Goal: Task Accomplishment & Management: Complete application form

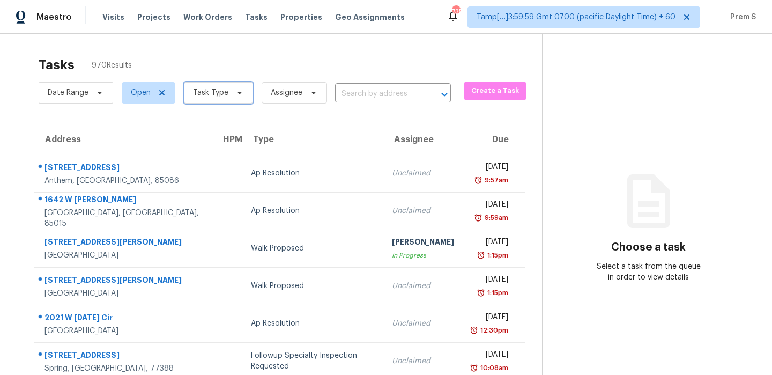
click at [212, 99] on span "Task Type" at bounding box center [218, 92] width 69 height 21
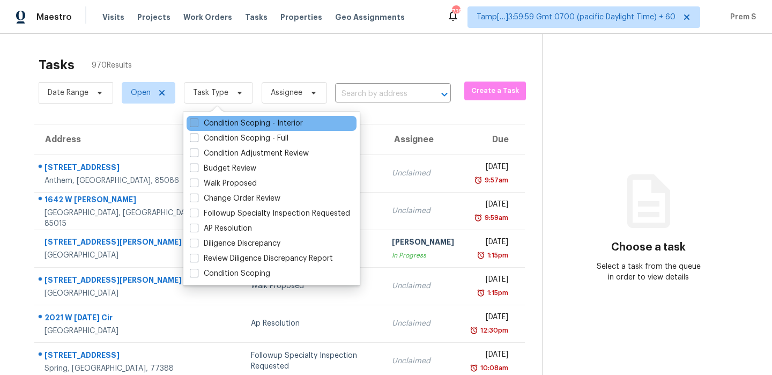
click at [218, 126] on label "Condition Scoping - Interior" at bounding box center [246, 123] width 113 height 11
click at [197, 125] on input "Condition Scoping - Interior" at bounding box center [193, 121] width 7 height 7
checkbox input "true"
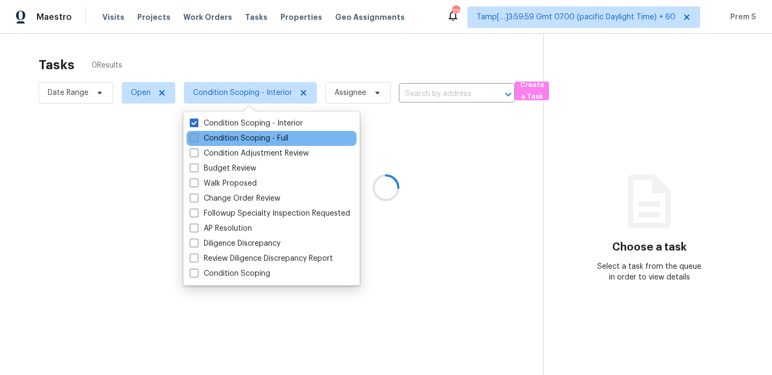
click at [219, 137] on label "Condition Scoping - Full" at bounding box center [239, 138] width 99 height 11
click at [197, 137] on input "Condition Scoping - Full" at bounding box center [193, 136] width 7 height 7
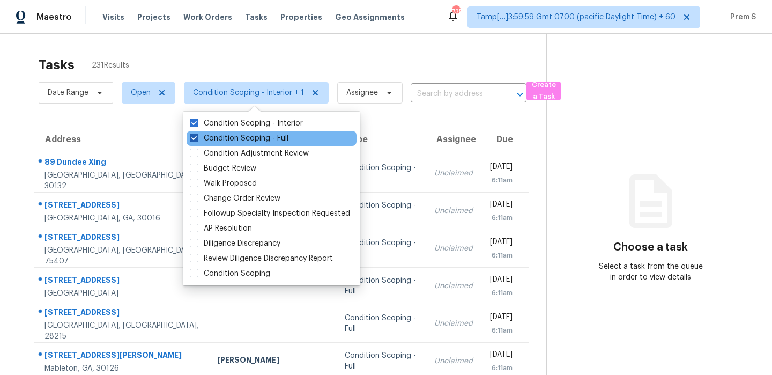
click at [219, 137] on label "Condition Scoping - Full" at bounding box center [239, 138] width 99 height 11
click at [197, 137] on input "Condition Scoping - Full" at bounding box center [193, 136] width 7 height 7
checkbox input "false"
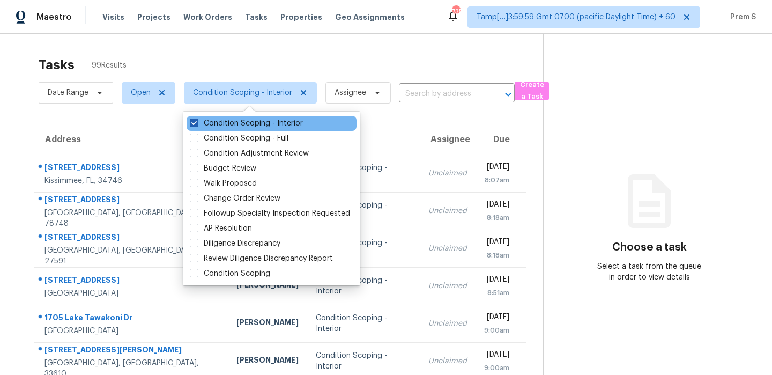
click at [229, 124] on label "Condition Scoping - Interior" at bounding box center [246, 123] width 113 height 11
click at [197, 124] on input "Condition Scoping - Interior" at bounding box center [193, 121] width 7 height 7
checkbox input "false"
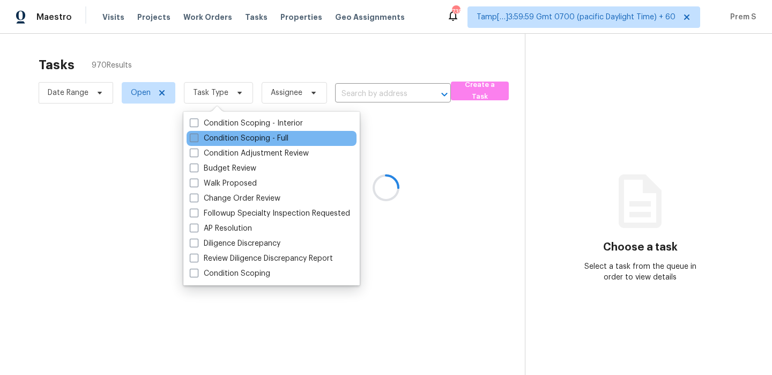
click at [213, 137] on label "Condition Scoping - Full" at bounding box center [239, 138] width 99 height 11
click at [197, 137] on input "Condition Scoping - Full" at bounding box center [193, 136] width 7 height 7
checkbox input "true"
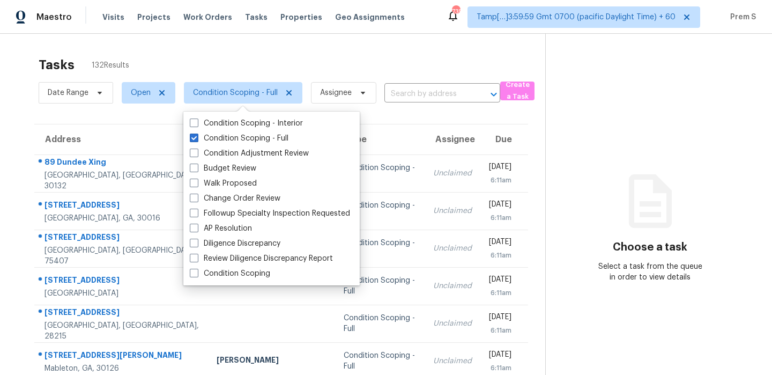
click at [366, 49] on div "Tasks 132 Results Date Range Open Condition Scoping - Full Assignee ​ Create a …" at bounding box center [386, 296] width 772 height 525
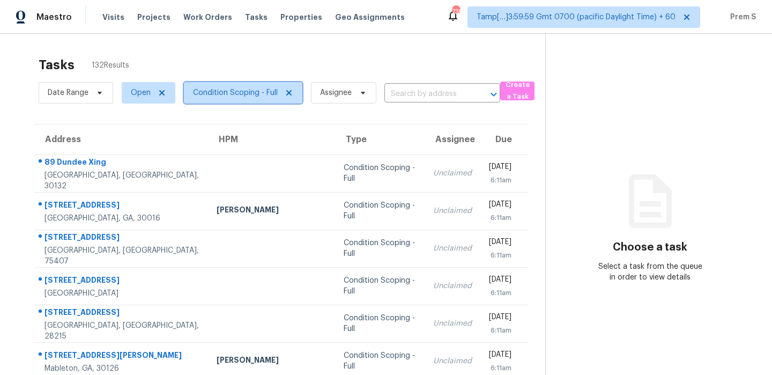
click at [216, 86] on span "Condition Scoping - Full" at bounding box center [243, 92] width 119 height 21
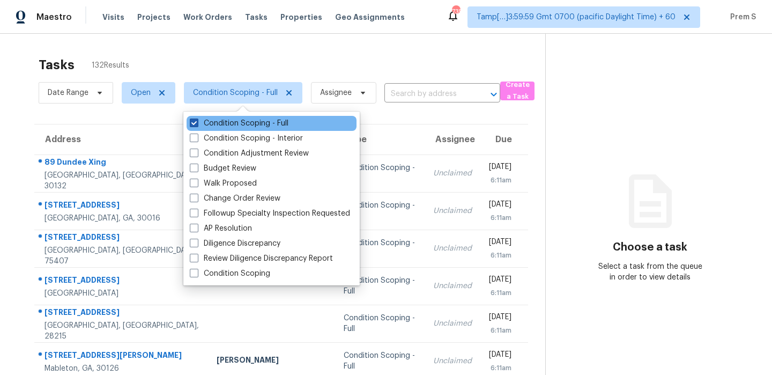
click at [228, 126] on label "Condition Scoping - Full" at bounding box center [239, 123] width 99 height 11
click at [197, 125] on input "Condition Scoping - Full" at bounding box center [193, 121] width 7 height 7
checkbox input "false"
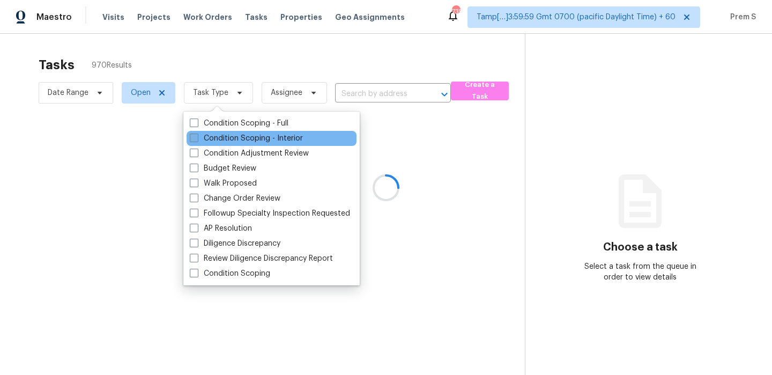
click at [220, 138] on label "Condition Scoping - Interior" at bounding box center [246, 138] width 113 height 11
click at [197, 138] on input "Condition Scoping - Interior" at bounding box center [193, 136] width 7 height 7
checkbox input "true"
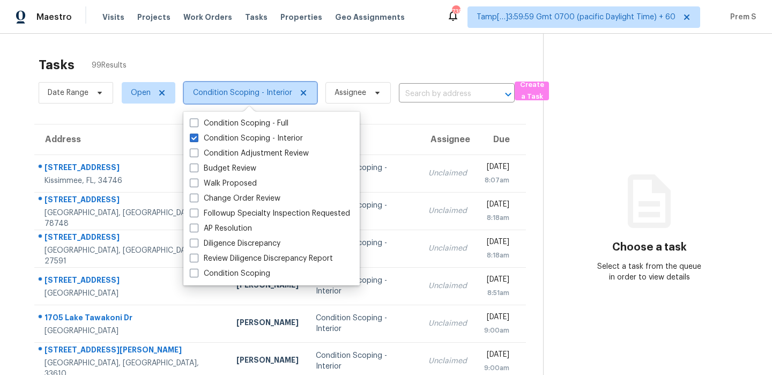
click at [290, 94] on span "Condition Scoping - Interior" at bounding box center [242, 92] width 99 height 11
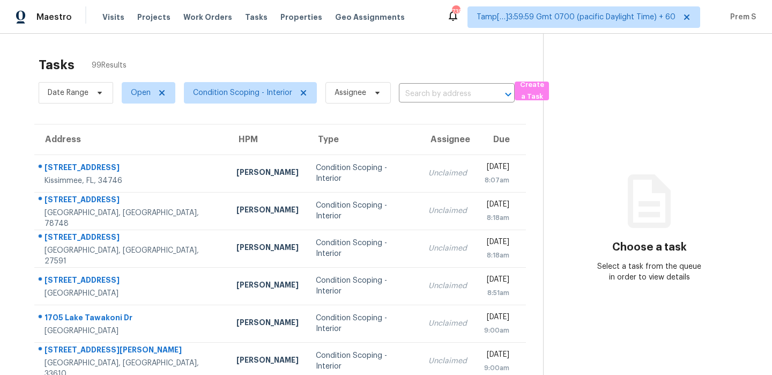
click at [303, 70] on div "Tasks 99 Results" at bounding box center [291, 65] width 505 height 28
click at [237, 87] on span "Condition Scoping - Interior" at bounding box center [242, 92] width 99 height 11
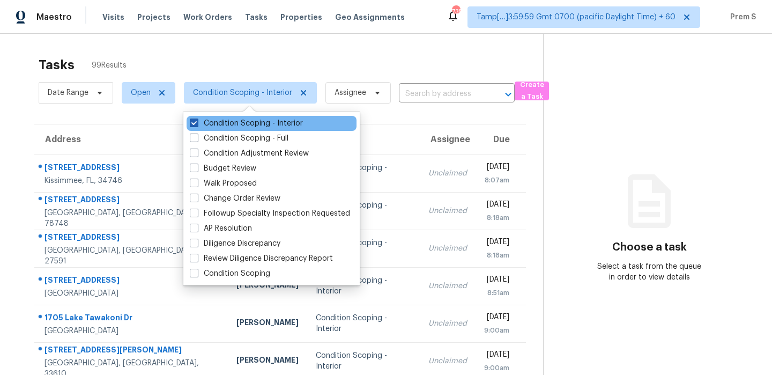
click at [256, 123] on label "Condition Scoping - Interior" at bounding box center [246, 123] width 113 height 11
click at [197, 123] on input "Condition Scoping - Interior" at bounding box center [193, 121] width 7 height 7
checkbox input "false"
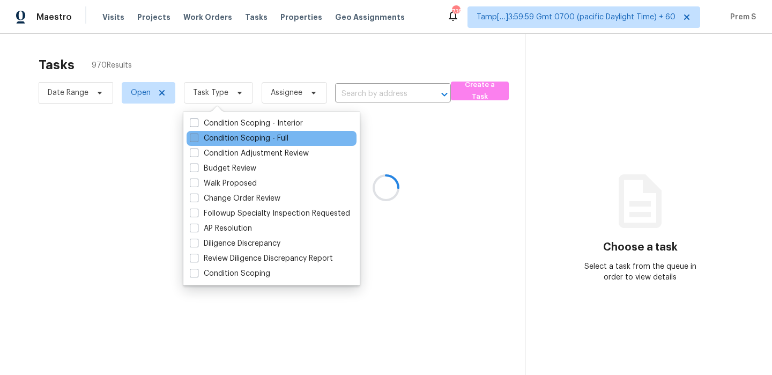
click at [242, 142] on label "Condition Scoping - Full" at bounding box center [239, 138] width 99 height 11
click at [197, 140] on input "Condition Scoping - Full" at bounding box center [193, 136] width 7 height 7
checkbox input "true"
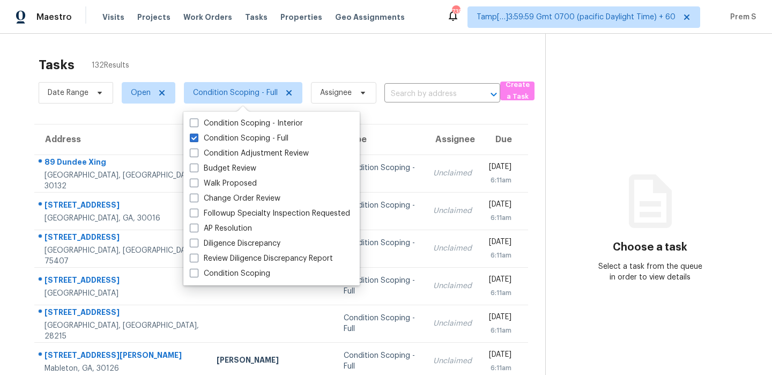
click at [399, 56] on div "Tasks 132 Results" at bounding box center [292, 65] width 507 height 28
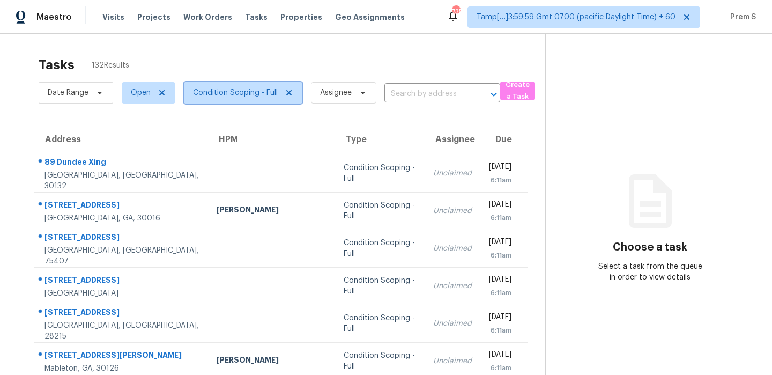
click at [272, 98] on span "Condition Scoping - Full" at bounding box center [235, 92] width 85 height 11
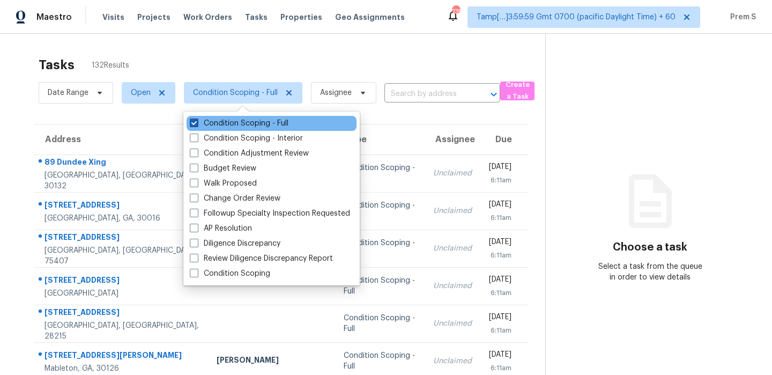
click at [257, 122] on label "Condition Scoping - Full" at bounding box center [239, 123] width 99 height 11
click at [197, 122] on input "Condition Scoping - Full" at bounding box center [193, 121] width 7 height 7
checkbox input "false"
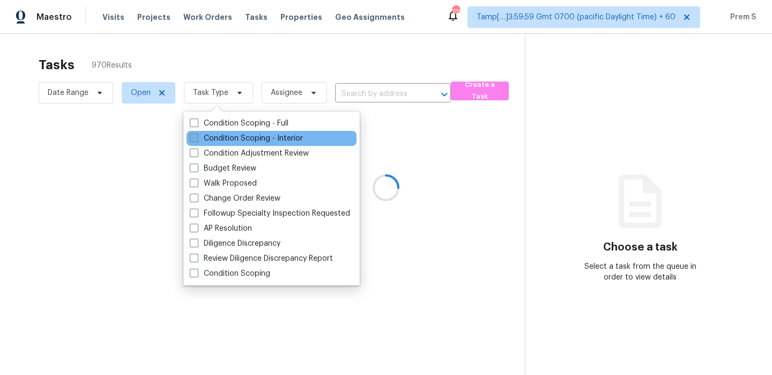
click at [246, 139] on label "Condition Scoping - Interior" at bounding box center [246, 138] width 113 height 11
click at [197, 139] on input "Condition Scoping - Interior" at bounding box center [193, 136] width 7 height 7
checkbox input "true"
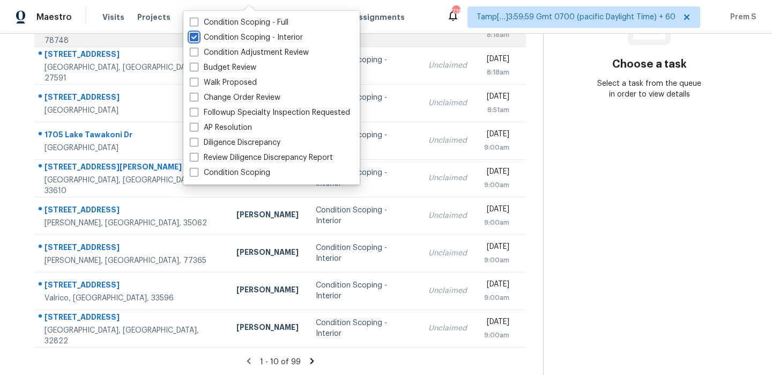
scroll to position [183, 0]
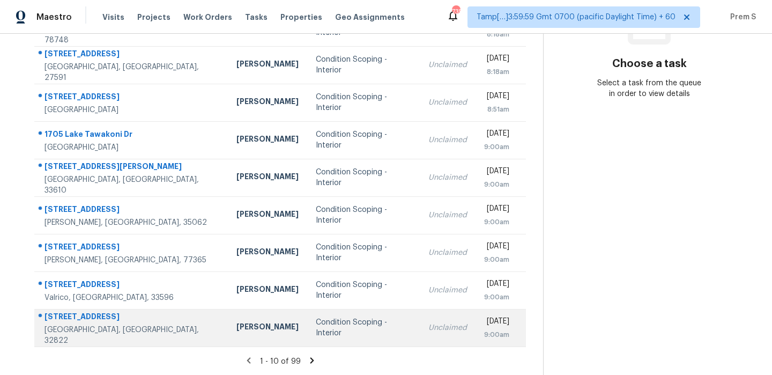
click at [514, 331] on div "Thu, Sep 11th 2025 9:00am" at bounding box center [504, 328] width 41 height 24
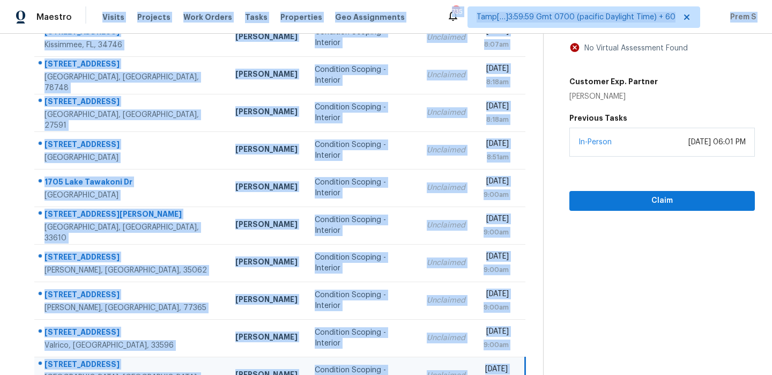
scroll to position [0, 0]
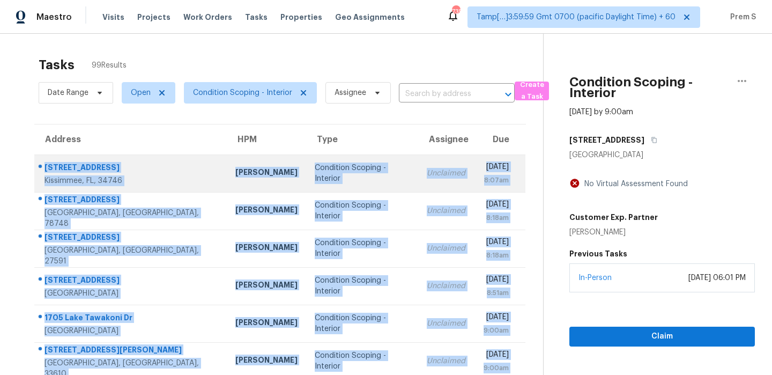
drag, startPoint x: 514, startPoint y: 338, endPoint x: 44, endPoint y: 172, distance: 498.4
click at [44, 172] on tbody "4715 Coral Castle Dr Kissimmee, FL, 34746 Samuel Rivera Condition Scoping - Int…" at bounding box center [279, 341] width 491 height 375
copy tbody "4715 Coral Castle Dr Kissimmee, FL, 34746 Samuel Rivera Condition Scoping - Int…"
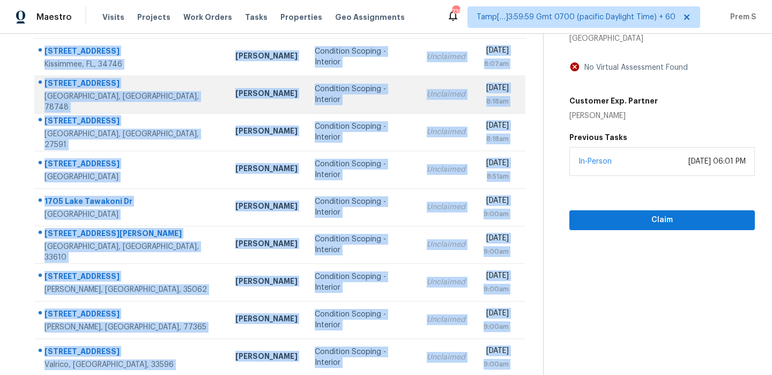
scroll to position [183, 0]
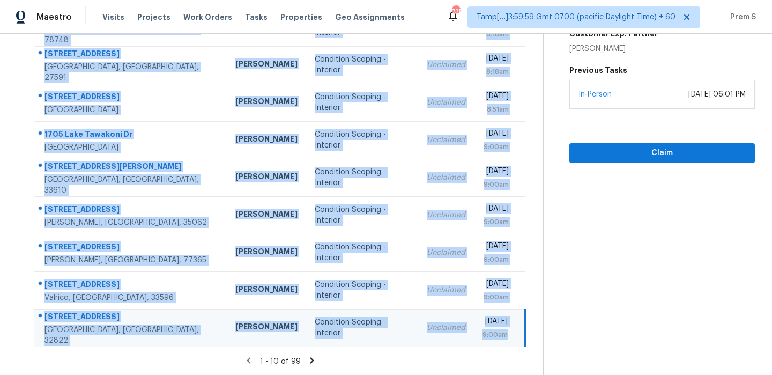
click at [310, 359] on icon at bounding box center [312, 361] width 10 height 10
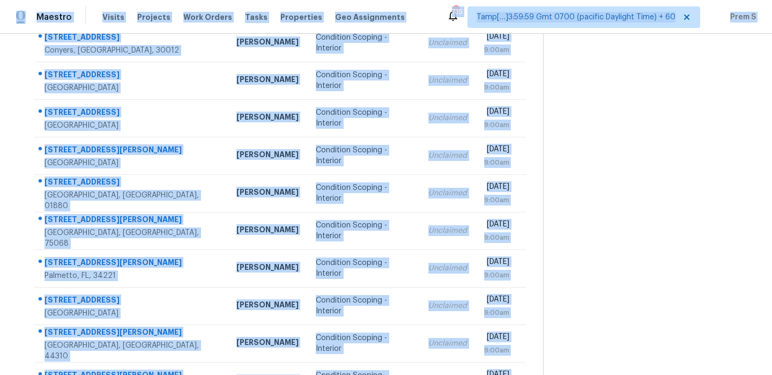
scroll to position [0, 0]
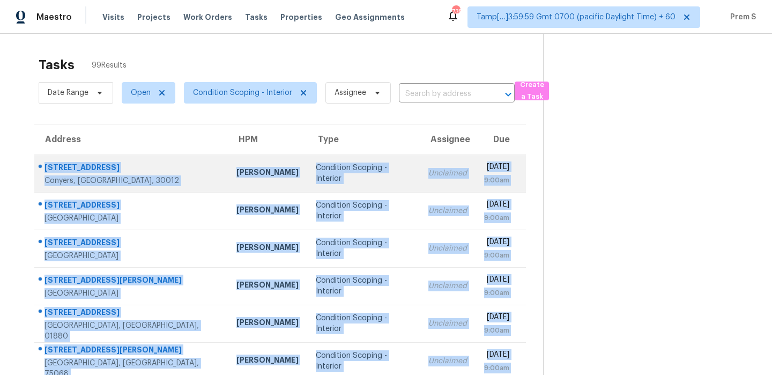
drag, startPoint x: 516, startPoint y: 334, endPoint x: 43, endPoint y: 167, distance: 501.0
click at [43, 167] on tbody "1890 Westminister Way NW Conyers, GA, 30012 Ryan Fogarty Condition Scoping - In…" at bounding box center [280, 341] width 492 height 375
copy tbody "1890 Westminister Way NW Conyers, GA, 30012 Ryan Fogarty Condition Scoping - In…"
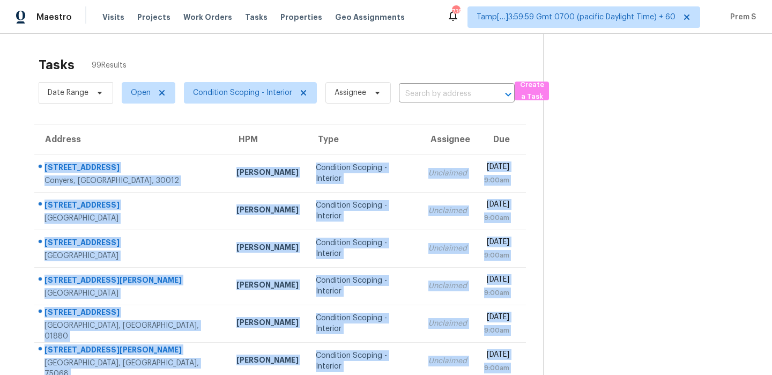
click at [387, 56] on div "Tasks 99 Results" at bounding box center [291, 65] width 505 height 28
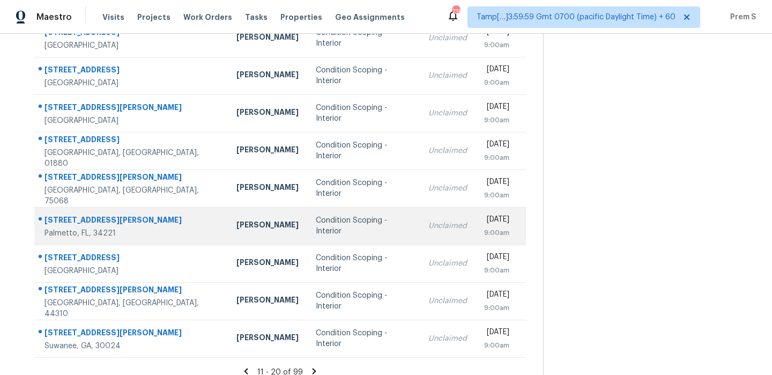
scroll to position [183, 0]
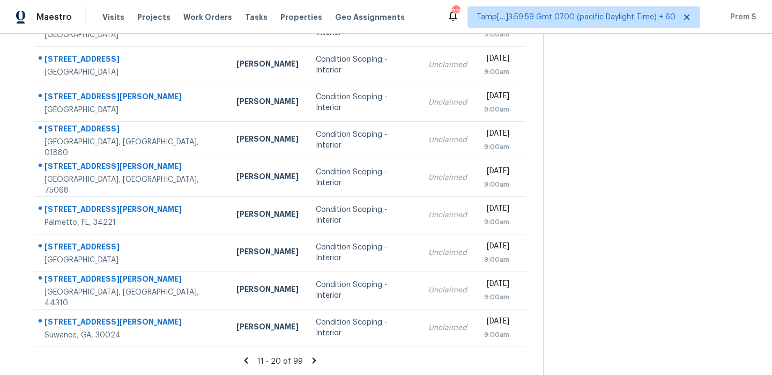
click at [313, 359] on icon at bounding box center [315, 360] width 4 height 6
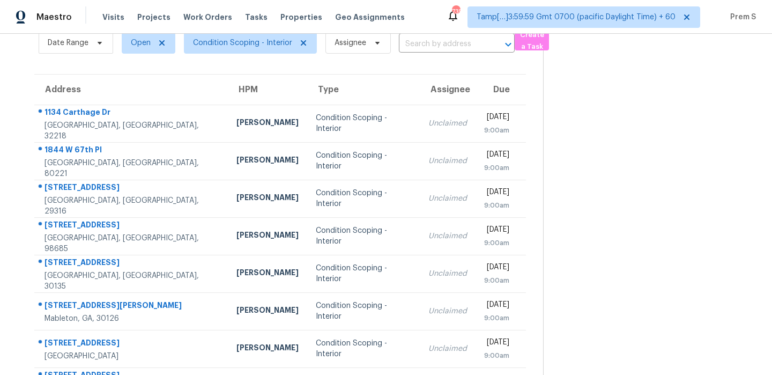
scroll to position [48, 0]
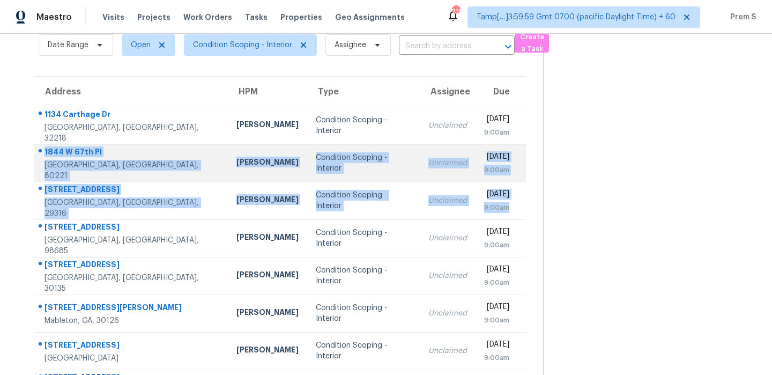
drag, startPoint x: 520, startPoint y: 207, endPoint x: 44, endPoint y: 153, distance: 478.9
click at [44, 152] on tbody "1134 Carthage Dr Jacksonville, FL, 32218 Melissa Mossbrooks Condition Scoping -…" at bounding box center [280, 294] width 492 height 375
copy tbody "1844 W 67th Pl Denver, CO, 80221 Andrew McCuskey Condition Scoping - Interior U…"
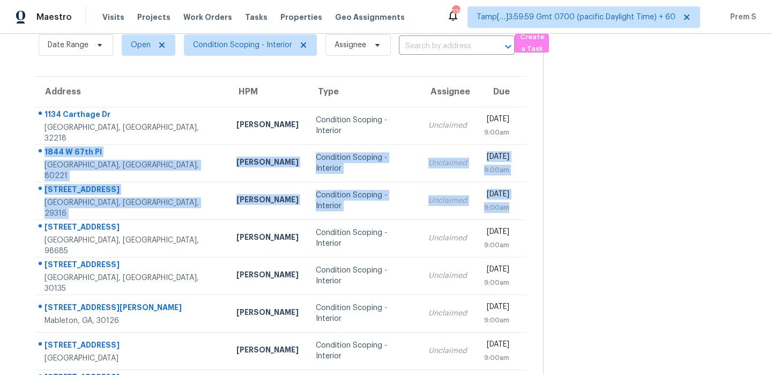
scroll to position [0, 0]
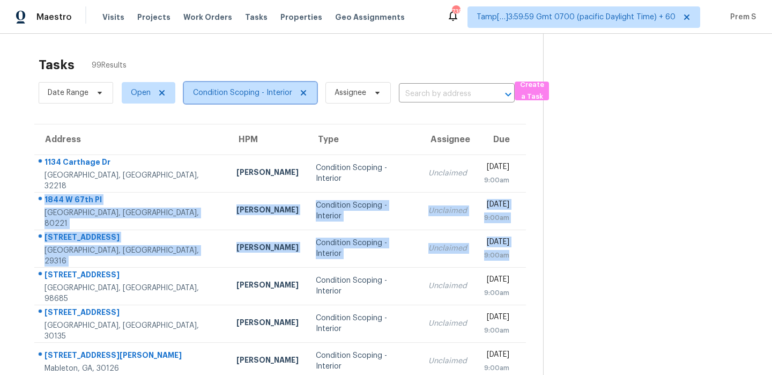
click at [213, 93] on span "Condition Scoping - Interior" at bounding box center [242, 92] width 99 height 11
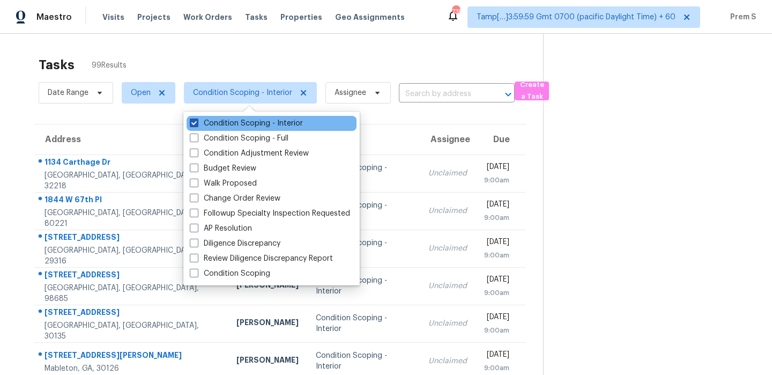
click at [217, 123] on label "Condition Scoping - Interior" at bounding box center [246, 123] width 113 height 11
click at [197, 123] on input "Condition Scoping - Interior" at bounding box center [193, 121] width 7 height 7
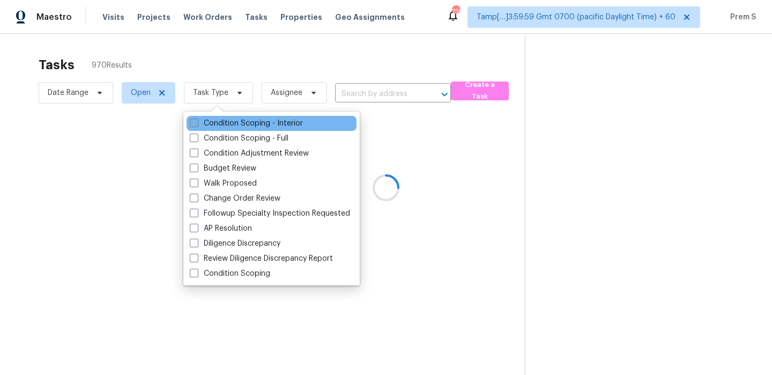
click at [217, 123] on label "Condition Scoping - Interior" at bounding box center [246, 123] width 113 height 11
click at [197, 123] on input "Condition Scoping - Interior" at bounding box center [193, 121] width 7 height 7
checkbox input "true"
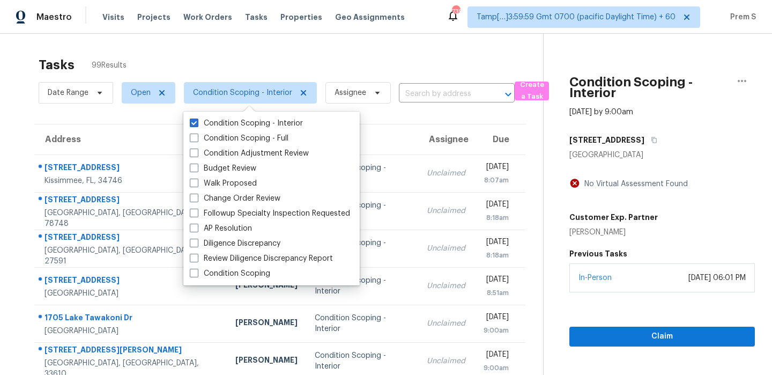
click at [444, 123] on section "Tasks 99 Results Date Range Open Condition Scoping - Interior Assignee ​ Create…" at bounding box center [280, 305] width 526 height 508
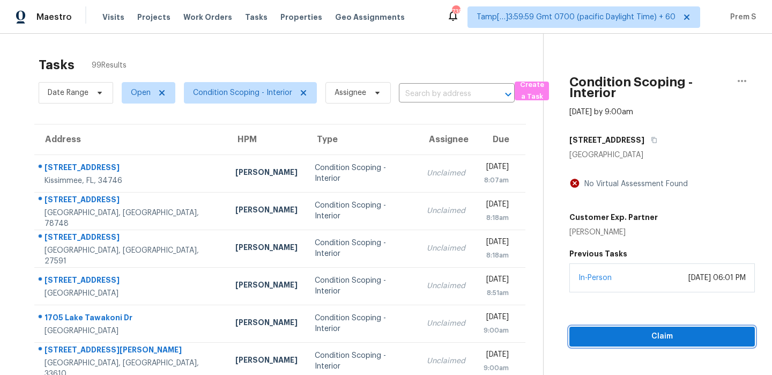
click at [613, 339] on span "Claim" at bounding box center [662, 336] width 168 height 13
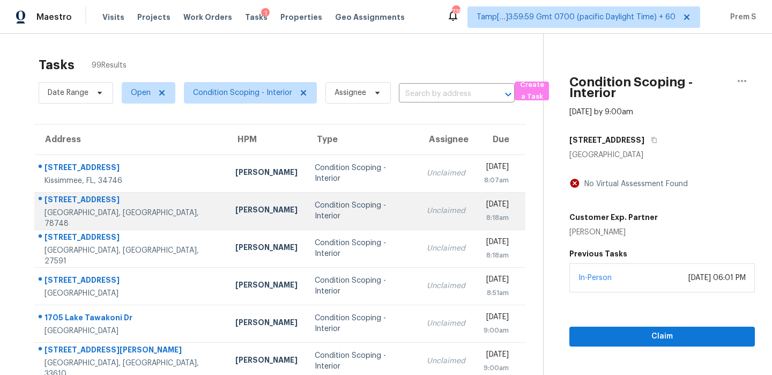
click at [427, 207] on div "Unclaimed" at bounding box center [446, 210] width 39 height 11
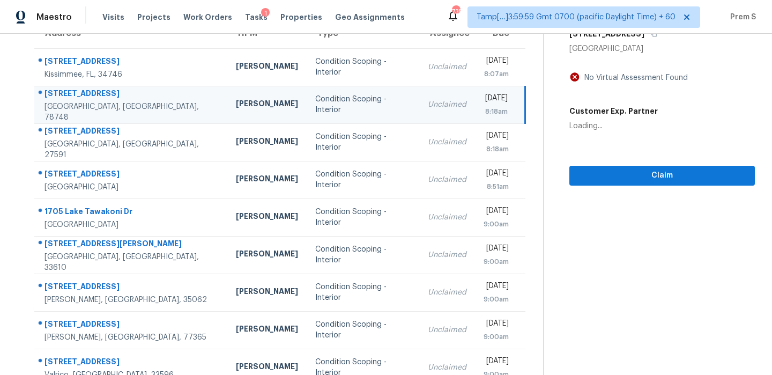
scroll to position [126, 0]
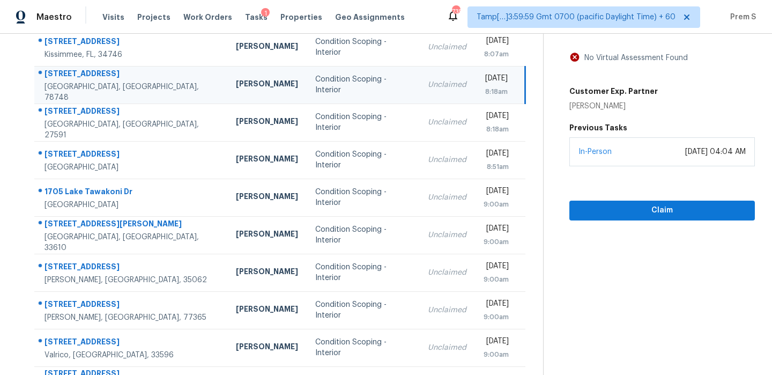
click at [668, 159] on div "In-Person September 10, 2025 at 04:04 AM" at bounding box center [663, 151] width 186 height 29
click at [659, 209] on span "Claim" at bounding box center [662, 210] width 168 height 13
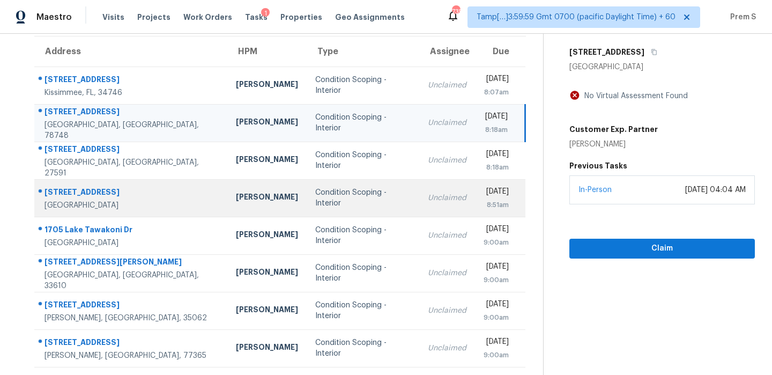
scroll to position [77, 0]
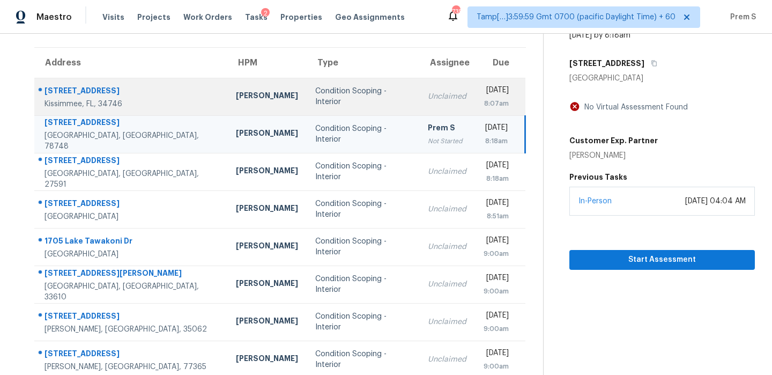
click at [475, 111] on td "Thu, Sep 11th 2025 8:07am" at bounding box center [500, 97] width 50 height 38
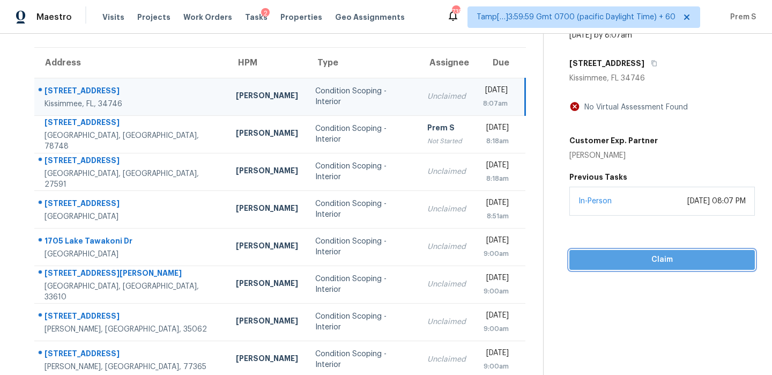
click at [631, 261] on span "Claim" at bounding box center [662, 259] width 168 height 13
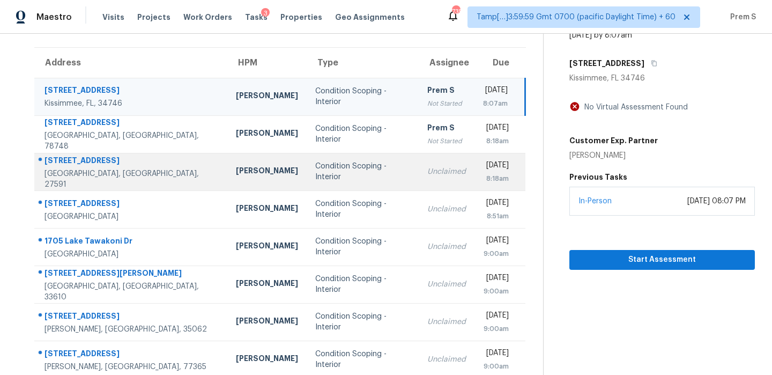
click at [483, 176] on div "8:18am" at bounding box center [496, 178] width 26 height 11
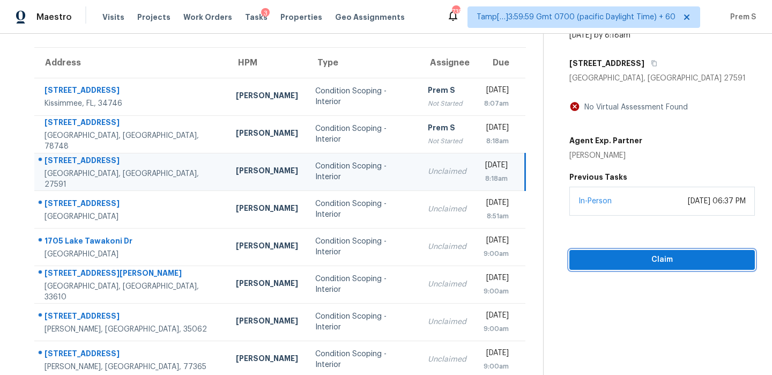
click at [629, 262] on span "Claim" at bounding box center [662, 259] width 168 height 13
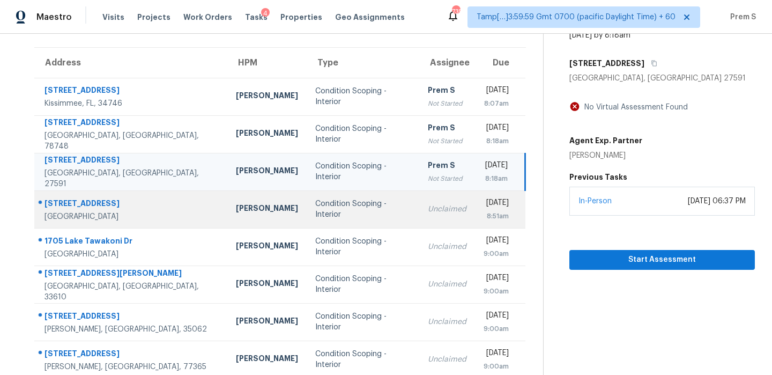
click at [484, 207] on div "Thu, Sep 11th 2025" at bounding box center [496, 203] width 25 height 13
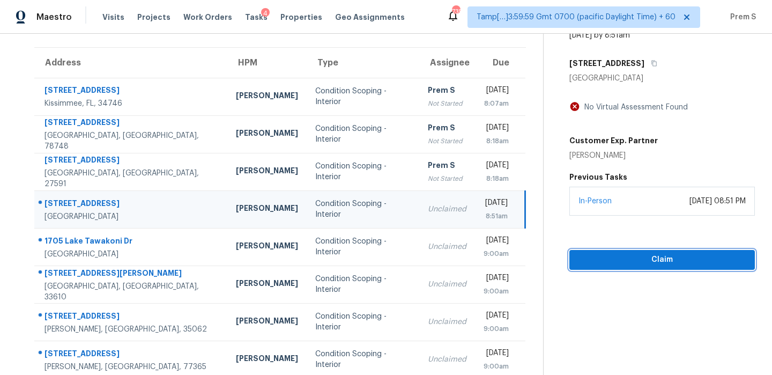
click at [639, 264] on span "Claim" at bounding box center [662, 259] width 168 height 13
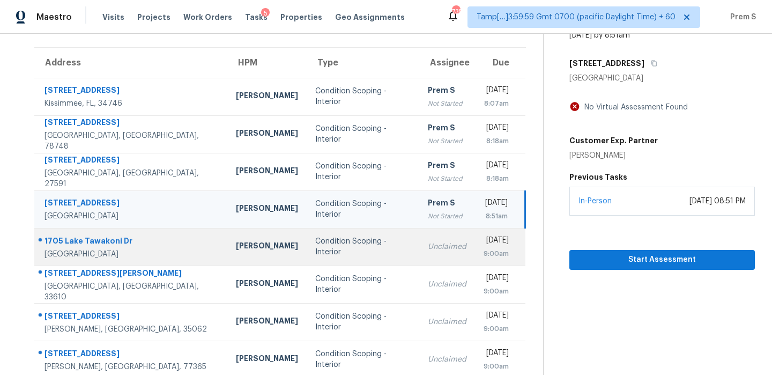
click at [484, 242] on div "Thu, Sep 11th 2025" at bounding box center [496, 241] width 25 height 13
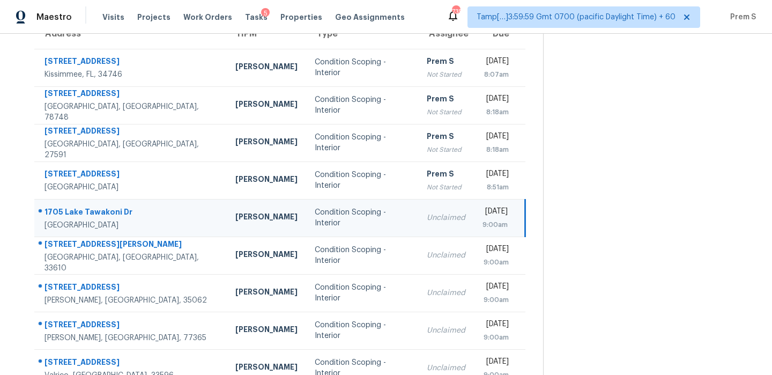
scroll to position [146, 0]
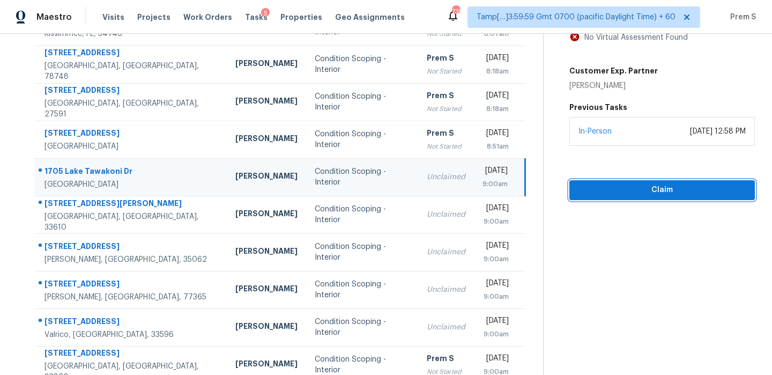
click at [660, 193] on span "Claim" at bounding box center [662, 189] width 168 height 13
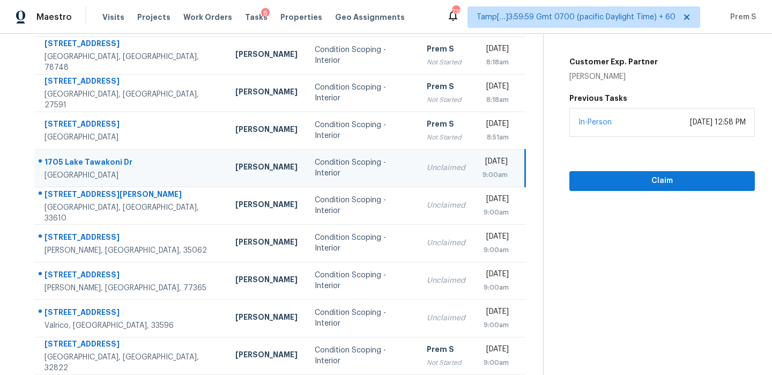
scroll to position [156, 0]
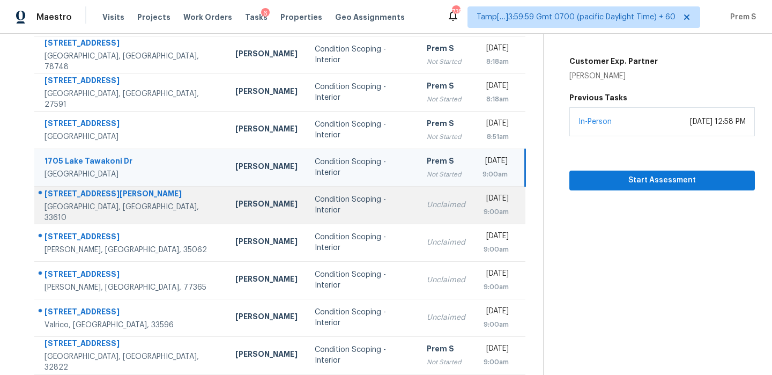
click at [483, 205] on div "Thu, Sep 11th 2025" at bounding box center [496, 199] width 26 height 13
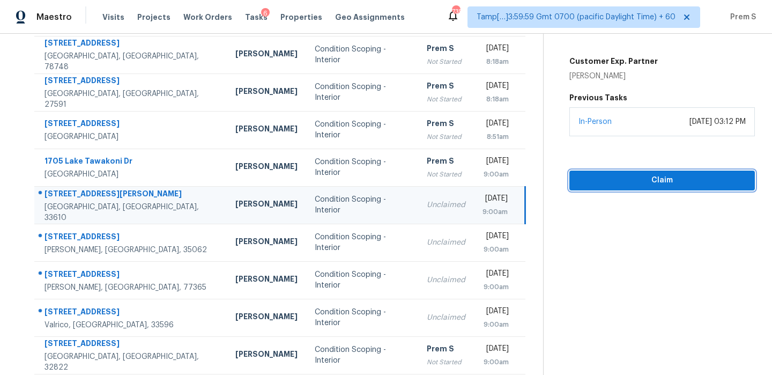
click at [660, 186] on span "Claim" at bounding box center [662, 180] width 168 height 13
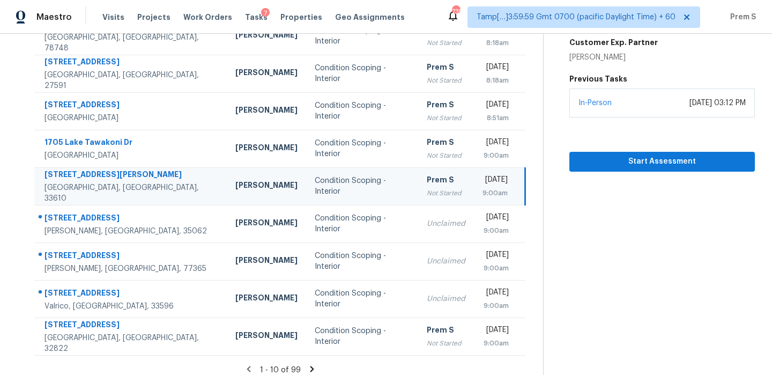
scroll to position [175, 0]
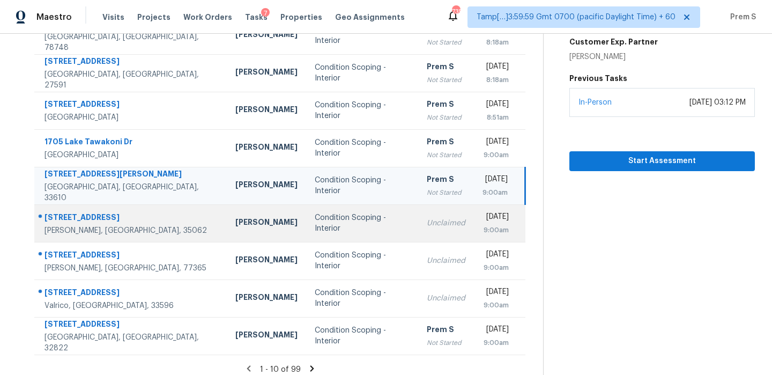
click at [483, 212] on div "Thu, Sep 11th 2025" at bounding box center [496, 217] width 26 height 13
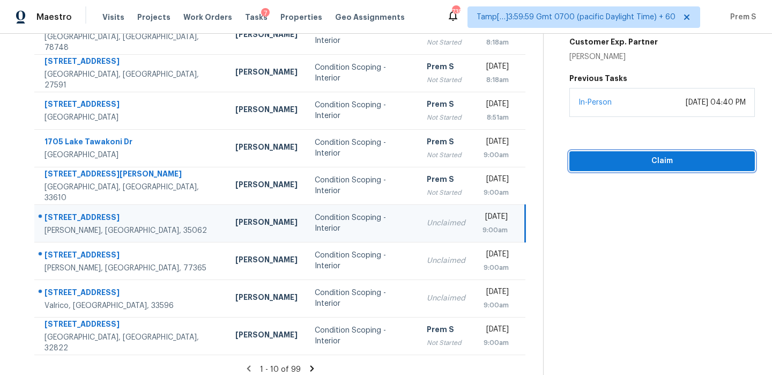
click at [671, 156] on span "Claim" at bounding box center [662, 160] width 168 height 13
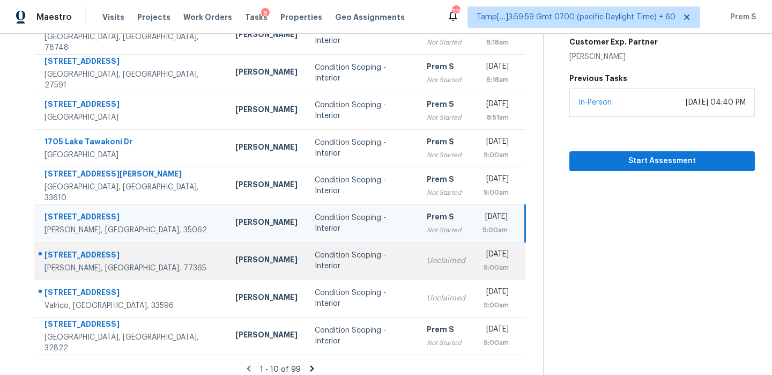
click at [427, 256] on div "Unclaimed" at bounding box center [446, 260] width 39 height 11
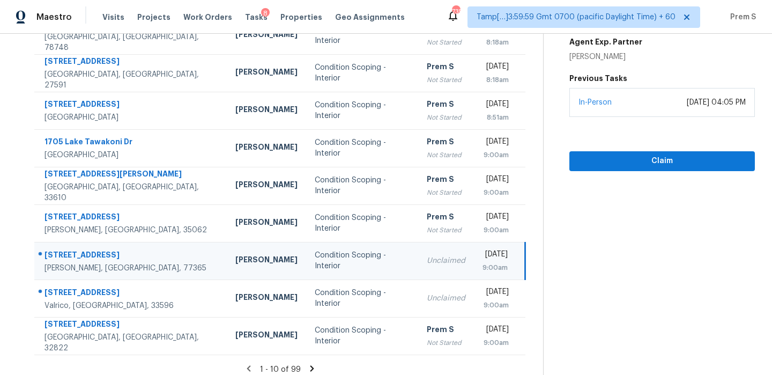
click at [693, 110] on div "In-Person September 10, 2025 at 04:05 PM" at bounding box center [663, 102] width 186 height 29
click at [665, 164] on span "Claim" at bounding box center [662, 160] width 168 height 13
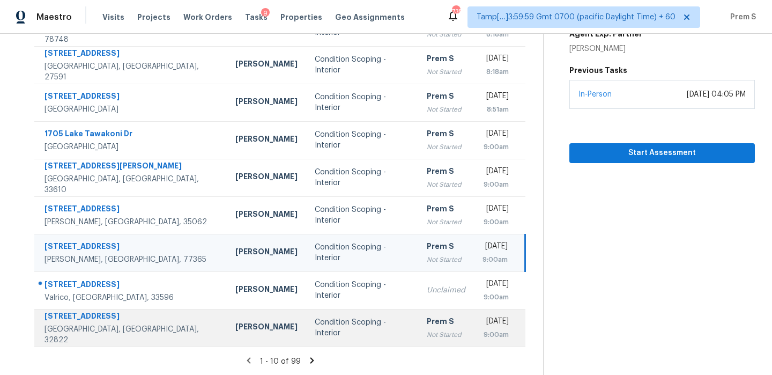
click at [427, 329] on div "Not Started" at bounding box center [446, 334] width 39 height 11
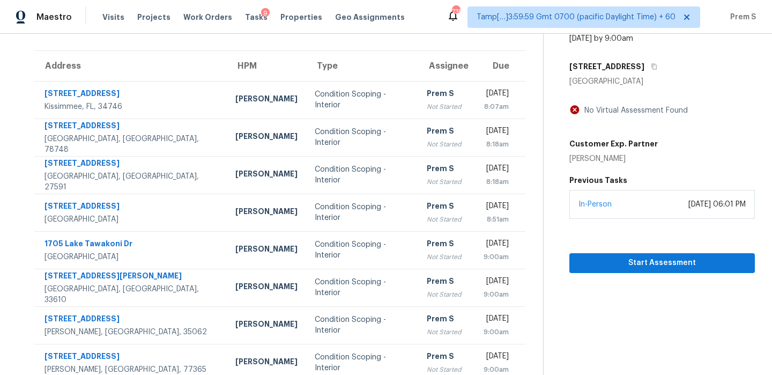
scroll to position [16, 0]
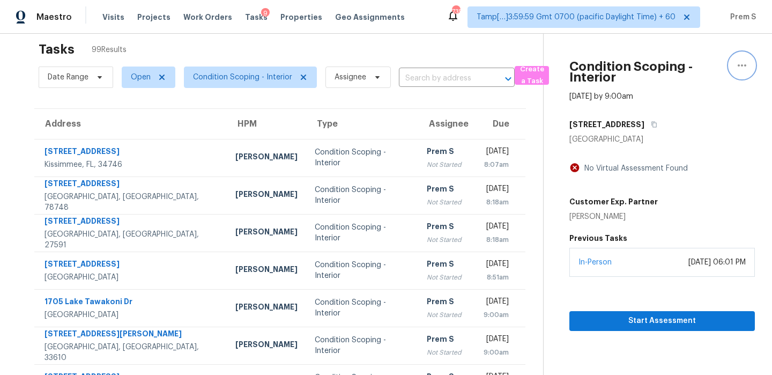
click at [744, 67] on icon "button" at bounding box center [742, 65] width 13 height 13
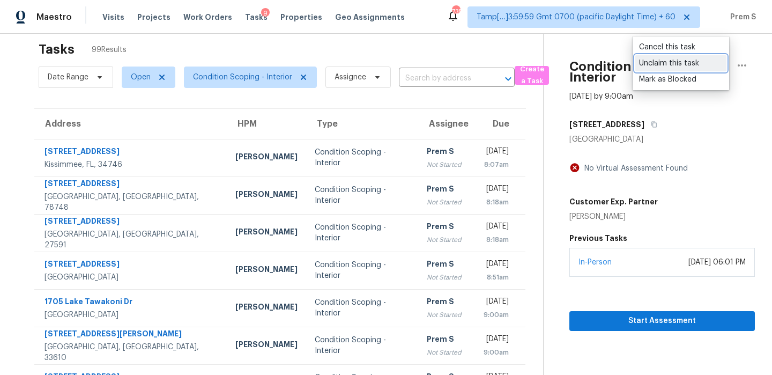
click at [706, 63] on div "Unclaim this task" at bounding box center [681, 63] width 84 height 11
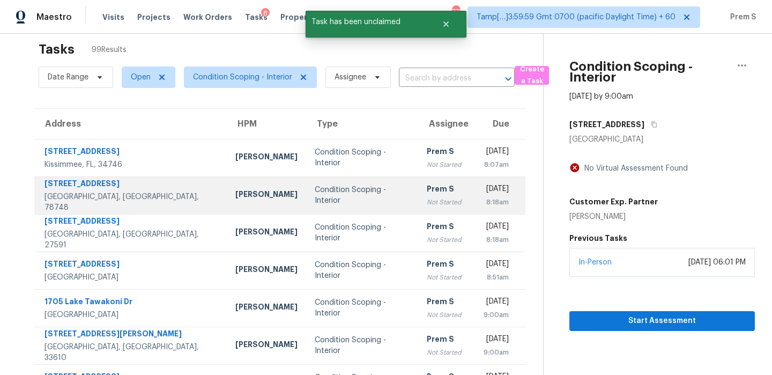
scroll to position [183, 0]
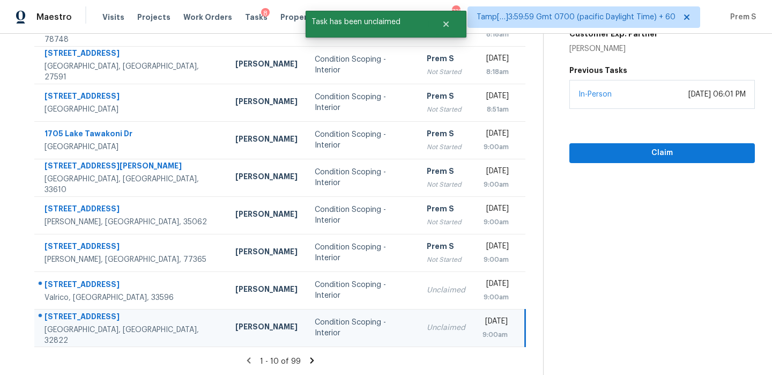
click at [310, 361] on icon at bounding box center [312, 360] width 4 height 6
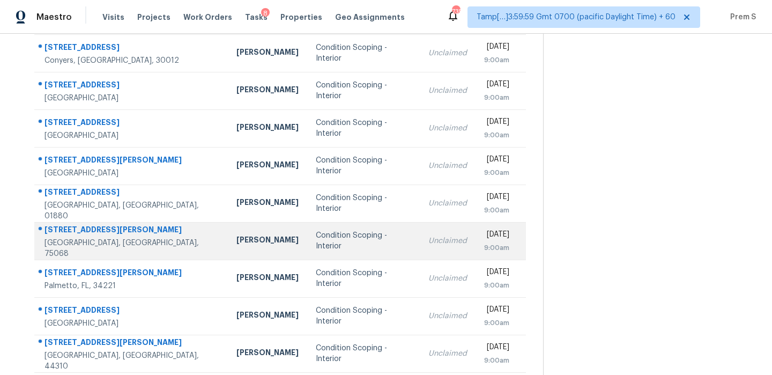
scroll to position [110, 0]
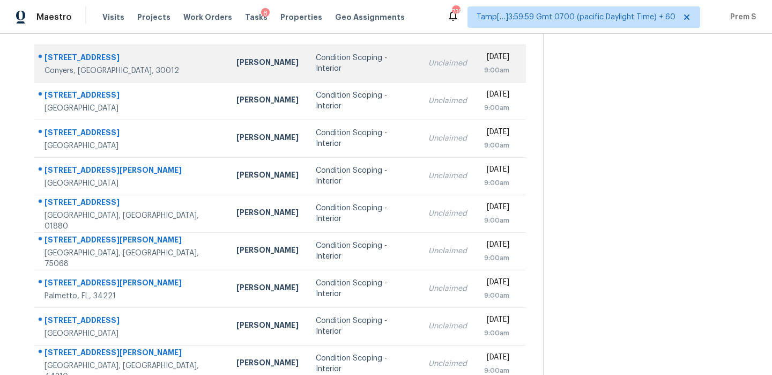
click at [484, 73] on div "9:00am" at bounding box center [496, 70] width 25 height 11
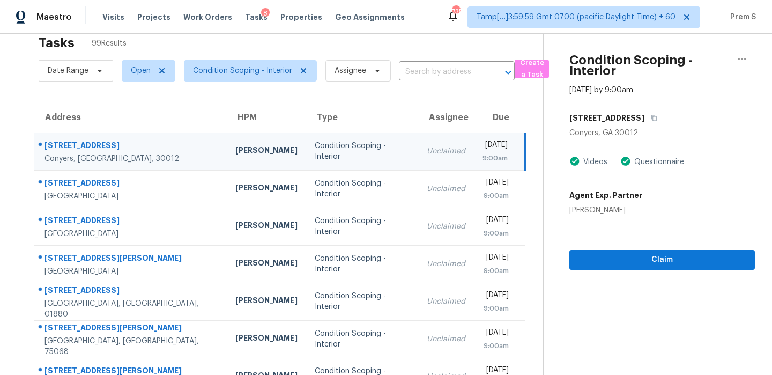
scroll to position [56, 0]
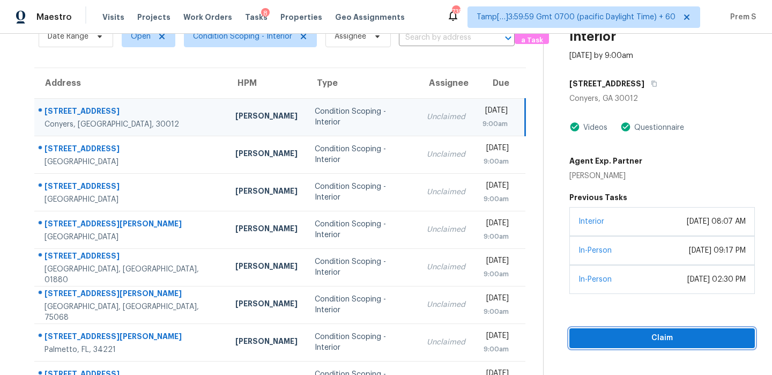
click at [644, 339] on span "Claim" at bounding box center [662, 337] width 168 height 13
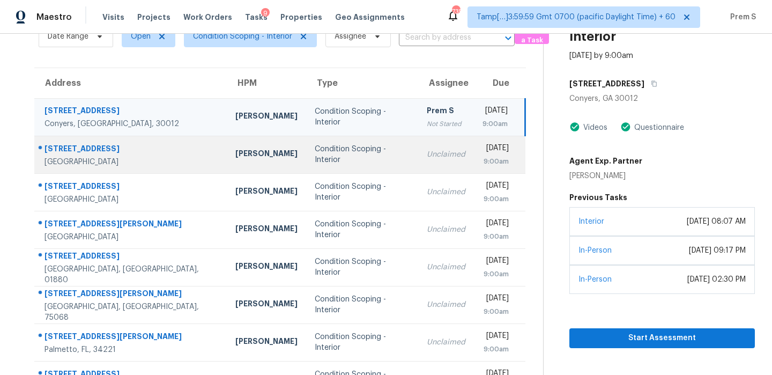
click at [483, 158] on div "9:00am" at bounding box center [496, 161] width 26 height 11
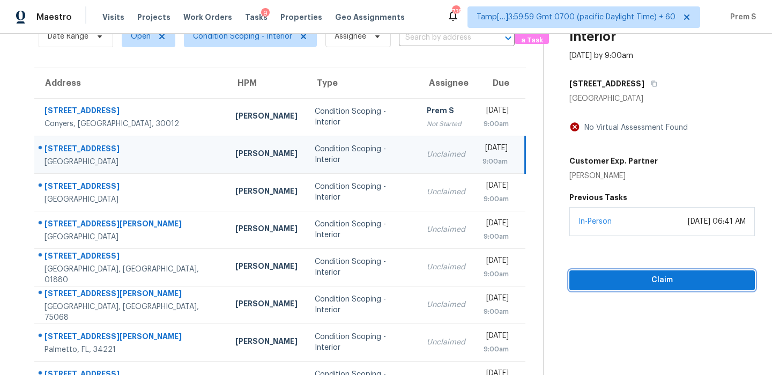
click at [654, 281] on span "Claim" at bounding box center [662, 280] width 168 height 13
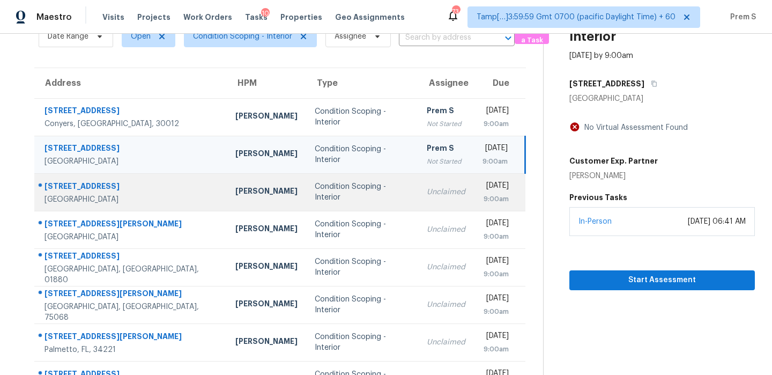
click at [418, 189] on td "Unclaimed" at bounding box center [446, 192] width 56 height 38
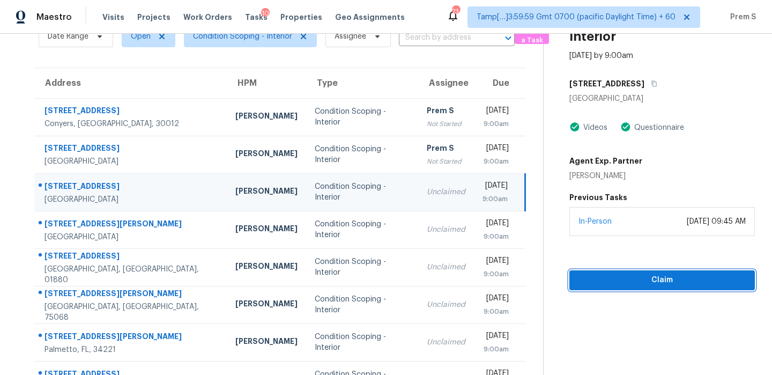
click at [637, 279] on span "Claim" at bounding box center [662, 280] width 168 height 13
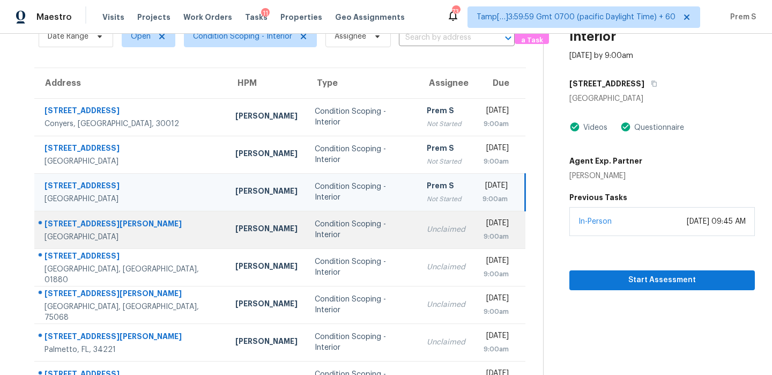
click at [425, 244] on td "Unclaimed" at bounding box center [446, 230] width 56 height 38
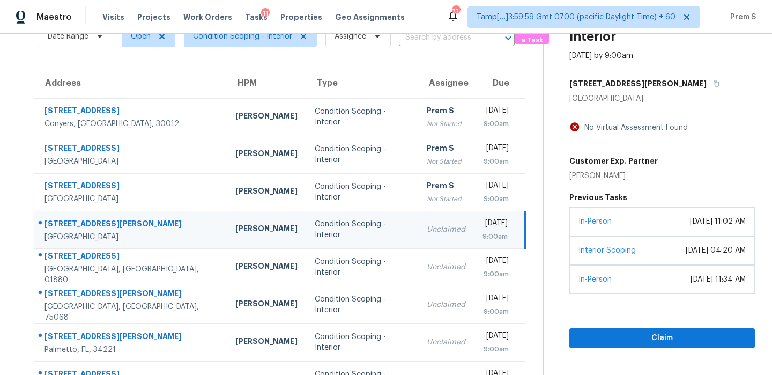
click at [690, 222] on div "December 11, 2024 at 11:02 AM" at bounding box center [718, 221] width 56 height 11
click at [639, 344] on span "Claim" at bounding box center [662, 337] width 168 height 13
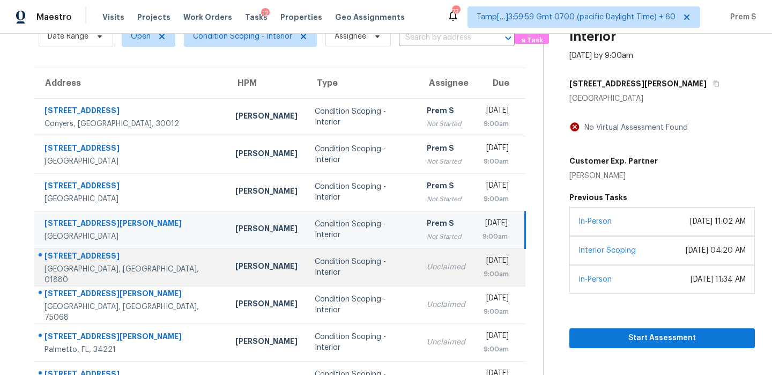
click at [427, 268] on div "Unclaimed" at bounding box center [446, 267] width 39 height 11
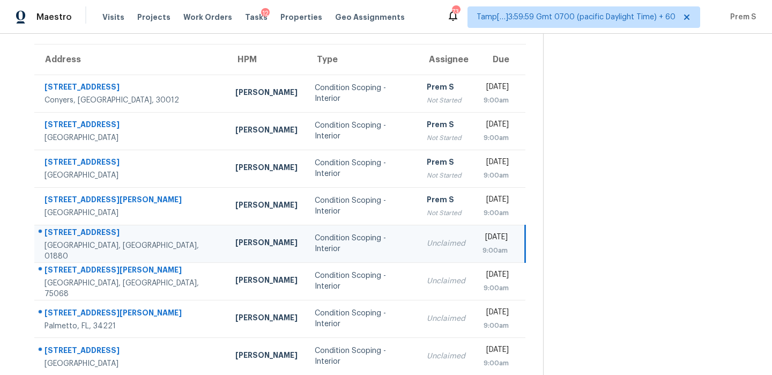
scroll to position [124, 0]
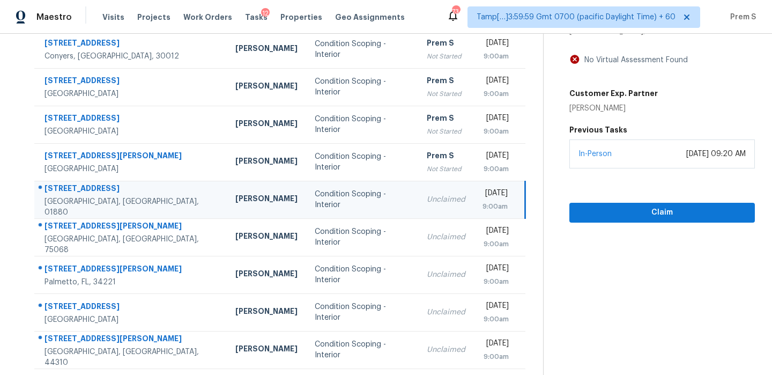
click at [646, 223] on section "Condition Scoping - Interior Sep 11th 2025 by 9:00am 762 Main St Wakefield, MA …" at bounding box center [649, 172] width 212 height 525
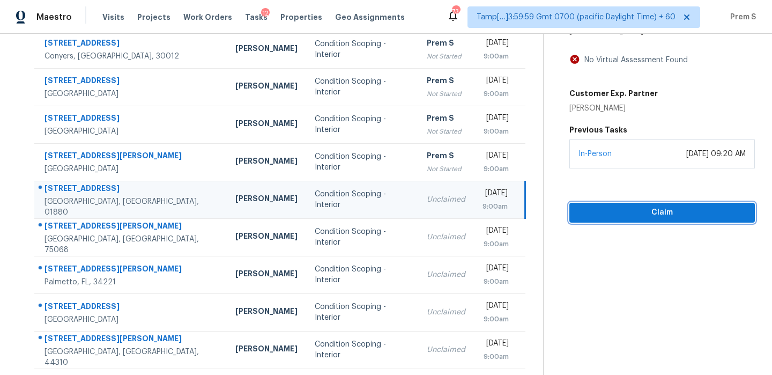
click at [664, 212] on span "Claim" at bounding box center [662, 212] width 168 height 13
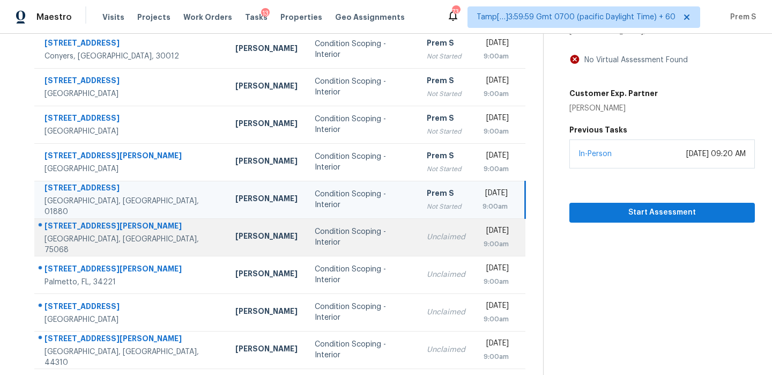
click at [419, 225] on td "Unclaimed" at bounding box center [446, 237] width 56 height 38
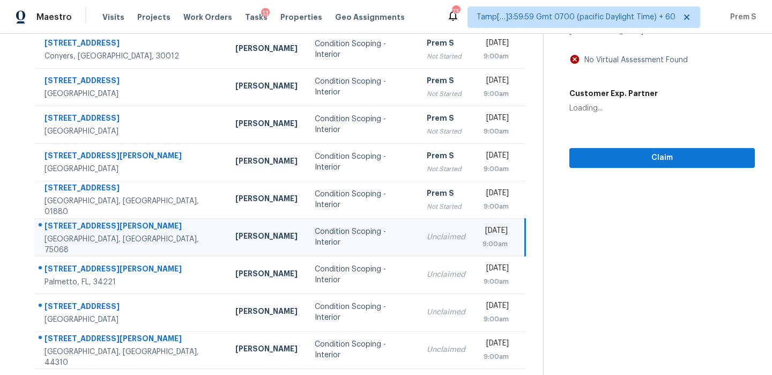
scroll to position [129, 0]
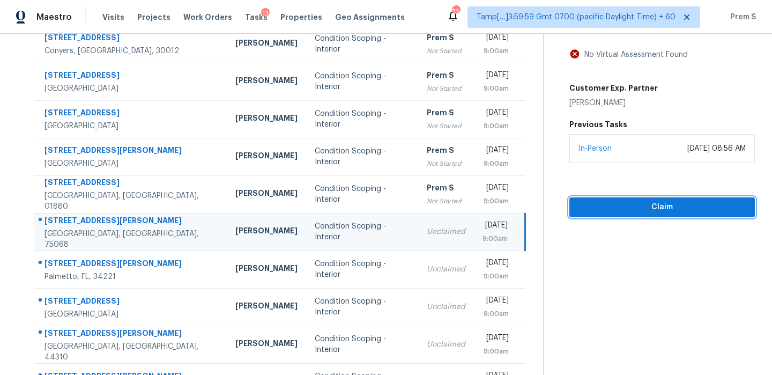
click at [639, 202] on span "Claim" at bounding box center [662, 207] width 168 height 13
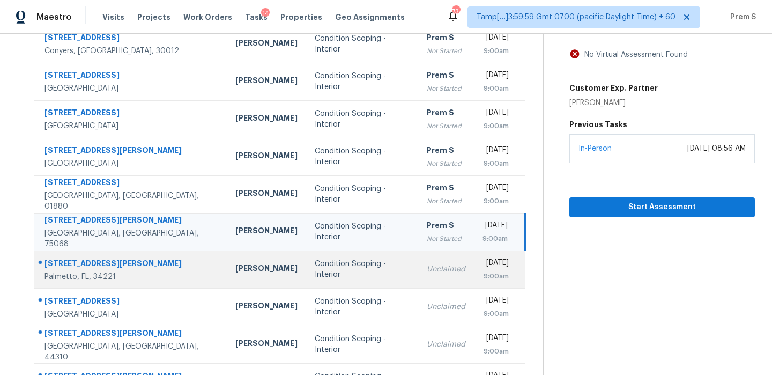
click at [419, 278] on td "Unclaimed" at bounding box center [446, 269] width 56 height 38
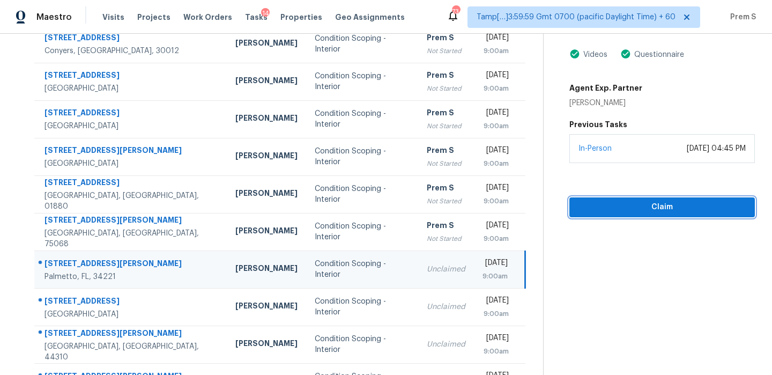
click at [623, 203] on span "Claim" at bounding box center [662, 207] width 168 height 13
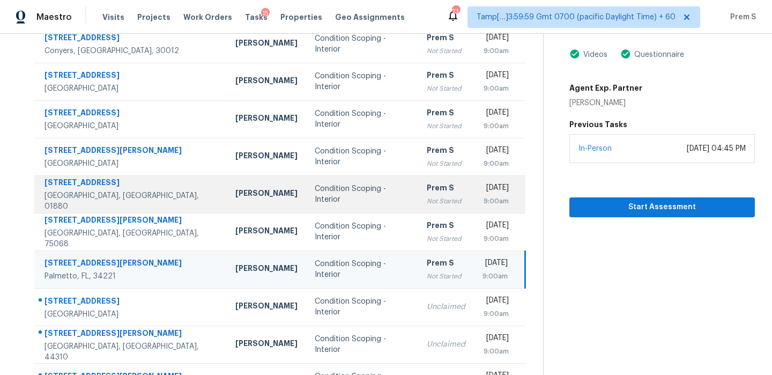
scroll to position [183, 0]
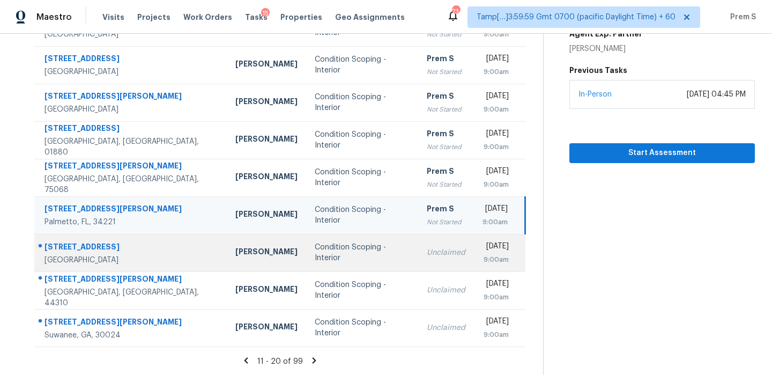
click at [423, 256] on td "Unclaimed" at bounding box center [446, 253] width 56 height 38
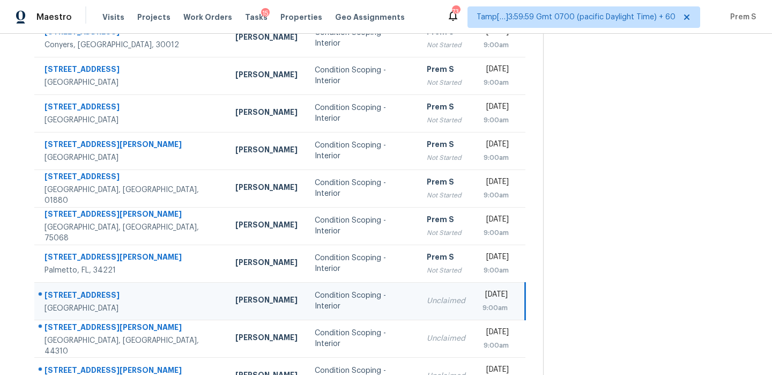
scroll to position [135, 0]
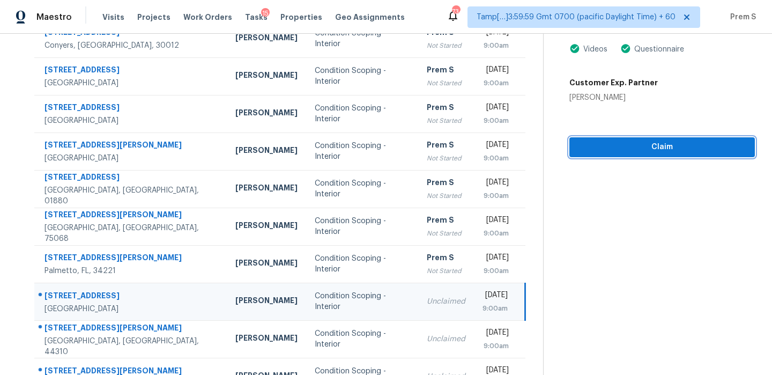
click at [672, 152] on span "Claim" at bounding box center [662, 147] width 168 height 13
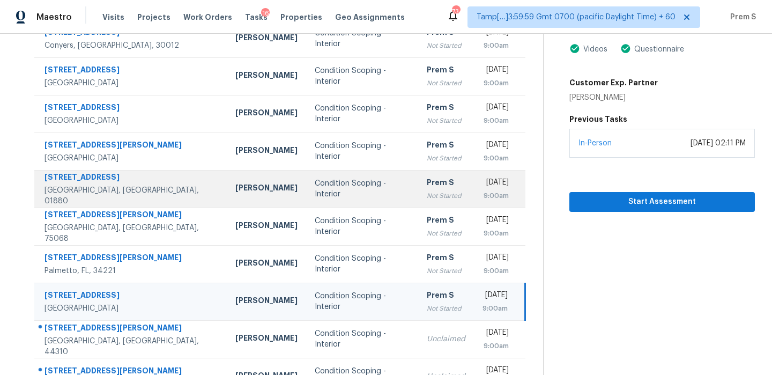
scroll to position [183, 0]
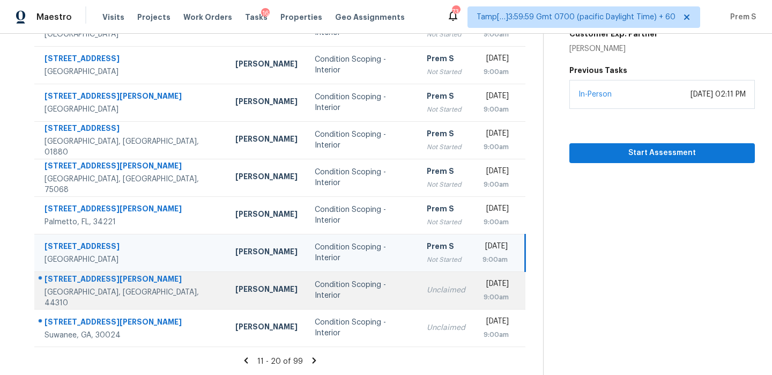
click at [427, 285] on div "Unclaimed" at bounding box center [446, 290] width 39 height 11
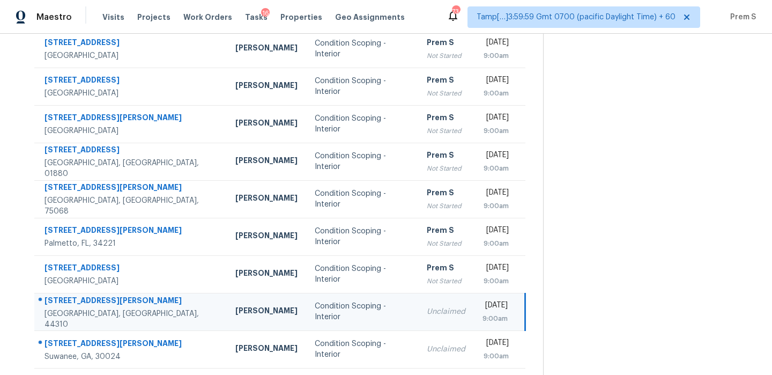
scroll to position [159, 0]
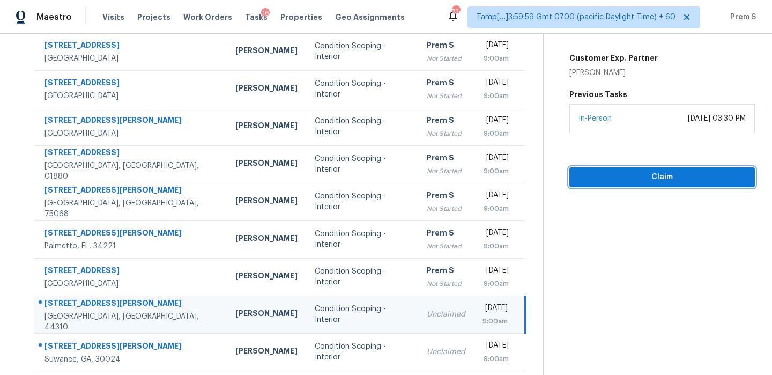
click at [658, 179] on span "Claim" at bounding box center [662, 177] width 168 height 13
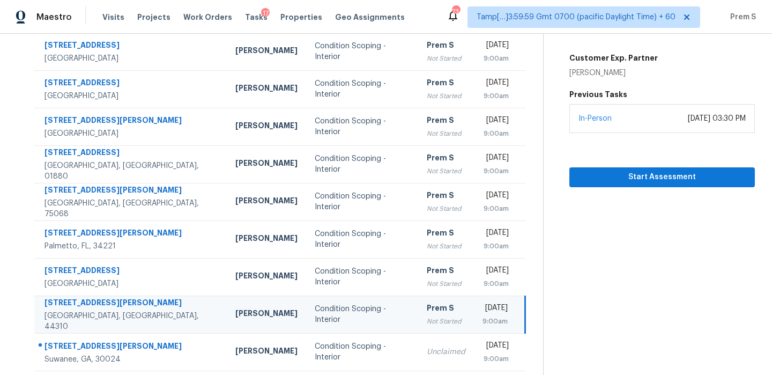
scroll to position [183, 0]
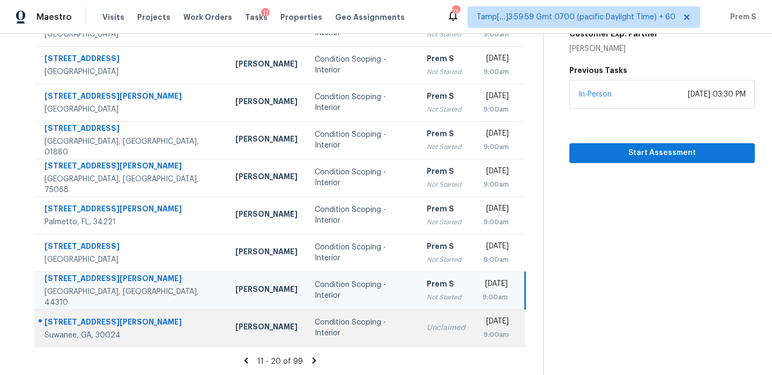
click at [427, 326] on div "Unclaimed" at bounding box center [446, 327] width 39 height 11
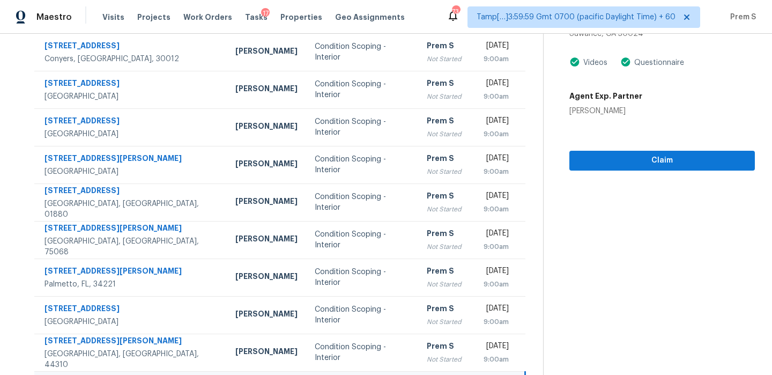
scroll to position [111, 0]
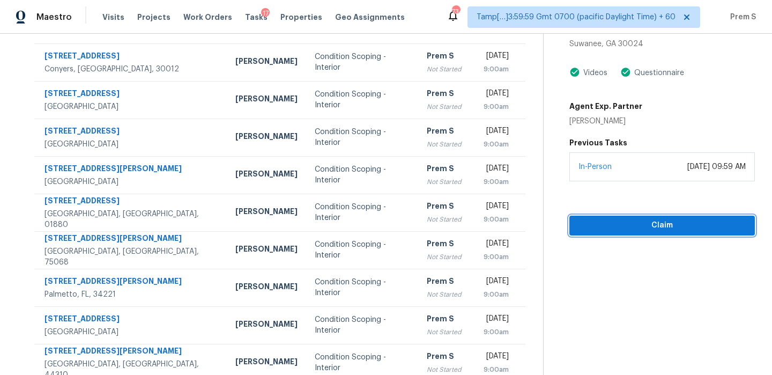
click at [643, 229] on span "Claim" at bounding box center [662, 225] width 168 height 13
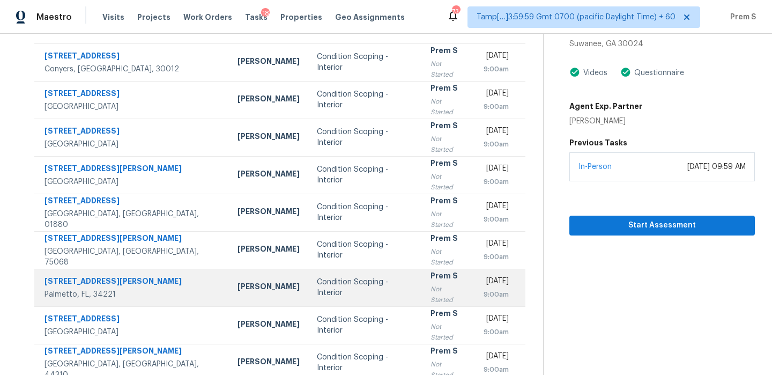
scroll to position [183, 0]
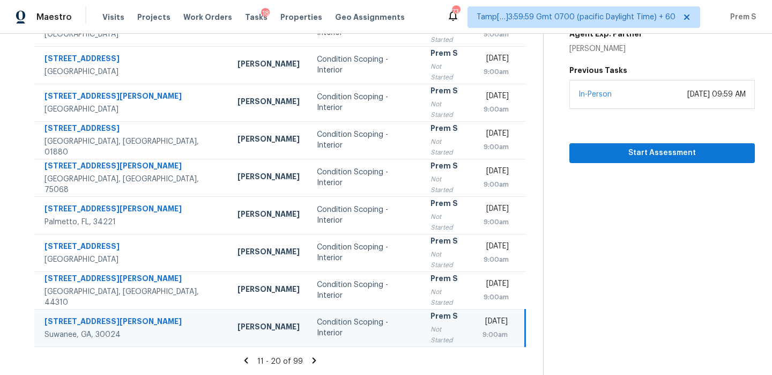
click at [310, 360] on icon at bounding box center [315, 361] width 10 height 10
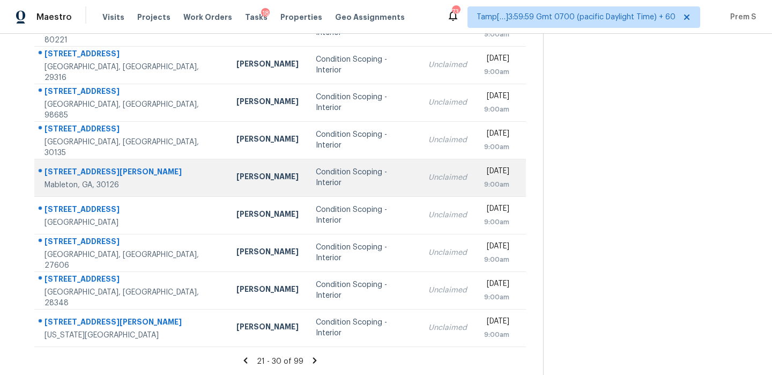
click at [476, 195] on td "Thu, Sep 11th 2025 9:00am" at bounding box center [501, 178] width 50 height 38
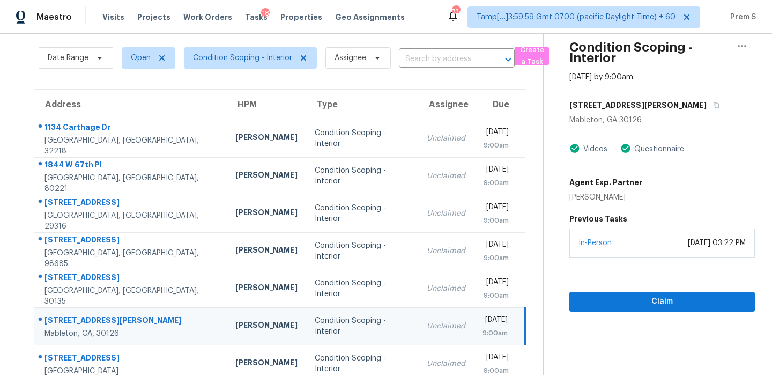
scroll to position [34, 0]
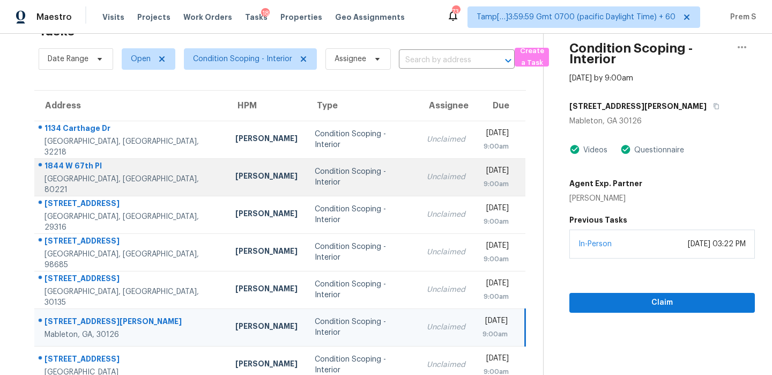
click at [427, 176] on div "Unclaimed" at bounding box center [446, 177] width 39 height 11
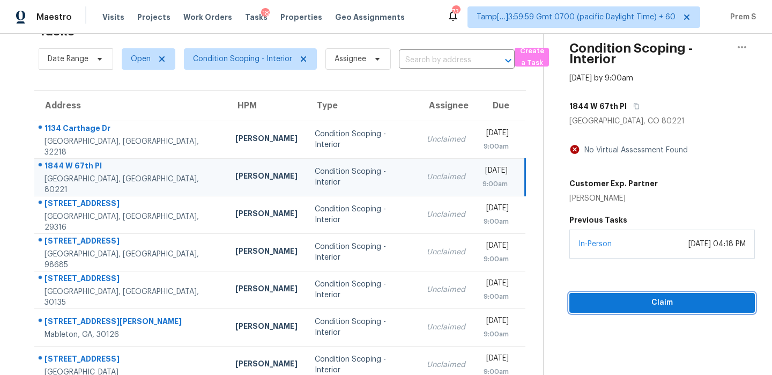
click at [613, 304] on span "Claim" at bounding box center [662, 302] width 168 height 13
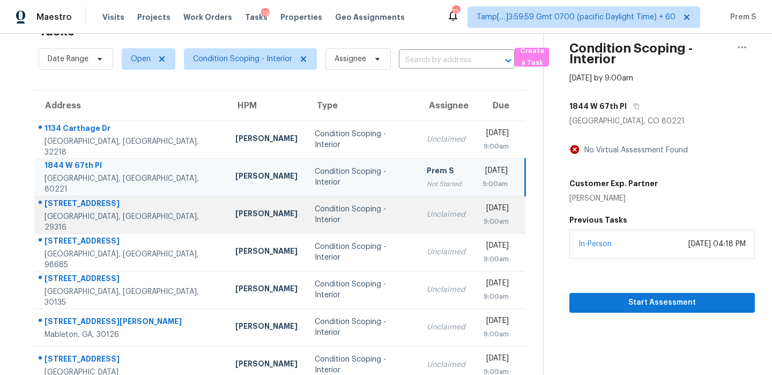
click at [340, 212] on div "Condition Scoping - Interior" at bounding box center [362, 214] width 95 height 21
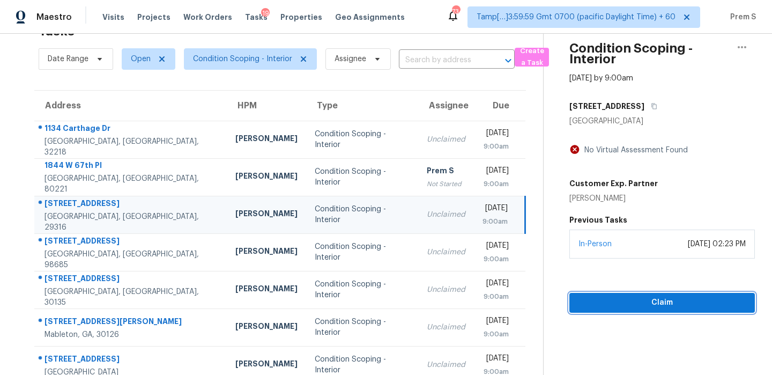
click at [611, 308] on span "Claim" at bounding box center [662, 302] width 168 height 13
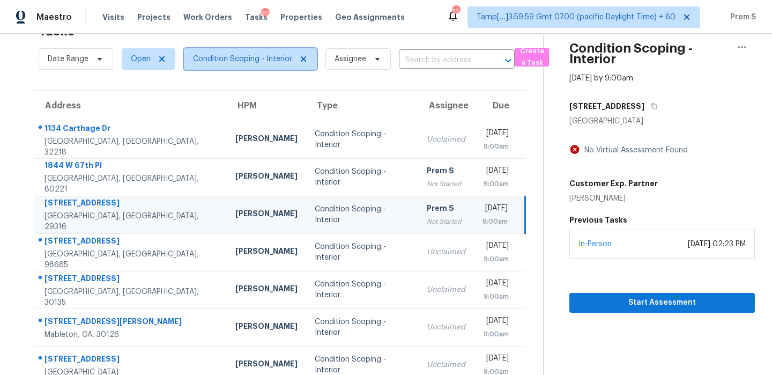
click at [257, 59] on span "Condition Scoping - Interior" at bounding box center [242, 59] width 99 height 11
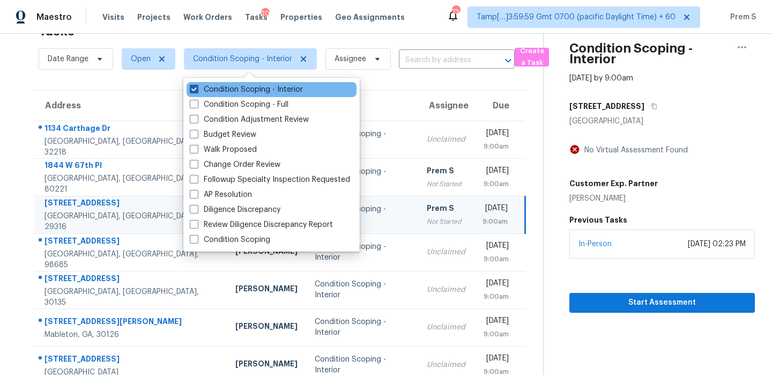
click at [249, 90] on label "Condition Scoping - Interior" at bounding box center [246, 89] width 113 height 11
click at [197, 90] on input "Condition Scoping - Interior" at bounding box center [193, 87] width 7 height 7
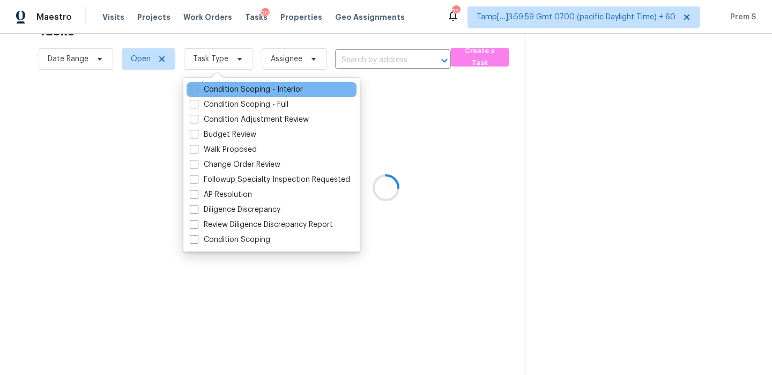
click at [249, 90] on label "Condition Scoping - Interior" at bounding box center [246, 89] width 113 height 11
click at [197, 90] on input "Condition Scoping - Interior" at bounding box center [193, 87] width 7 height 7
checkbox input "true"
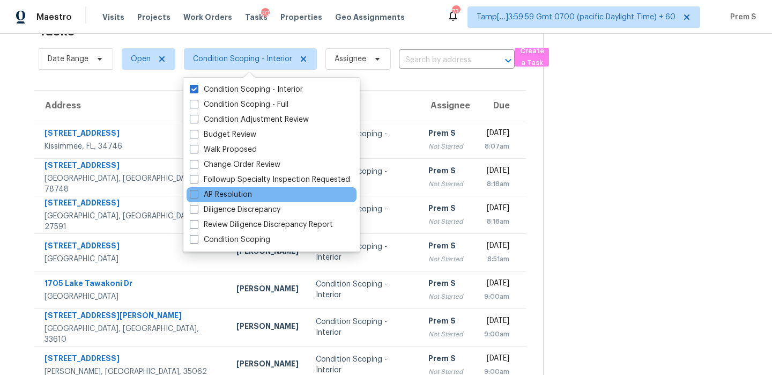
scroll to position [34, 0]
click at [476, 110] on th "Due" at bounding box center [501, 106] width 50 height 30
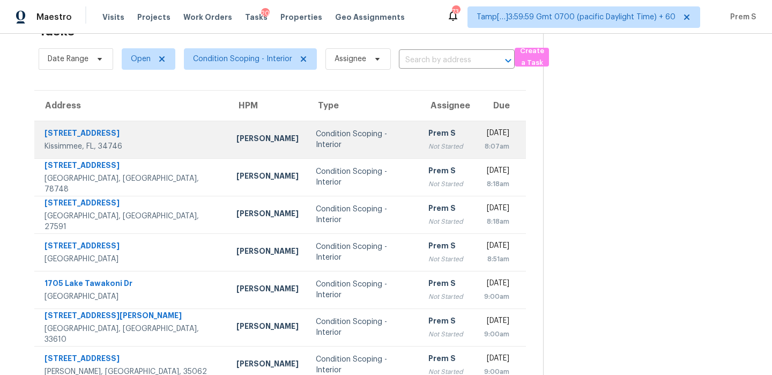
click at [420, 124] on td "Prem S Not Started" at bounding box center [448, 140] width 56 height 38
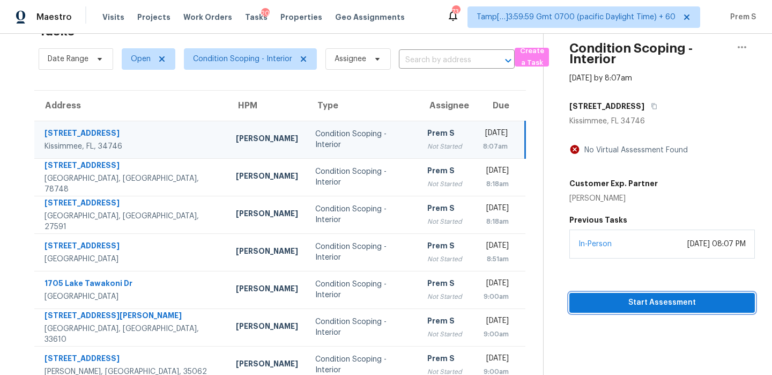
click at [588, 304] on span "Start Assessment" at bounding box center [662, 302] width 168 height 13
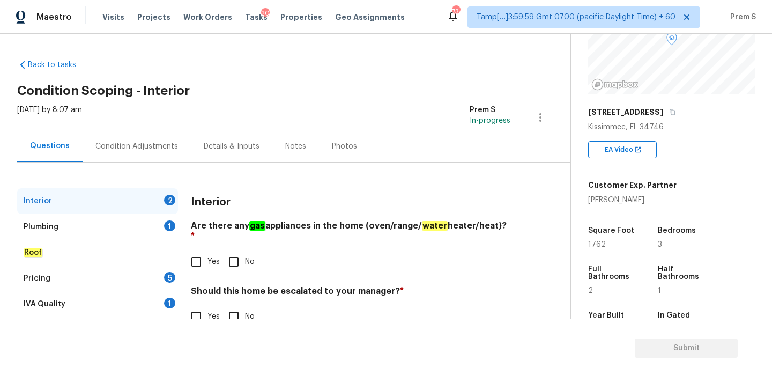
scroll to position [271, 0]
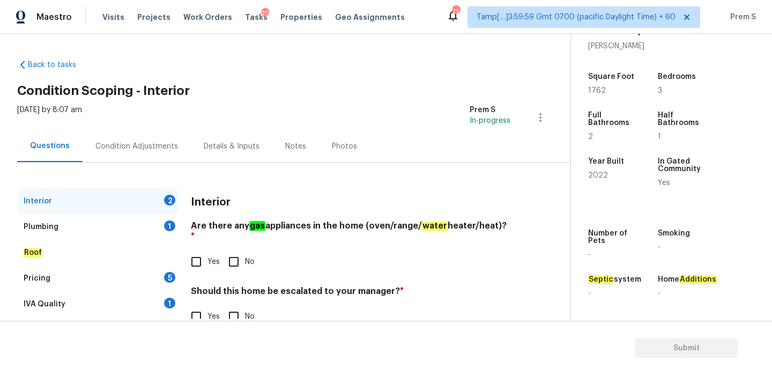
click at [240, 257] on input "No" at bounding box center [234, 261] width 23 height 23
checkbox input "true"
click at [227, 311] on input "No" at bounding box center [234, 316] width 23 height 23
checkbox input "true"
click at [159, 227] on div "Plumbing 1" at bounding box center [97, 227] width 161 height 26
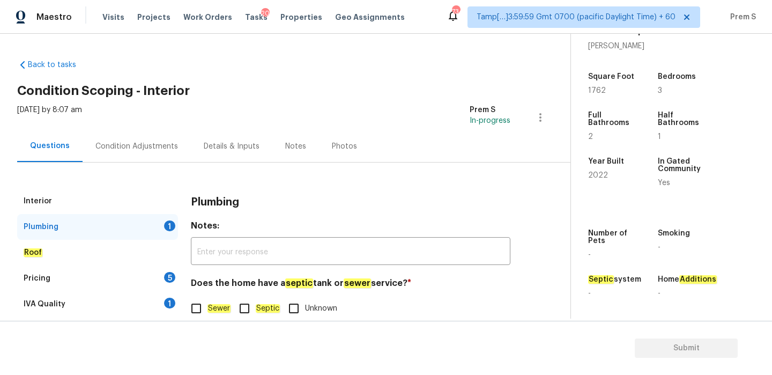
scroll to position [27, 0]
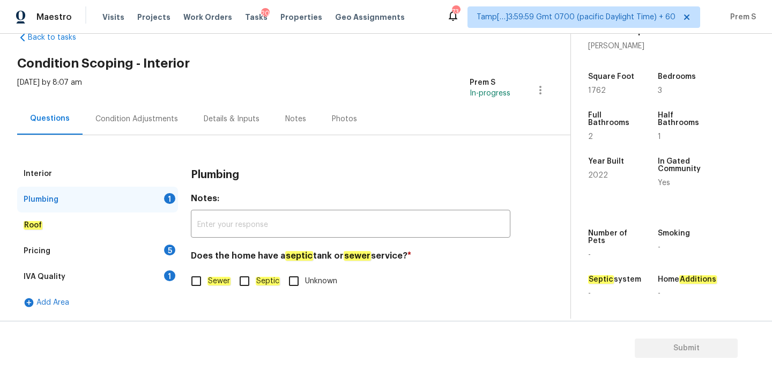
click at [193, 277] on input "Sewer" at bounding box center [196, 281] width 23 height 23
checkbox input "true"
click at [165, 252] on div "5" at bounding box center [169, 250] width 11 height 11
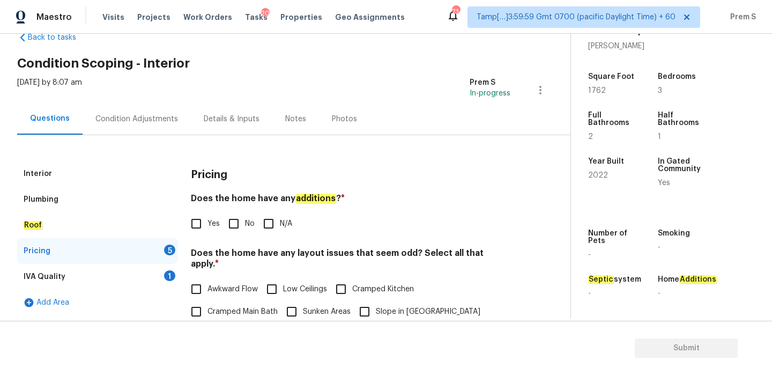
click at [239, 227] on input "No" at bounding box center [234, 223] width 23 height 23
checkbox input "true"
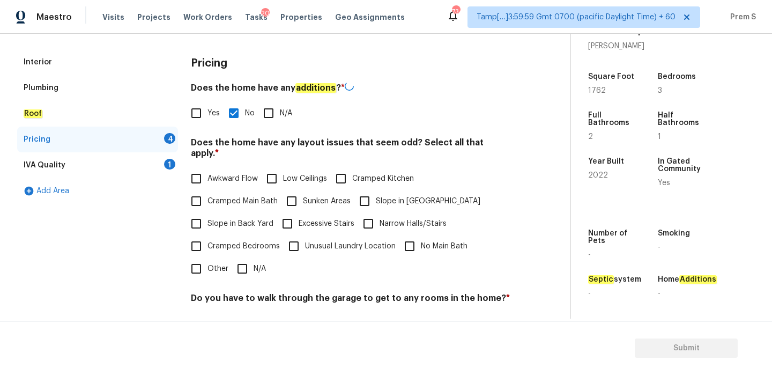
scroll to position [270, 0]
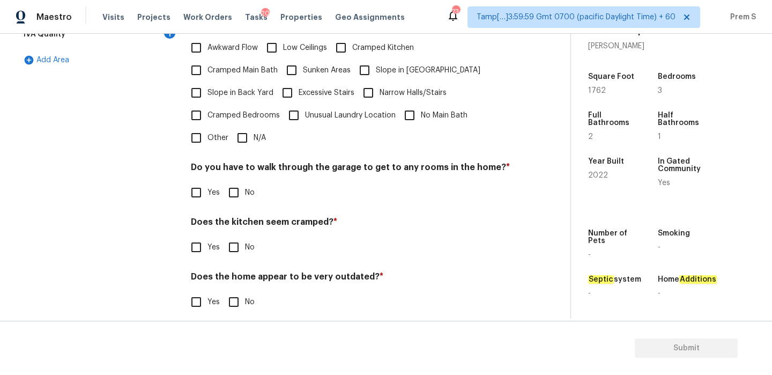
click at [241, 133] on input "N/A" at bounding box center [242, 138] width 23 height 23
checkbox input "true"
click at [238, 189] on input "No" at bounding box center [234, 192] width 23 height 23
checkbox input "true"
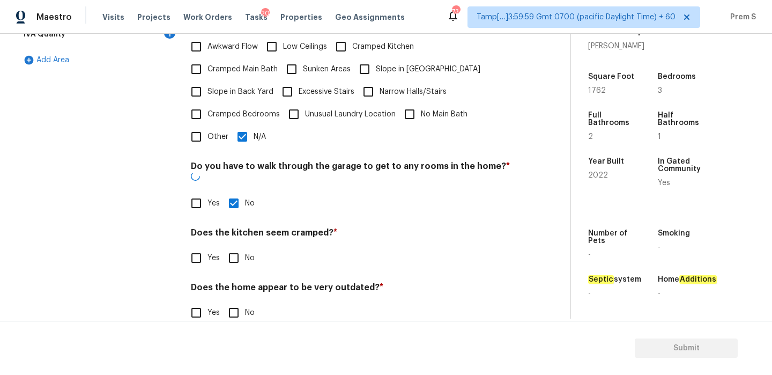
click at [232, 247] on input "No" at bounding box center [234, 258] width 23 height 23
checkbox input "true"
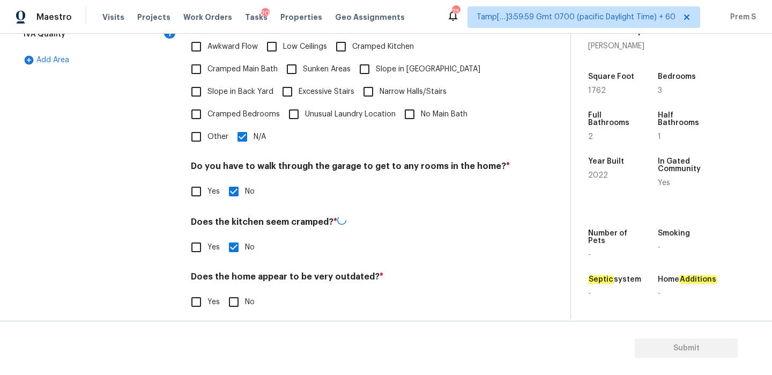
click at [233, 300] on input "No" at bounding box center [234, 302] width 23 height 23
checkbox input "true"
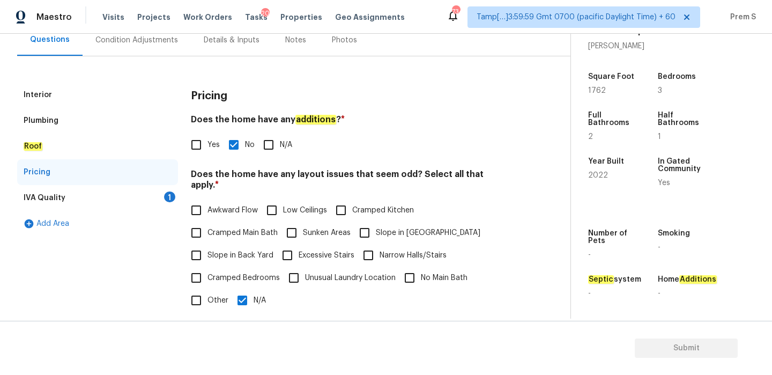
click at [170, 202] on div "IVA Quality 1" at bounding box center [97, 198] width 161 height 26
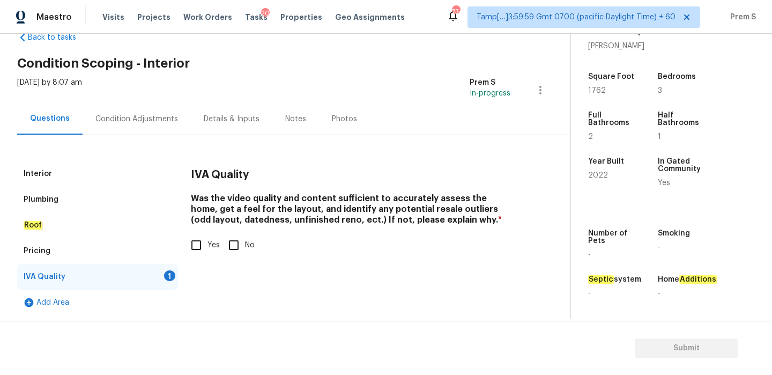
click at [203, 247] on input "Yes" at bounding box center [196, 245] width 23 height 23
checkbox input "true"
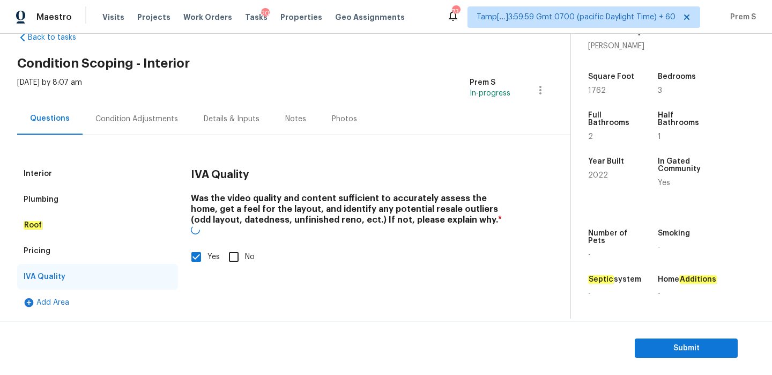
click at [167, 118] on div "Condition Adjustments" at bounding box center [136, 119] width 83 height 11
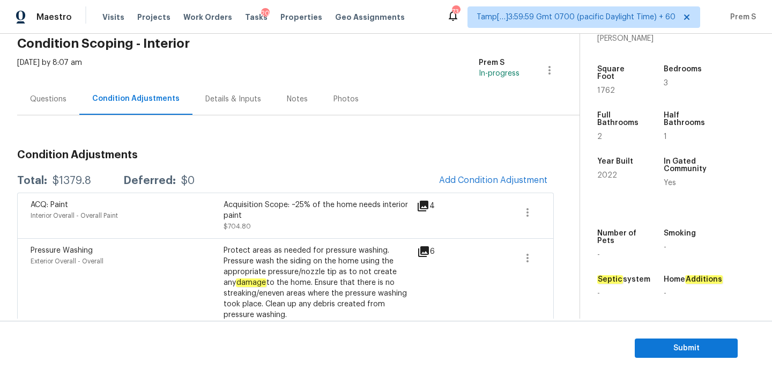
scroll to position [95, 0]
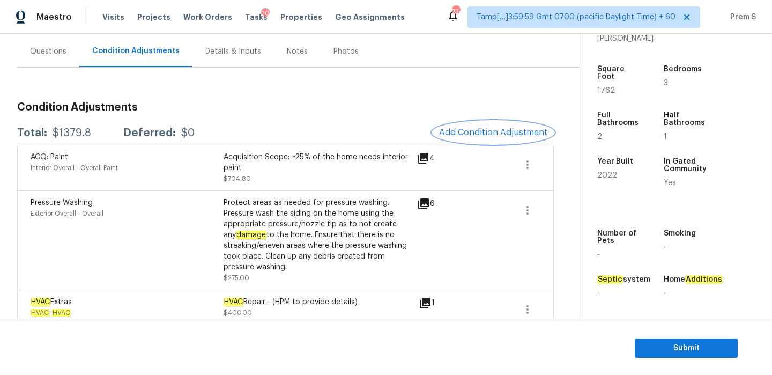
click at [522, 132] on span "Add Condition Adjustment" at bounding box center [493, 133] width 108 height 10
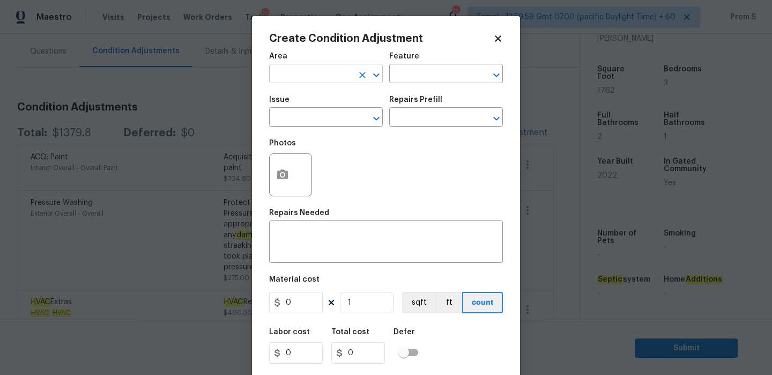
click at [327, 77] on input "text" at bounding box center [311, 75] width 84 height 17
type input "inter"
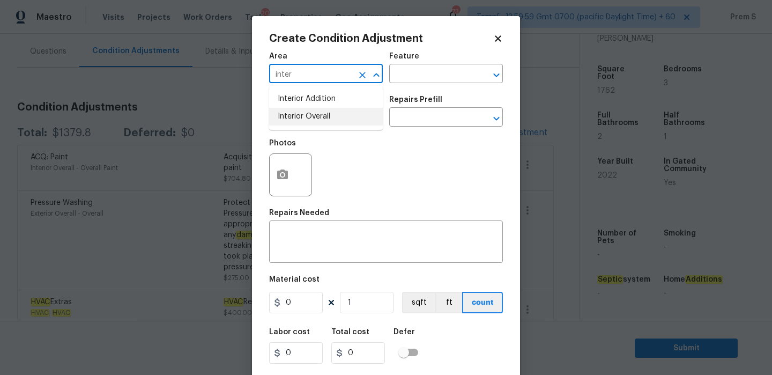
click at [337, 120] on li "Interior Overall" at bounding box center [326, 117] width 114 height 18
type input "Interior Overall"
click at [337, 120] on input "text" at bounding box center [311, 118] width 84 height 17
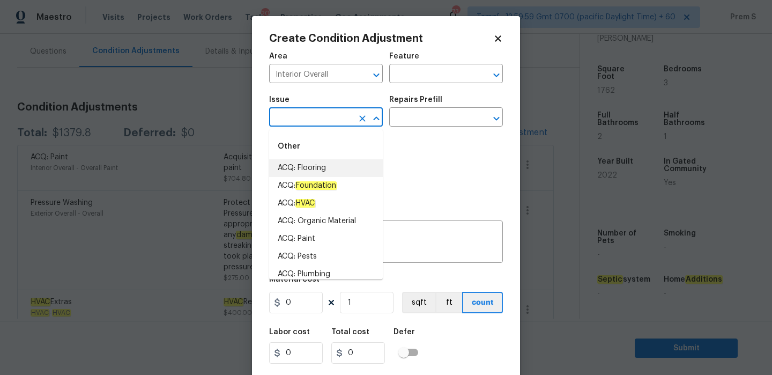
click at [356, 165] on li "ACQ: Flooring" at bounding box center [326, 168] width 114 height 18
type input "ACQ: Flooring"
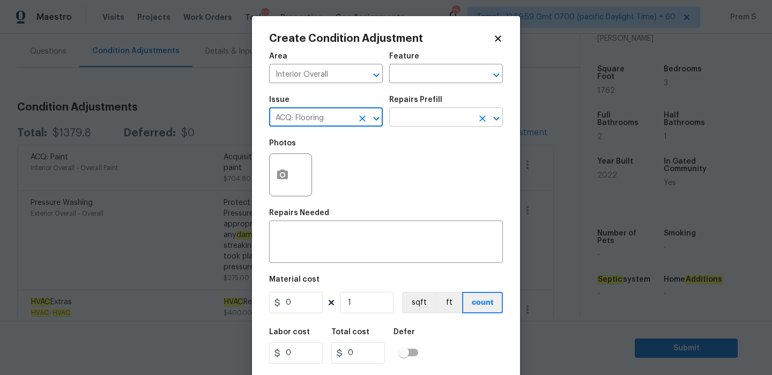
click at [458, 116] on input "text" at bounding box center [431, 118] width 84 height 17
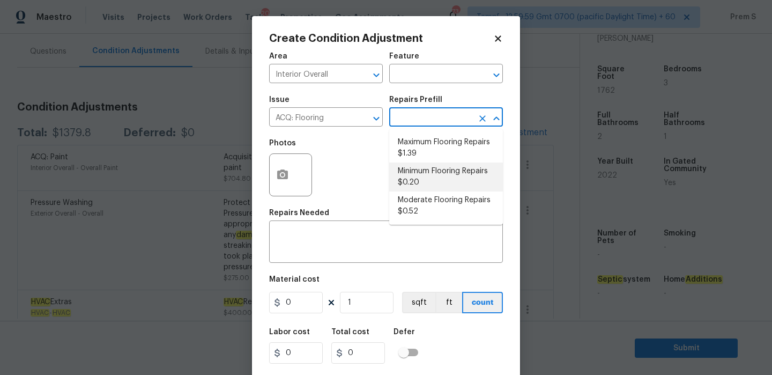
click at [440, 175] on li "Minimum Flooring Repairs $0.20" at bounding box center [446, 177] width 114 height 29
type input "Acquisition"
type textarea "Acquisition Scope: Minimum flooring repairs"
type input "0.2"
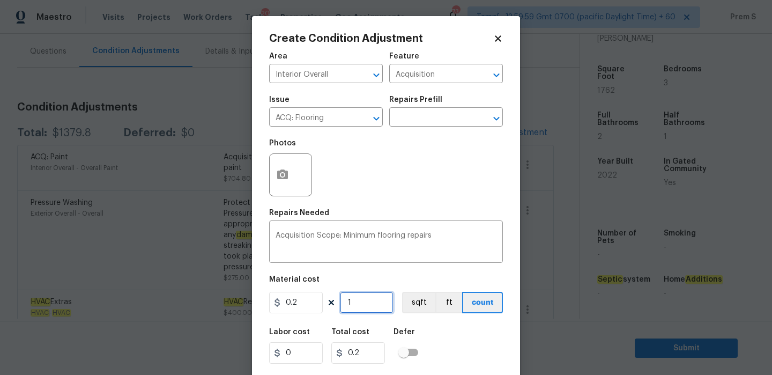
click at [373, 306] on input "1" at bounding box center [367, 302] width 54 height 21
type input "17"
type input "3.4"
type input "176"
type input "35.2"
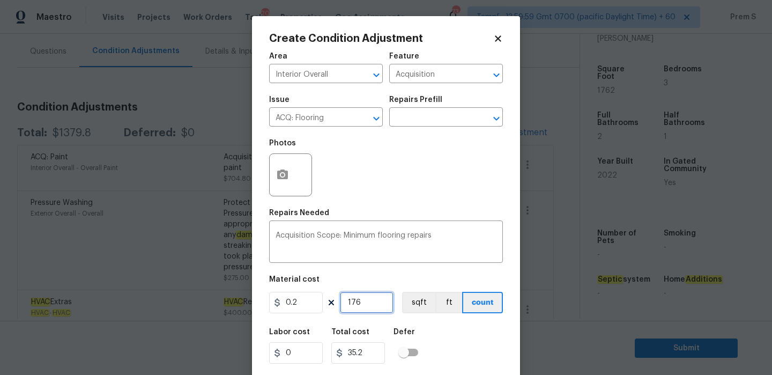
type input "1762"
type input "352.4"
type input "1762"
click at [457, 351] on div "Labor cost 0 Total cost 352.4 Defer" at bounding box center [386, 346] width 234 height 48
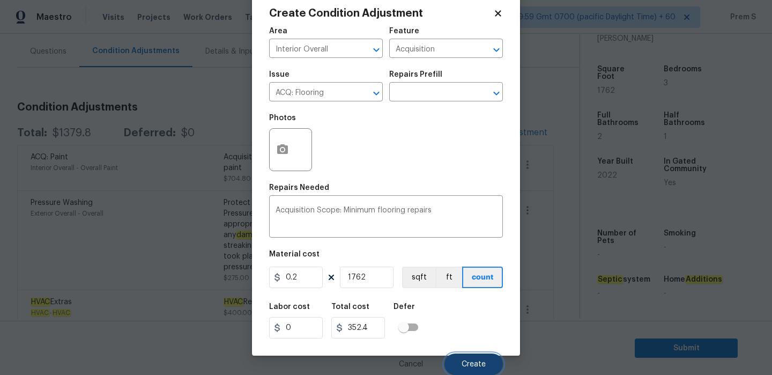
click at [474, 358] on button "Create" at bounding box center [474, 363] width 58 height 21
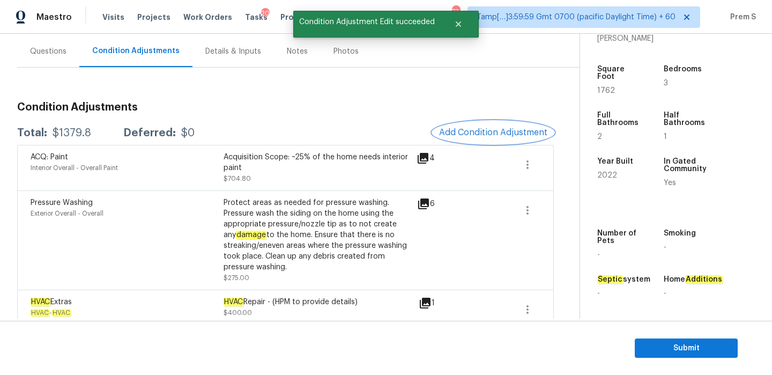
scroll to position [0, 0]
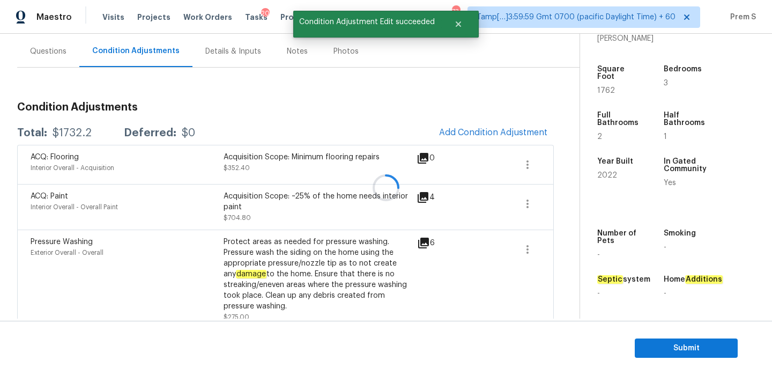
click at [485, 128] on div at bounding box center [386, 187] width 772 height 375
click at [458, 137] on span "Add Condition Adjustment" at bounding box center [493, 133] width 108 height 10
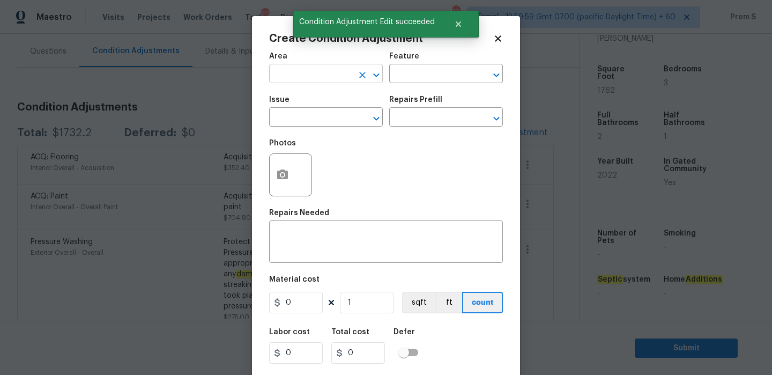
click at [322, 76] on input "text" at bounding box center [311, 75] width 84 height 17
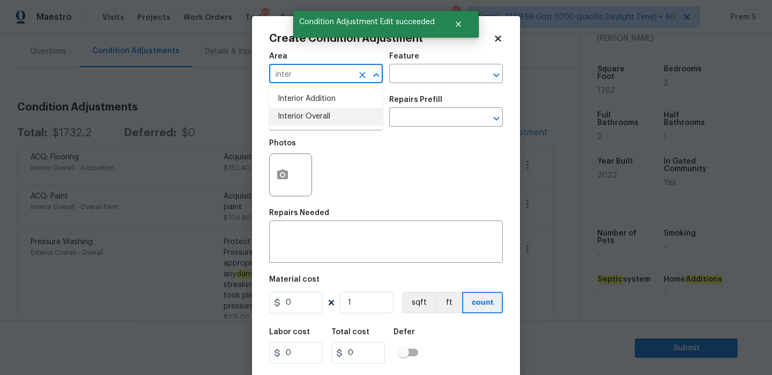
click at [351, 117] on li "Interior Overall" at bounding box center [326, 117] width 114 height 18
type input "Interior Overall"
click at [351, 117] on input "text" at bounding box center [311, 118] width 84 height 17
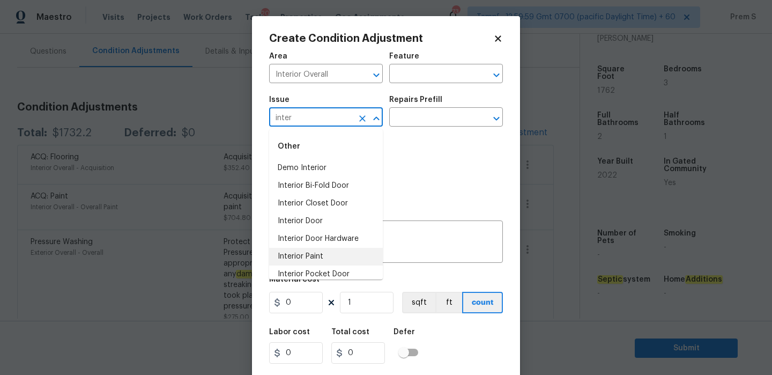
click at [311, 259] on li "Interior Paint" at bounding box center [326, 257] width 114 height 18
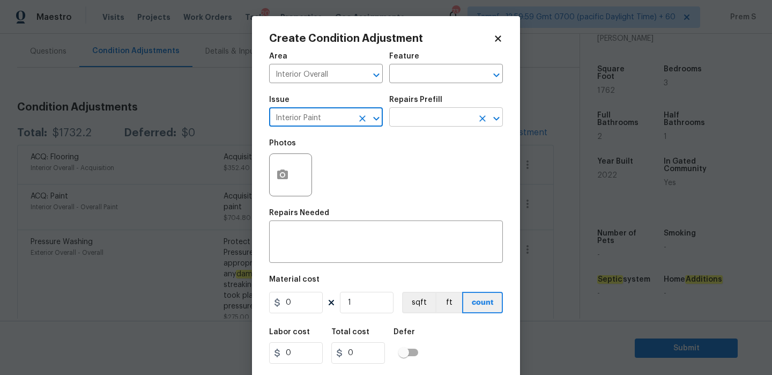
type input "Interior Paint"
click at [402, 120] on input "text" at bounding box center [431, 118] width 84 height 17
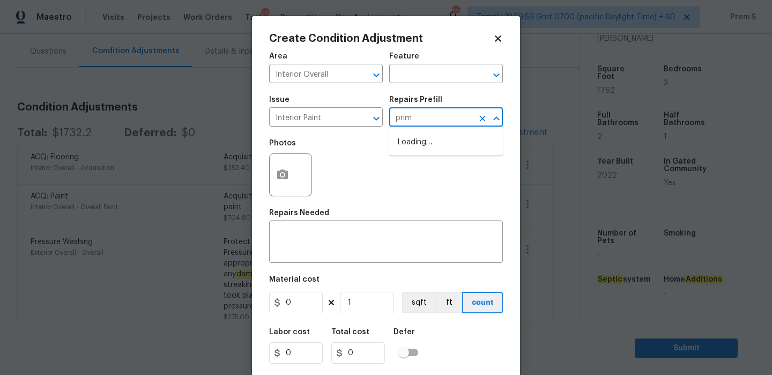
type input "prime"
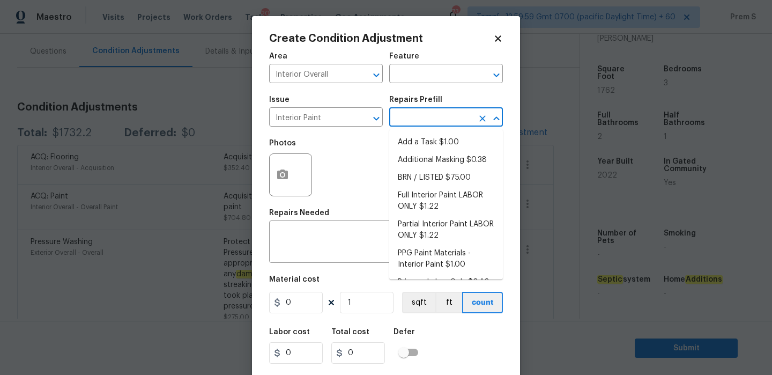
type input "r"
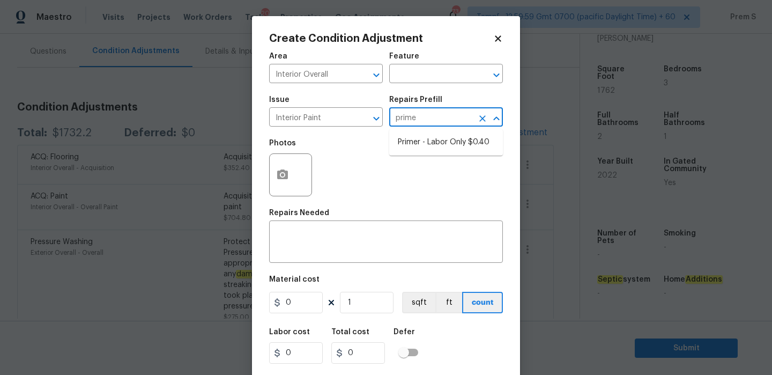
type input "primer"
click at [458, 141] on li "Primer - Labor Only $0.40" at bounding box center [446, 143] width 114 height 18
type input "Overall Paint"
type textarea "Interior primer - PRIMER PROVIDED BY OPENDOOR - All nails, screws, drywall anch…"
type input "0.4"
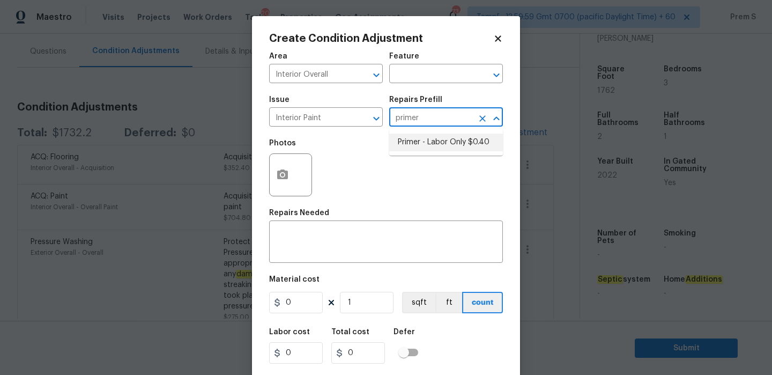
type input "0.4"
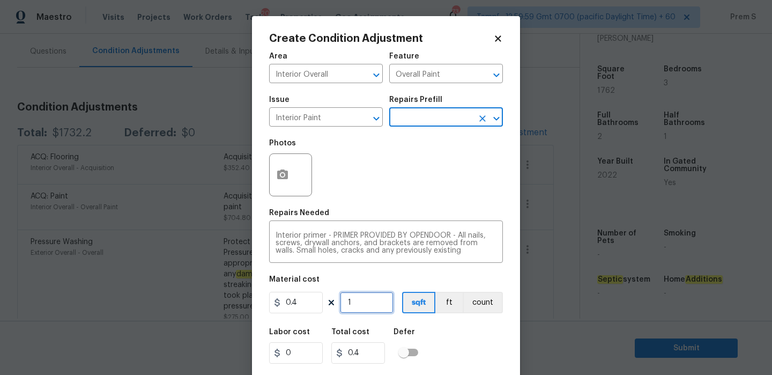
click at [355, 307] on input "1" at bounding box center [367, 302] width 54 height 21
type input "8"
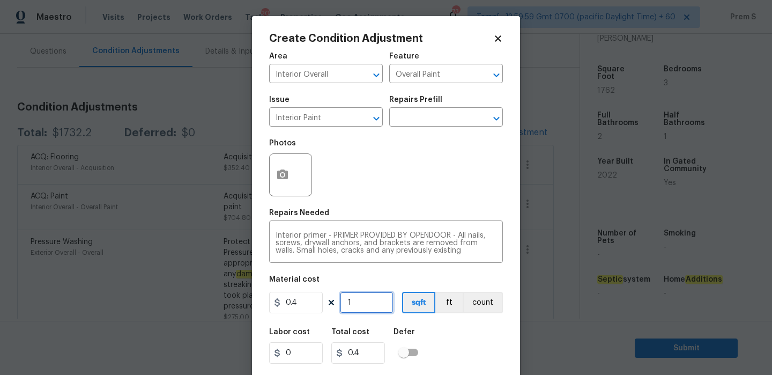
type input "3.2"
type input "80"
type input "32"
type input "800"
type input "320"
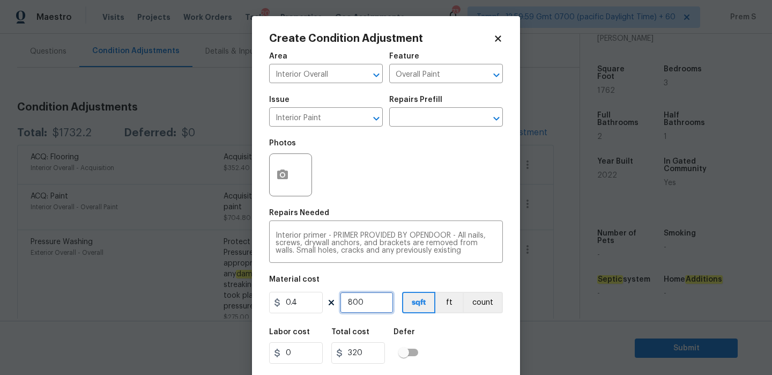
type input "800"
click at [461, 352] on div "Labor cost 0 Total cost 320 Defer" at bounding box center [386, 346] width 234 height 48
click at [285, 188] on button "button" at bounding box center [283, 175] width 26 height 42
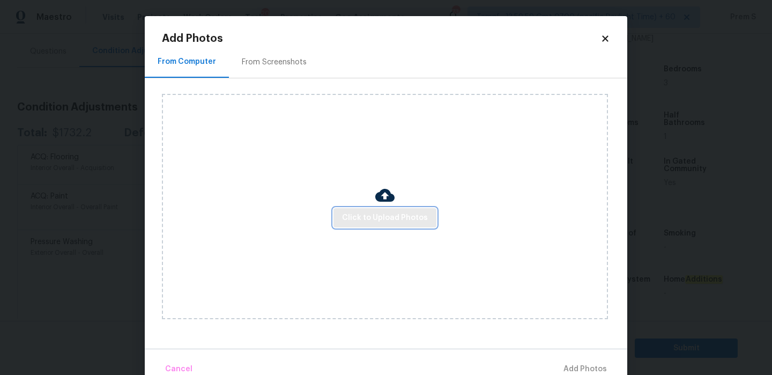
click at [375, 213] on span "Click to Upload Photos" at bounding box center [385, 217] width 86 height 13
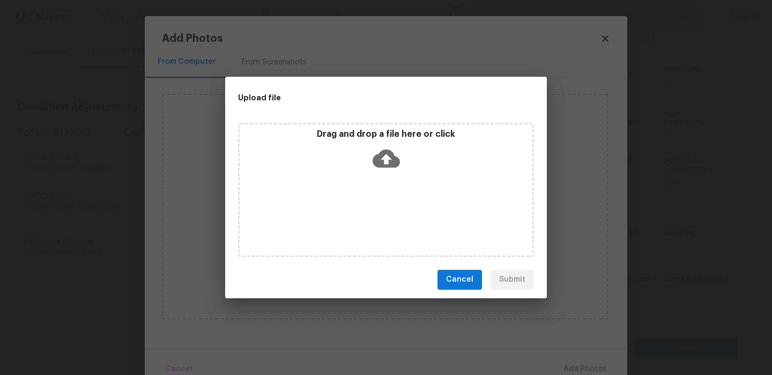
click at [391, 161] on icon at bounding box center [386, 158] width 27 height 18
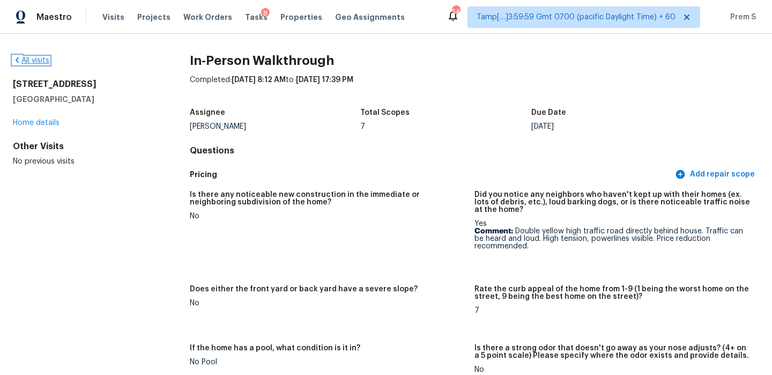
click at [43, 61] on link "All visits" at bounding box center [31, 61] width 36 height 8
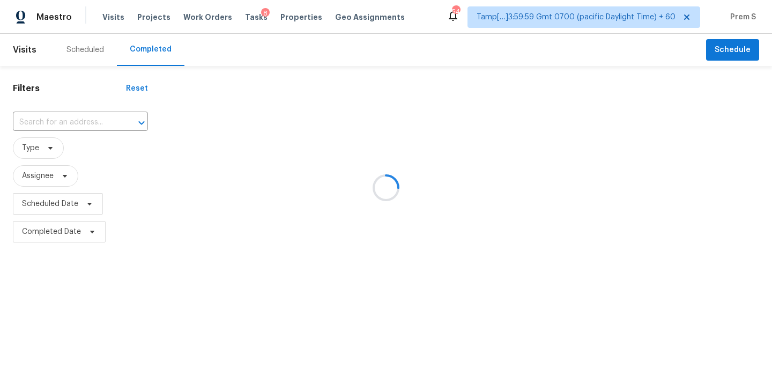
click at [75, 123] on div at bounding box center [386, 187] width 772 height 375
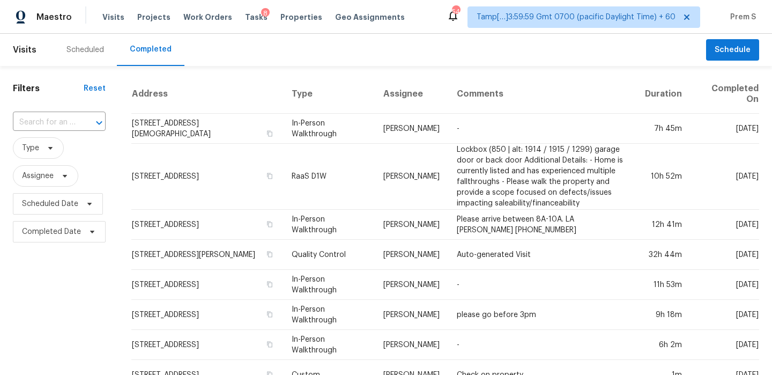
click at [75, 124] on div "​" at bounding box center [59, 122] width 93 height 17
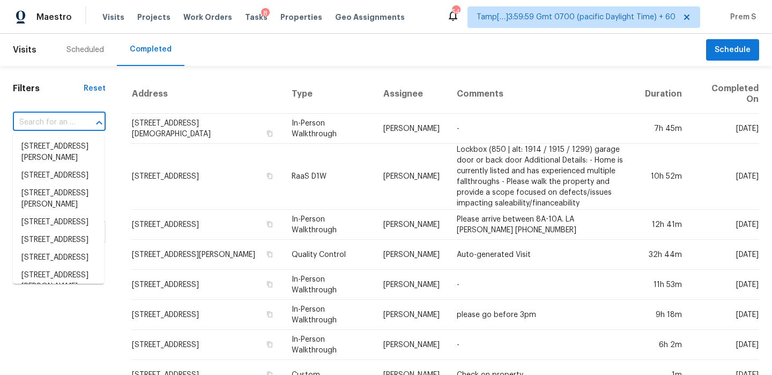
paste input "[STREET_ADDRESS][PERSON_NAME]"
type input "[STREET_ADDRESS][PERSON_NAME]"
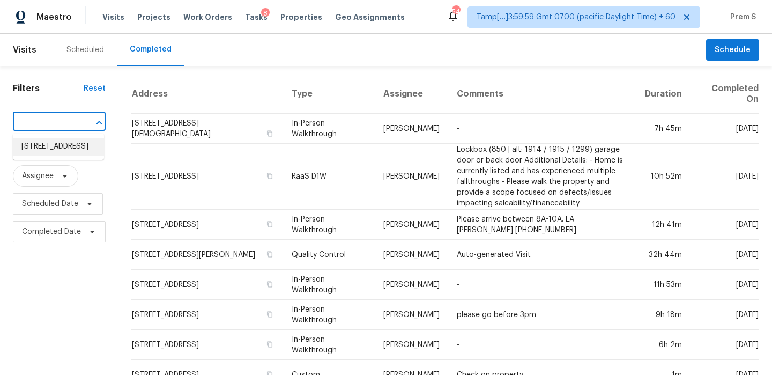
click at [56, 153] on li "[STREET_ADDRESS]" at bounding box center [58, 147] width 91 height 18
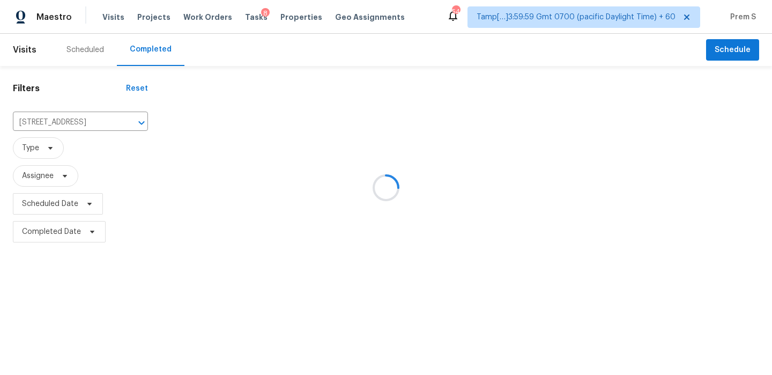
click at [56, 153] on div at bounding box center [386, 187] width 772 height 375
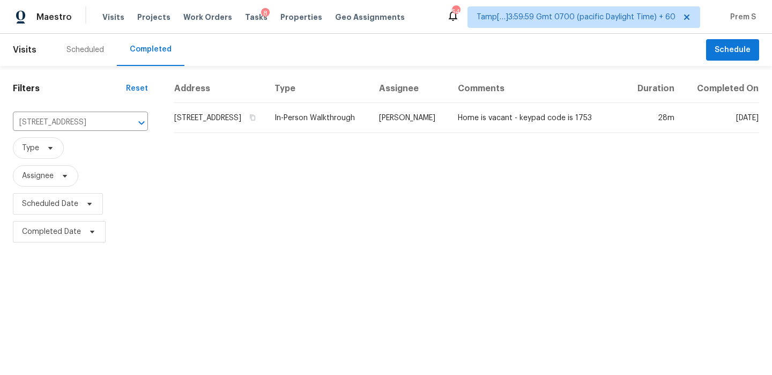
click at [208, 127] on td "[STREET_ADDRESS]" at bounding box center [220, 118] width 92 height 30
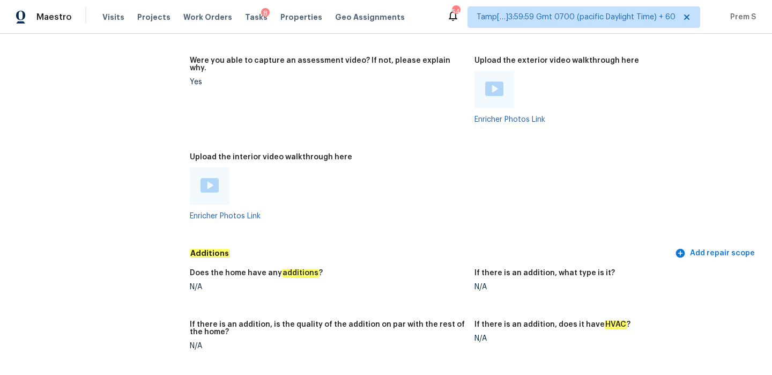
scroll to position [2116, 0]
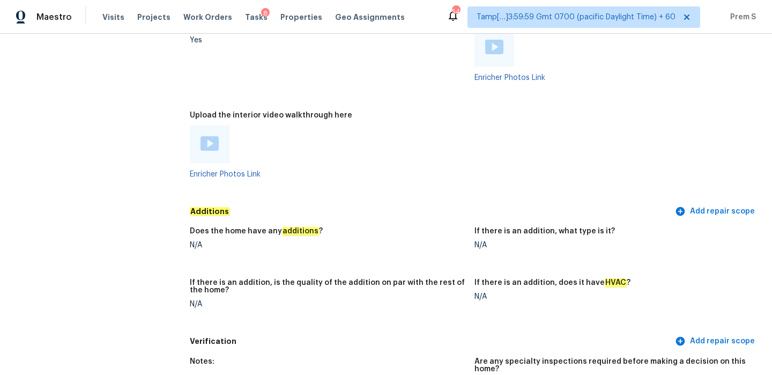
click at [213, 136] on img at bounding box center [210, 143] width 18 height 14
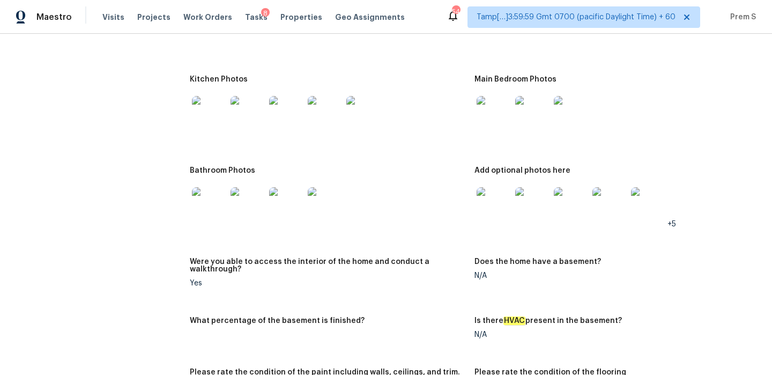
scroll to position [1256, 0]
click at [483, 107] on img at bounding box center [494, 114] width 34 height 34
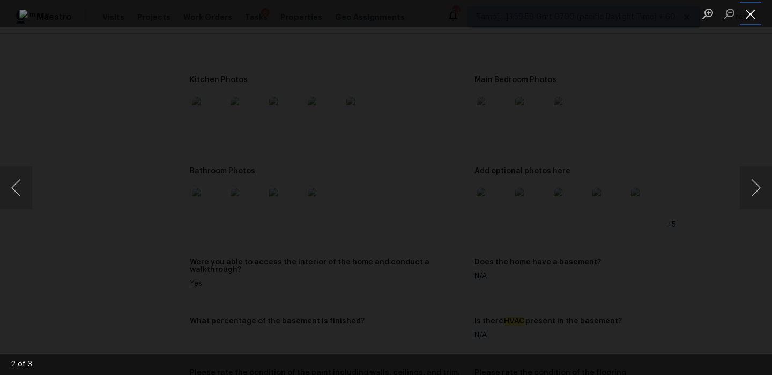
click at [753, 11] on button "Close lightbox" at bounding box center [750, 13] width 21 height 19
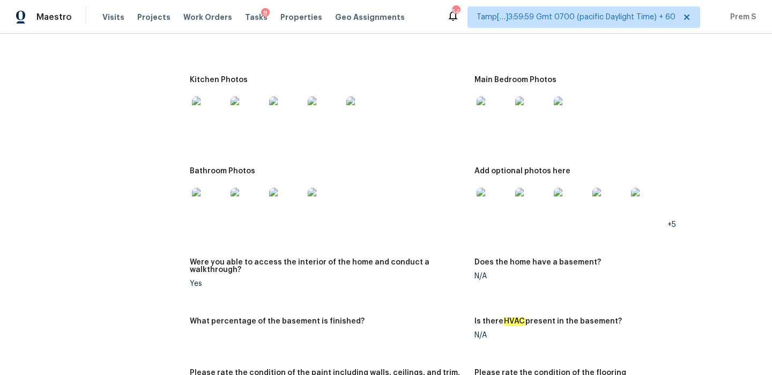
click at [501, 200] on img at bounding box center [494, 205] width 34 height 34
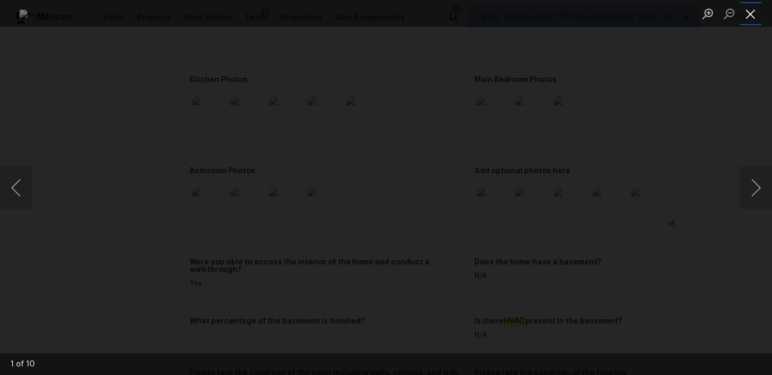
click at [755, 15] on button "Close lightbox" at bounding box center [750, 13] width 21 height 19
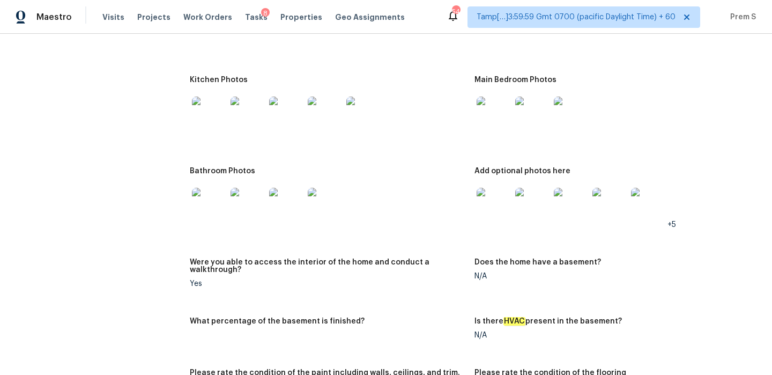
click at [212, 205] on img at bounding box center [209, 205] width 34 height 34
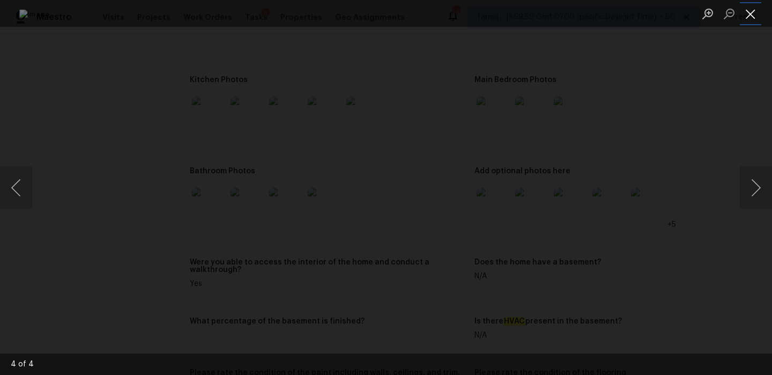
click at [754, 11] on button "Close lightbox" at bounding box center [750, 13] width 21 height 19
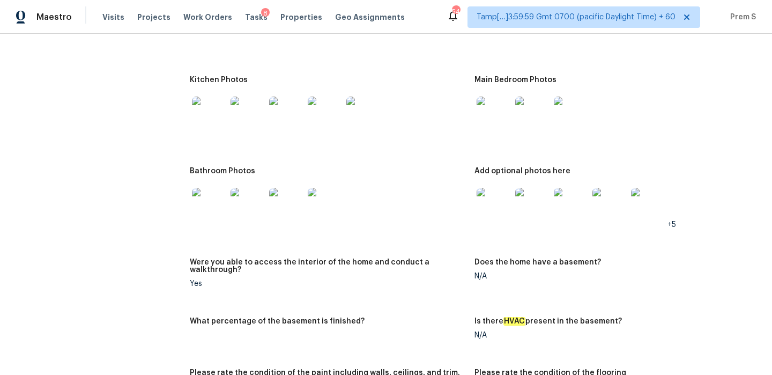
click at [205, 102] on img at bounding box center [209, 114] width 34 height 34
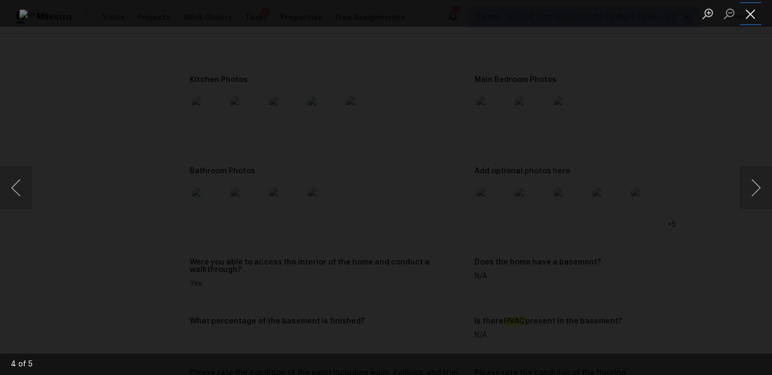
click at [756, 21] on button "Close lightbox" at bounding box center [750, 13] width 21 height 19
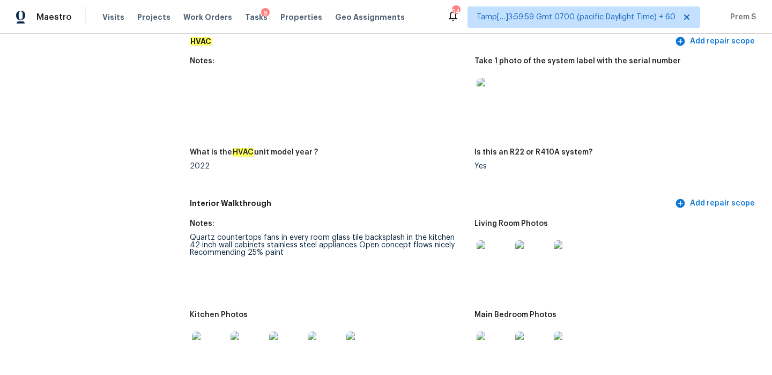
scroll to position [0, 0]
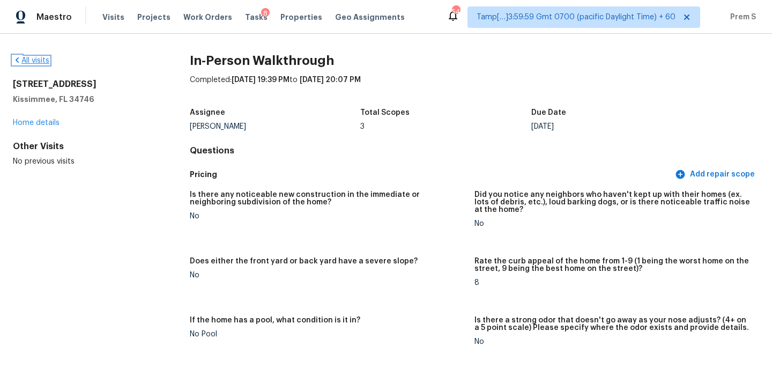
click at [39, 61] on link "All visits" at bounding box center [31, 61] width 36 height 8
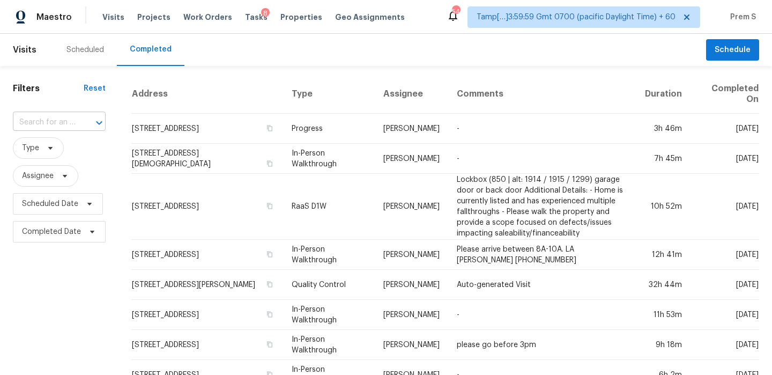
click at [53, 118] on input "text" at bounding box center [44, 122] width 63 height 17
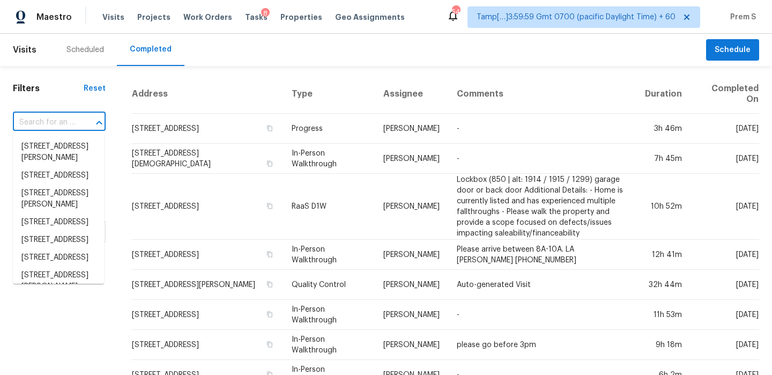
paste input "[STREET_ADDRESS]"
type input "[STREET_ADDRESS]"
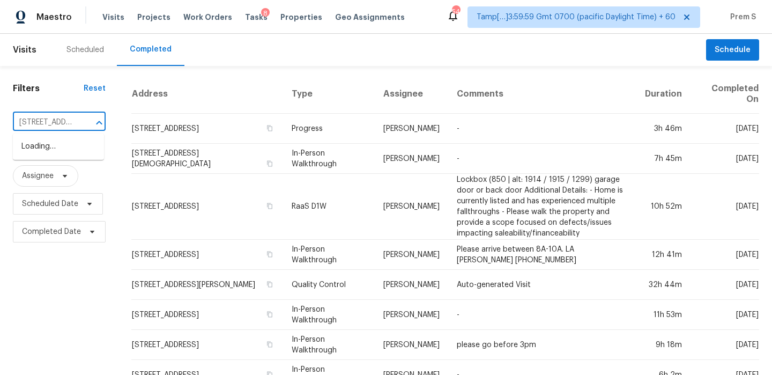
scroll to position [0, 61]
click at [64, 152] on li "[STREET_ADDRESS]" at bounding box center [58, 147] width 91 height 18
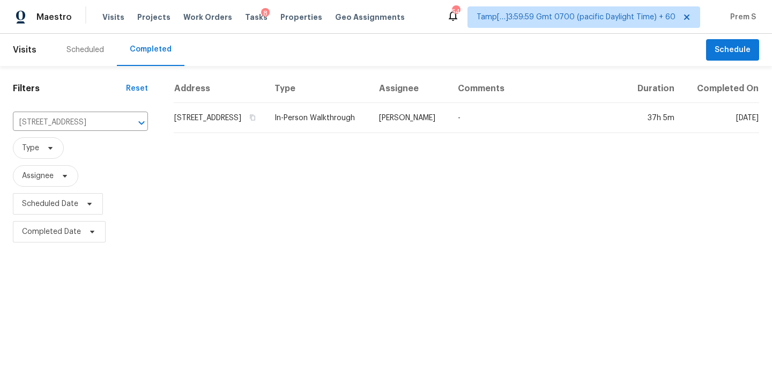
click at [266, 126] on td "[STREET_ADDRESS]" at bounding box center [220, 118] width 92 height 30
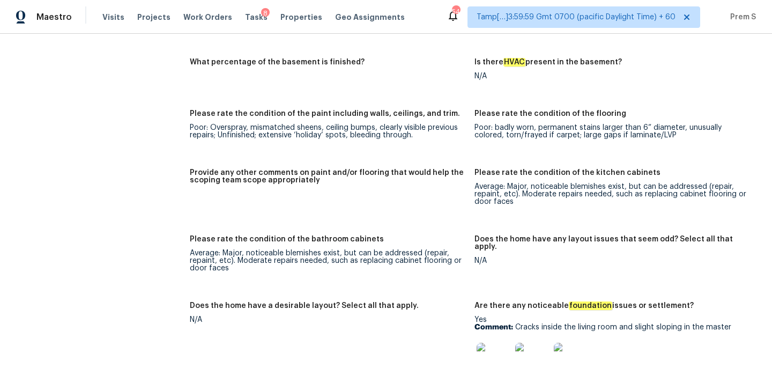
scroll to position [1634, 0]
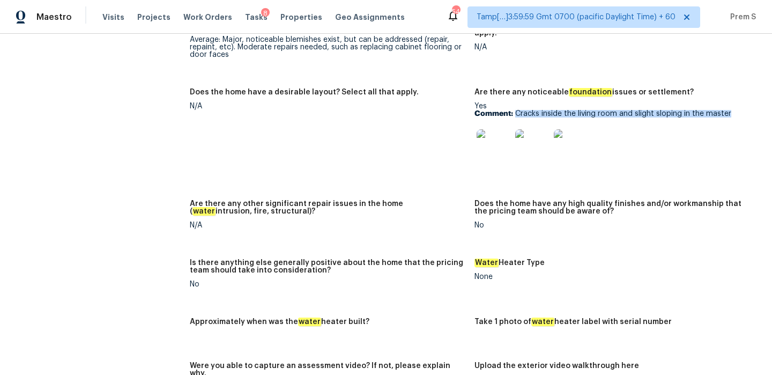
drag, startPoint x: 514, startPoint y: 97, endPoint x: 746, endPoint y: 99, distance: 231.7
click at [746, 110] on p "Comment: Cracks inside the living room and slight sloping in the master" at bounding box center [613, 114] width 276 height 8
copy p "Cracks inside the living room and slight sloping in the master"
click at [495, 136] on img at bounding box center [494, 146] width 34 height 34
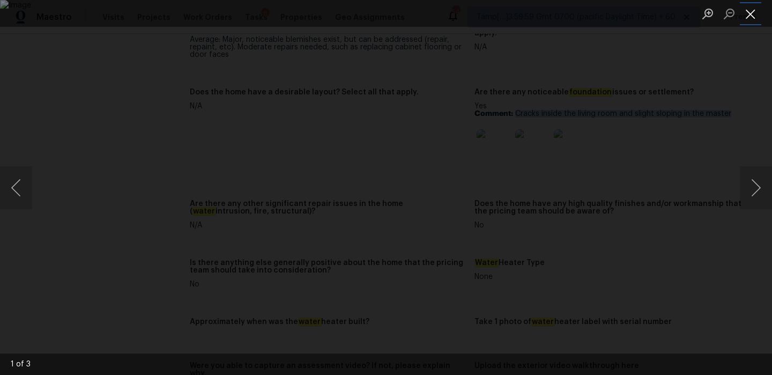
click at [750, 14] on button "Close lightbox" at bounding box center [750, 13] width 21 height 19
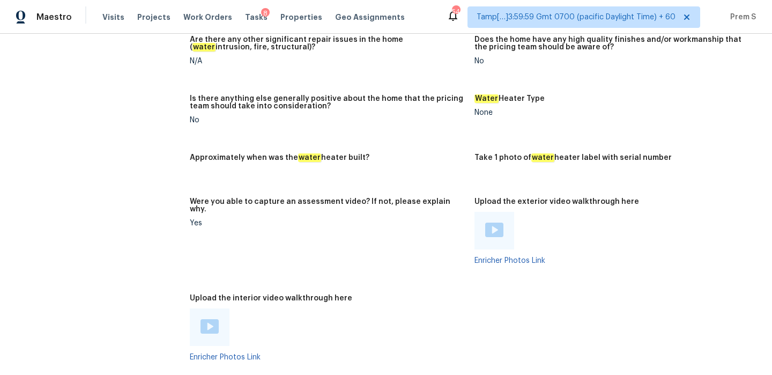
scroll to position [1991, 0]
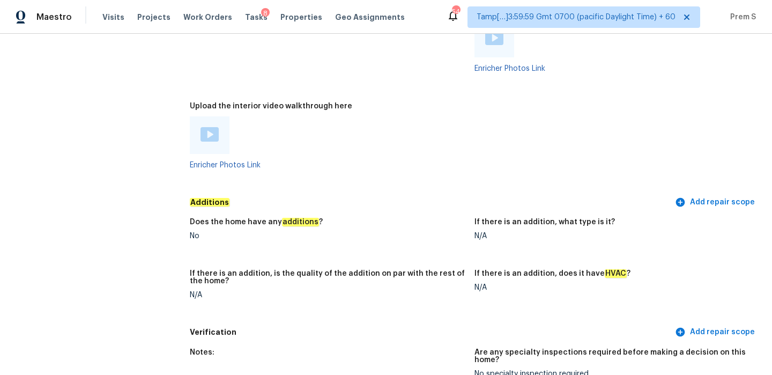
click at [210, 127] on img at bounding box center [210, 134] width 18 height 14
click at [440, 116] on div at bounding box center [328, 135] width 276 height 38
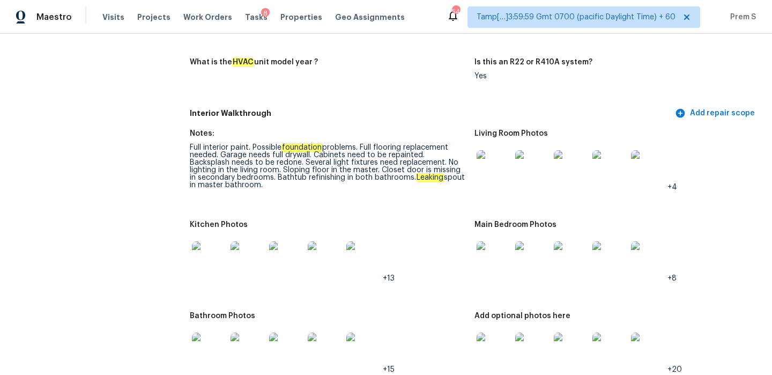
scroll to position [1036, 0]
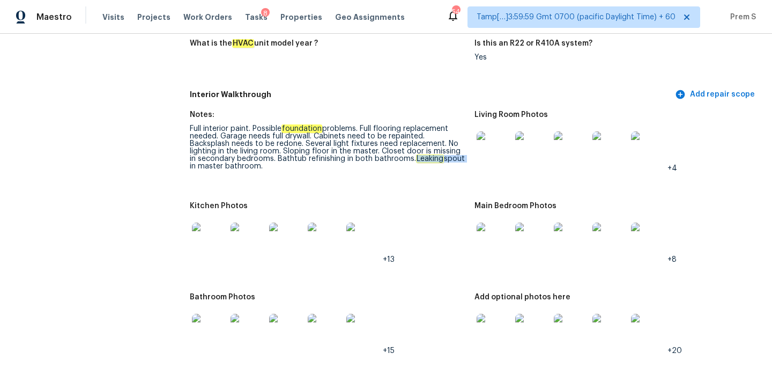
drag, startPoint x: 370, startPoint y: 152, endPoint x: 418, endPoint y: 151, distance: 48.3
click at [418, 151] on div "Full interior paint. Possible foundation problems. Full flooring replacement ne…" at bounding box center [328, 147] width 276 height 45
click at [212, 322] on img at bounding box center [209, 331] width 34 height 34
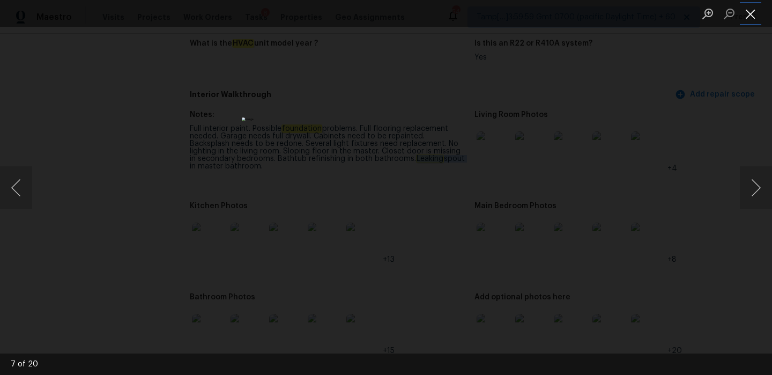
click at [754, 13] on button "Close lightbox" at bounding box center [750, 13] width 21 height 19
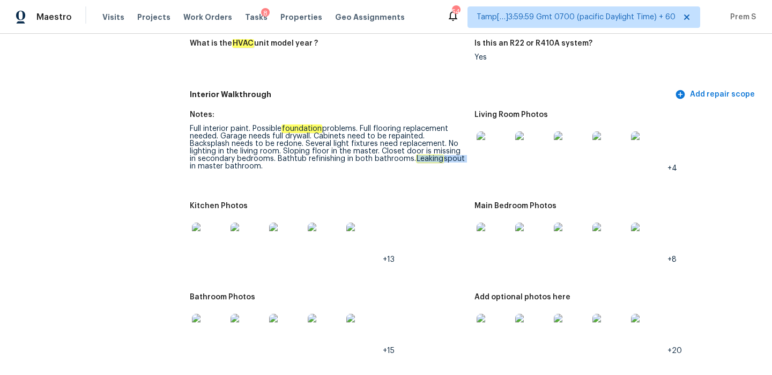
click at [496, 142] on img at bounding box center [494, 148] width 34 height 34
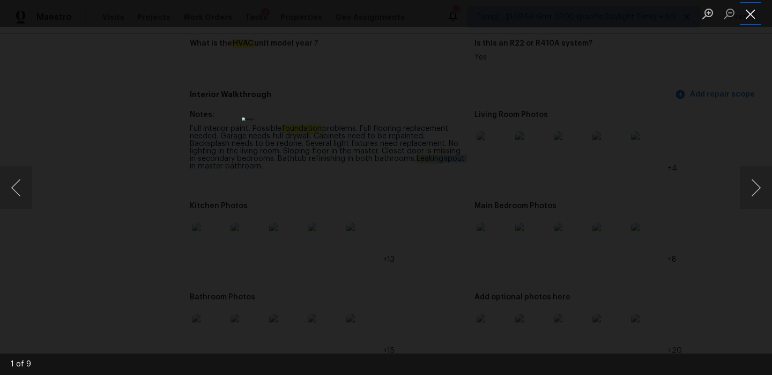
click at [751, 20] on button "Close lightbox" at bounding box center [750, 13] width 21 height 19
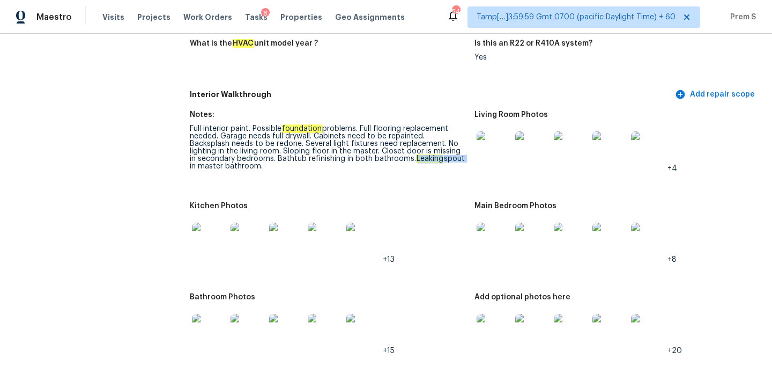
scroll to position [1109, 0]
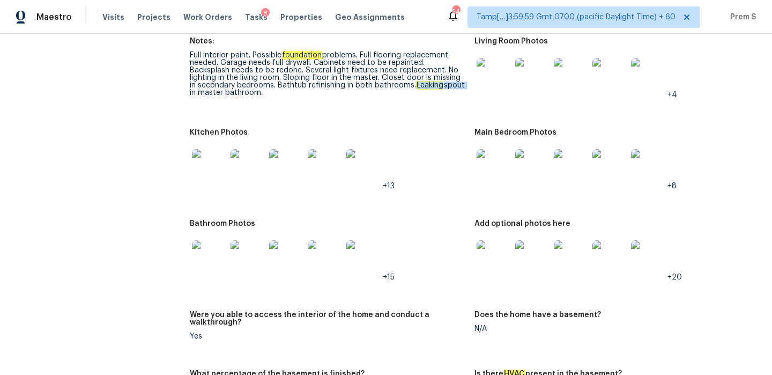
click at [492, 151] on img at bounding box center [494, 166] width 34 height 34
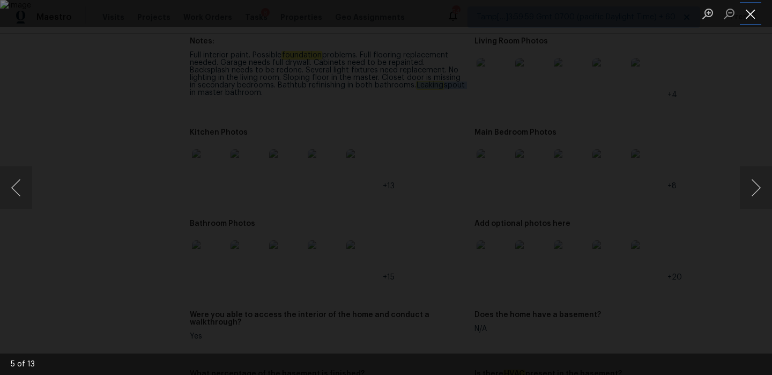
click at [755, 19] on button "Close lightbox" at bounding box center [750, 13] width 21 height 19
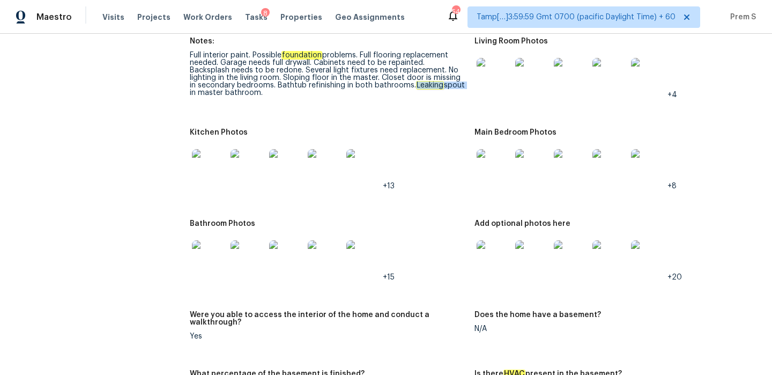
scroll to position [1178, 0]
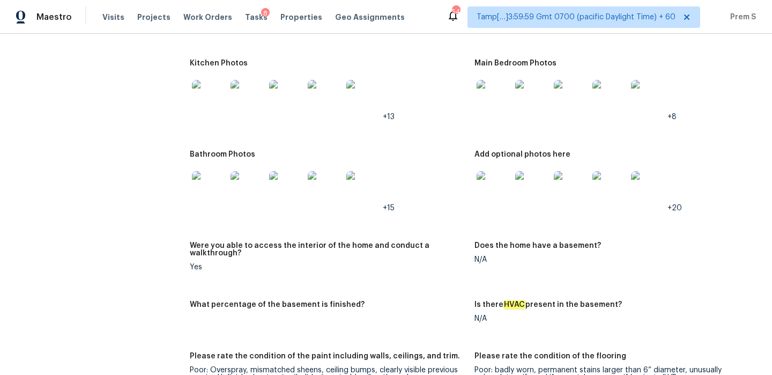
click at [503, 181] on img at bounding box center [494, 188] width 34 height 34
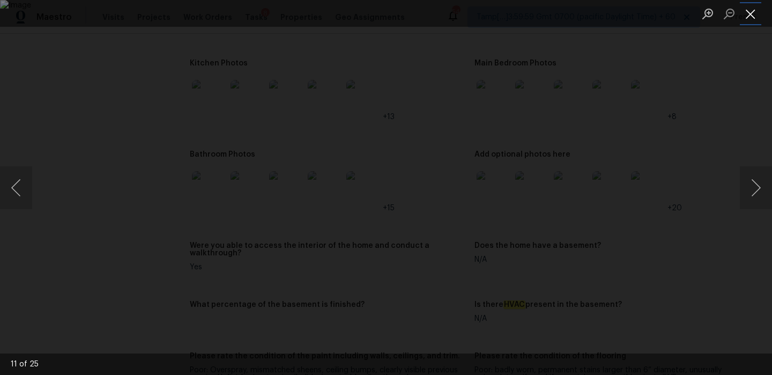
click at [750, 9] on button "Close lightbox" at bounding box center [750, 13] width 21 height 19
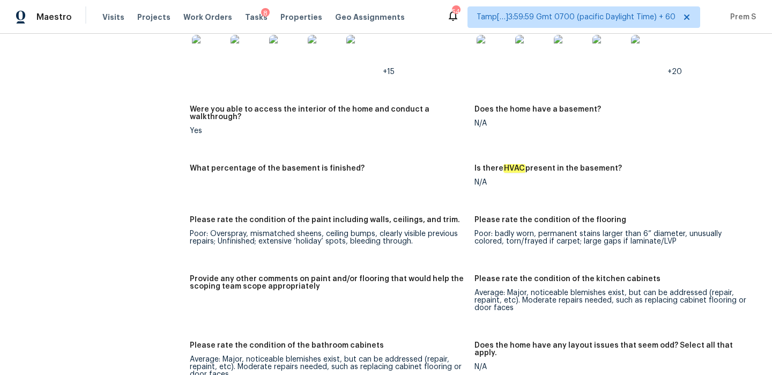
scroll to position [952, 0]
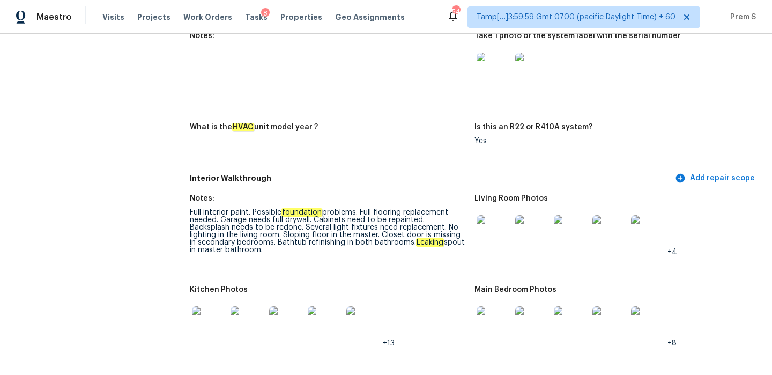
click at [484, 224] on img at bounding box center [494, 232] width 34 height 34
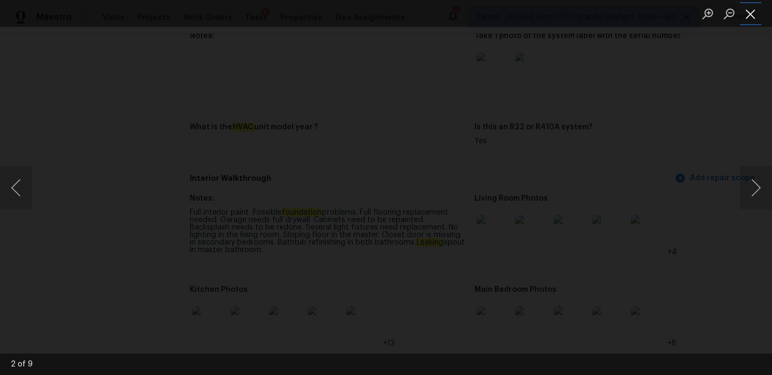
click at [748, 10] on button "Close lightbox" at bounding box center [750, 13] width 21 height 19
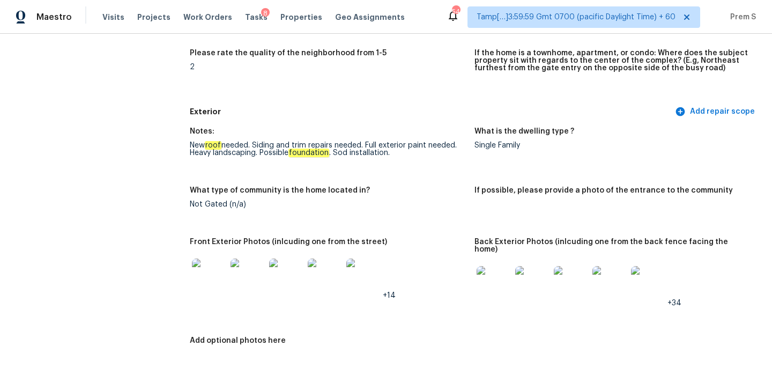
scroll to position [0, 0]
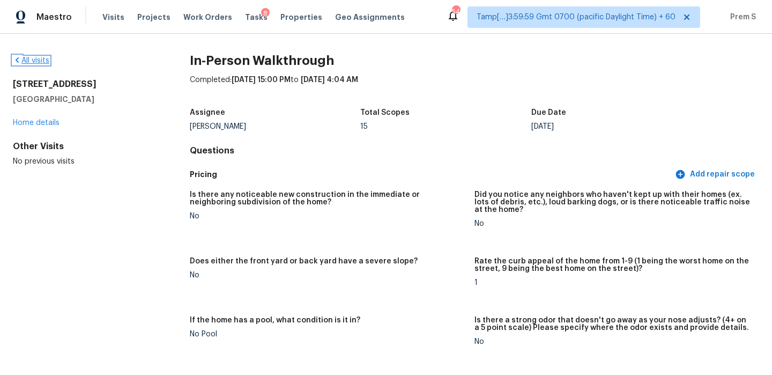
click at [42, 58] on link "All visits" at bounding box center [31, 61] width 36 height 8
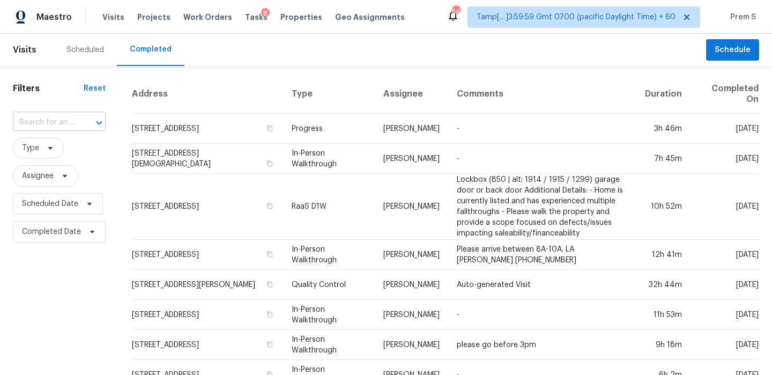
click at [78, 124] on div at bounding box center [92, 122] width 28 height 15
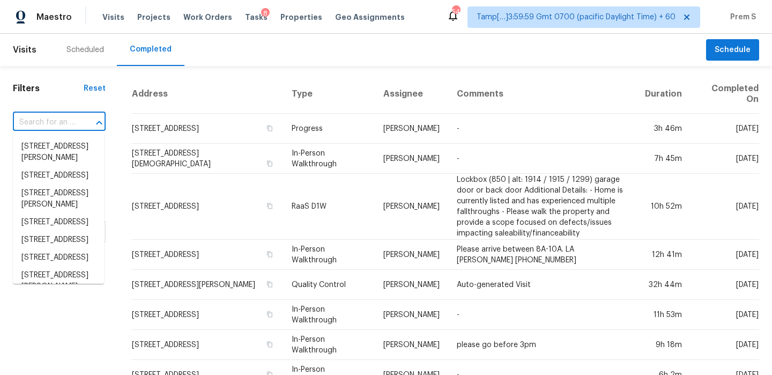
paste input "[STREET_ADDRESS][PERSON_NAME]"
type input "[STREET_ADDRESS][PERSON_NAME]"
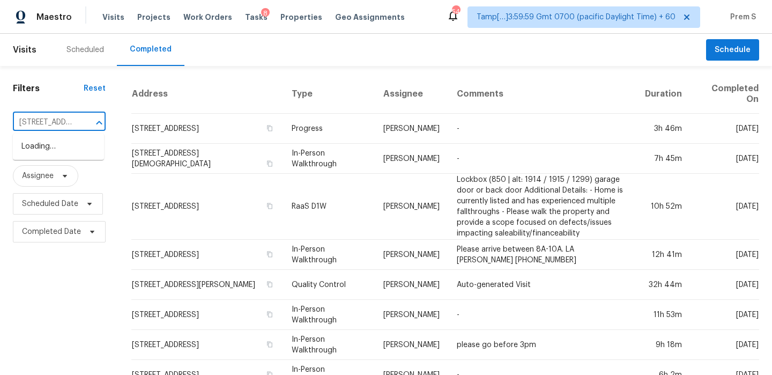
scroll to position [0, 79]
click at [62, 149] on li "[STREET_ADDRESS][PERSON_NAME]" at bounding box center [58, 152] width 91 height 29
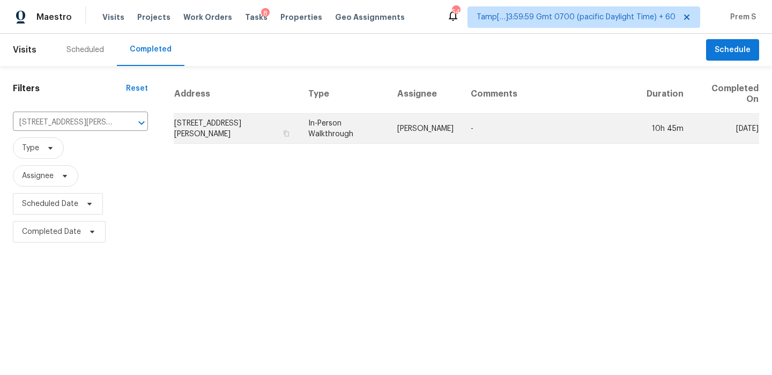
click at [207, 128] on td "[STREET_ADDRESS][PERSON_NAME]" at bounding box center [237, 129] width 126 height 30
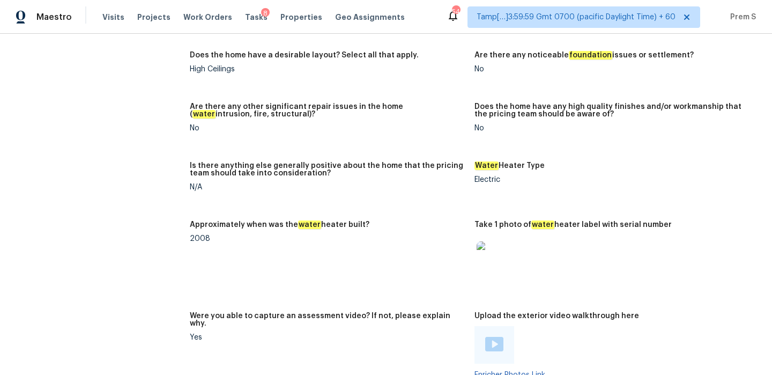
scroll to position [2307, 0]
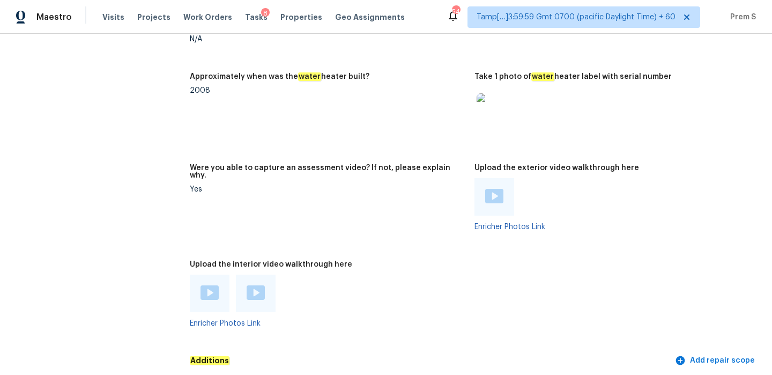
click at [205, 285] on img at bounding box center [210, 292] width 18 height 14
click at [257, 285] on div at bounding box center [256, 293] width 18 height 16
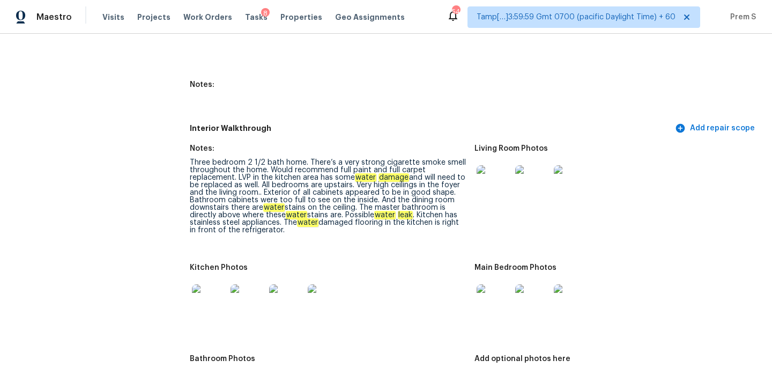
scroll to position [1461, 0]
drag, startPoint x: 284, startPoint y: 208, endPoint x: 300, endPoint y: 221, distance: 20.9
click at [300, 221] on figure "Notes: Three bedroom 2 1/2 bath home. There’s a very strong cigarette smoke sme…" at bounding box center [332, 199] width 285 height 106
click at [284, 212] on div "Three bedroom 2 1/2 bath home. There’s a very strong cigarette smoke smell thro…" at bounding box center [328, 197] width 276 height 75
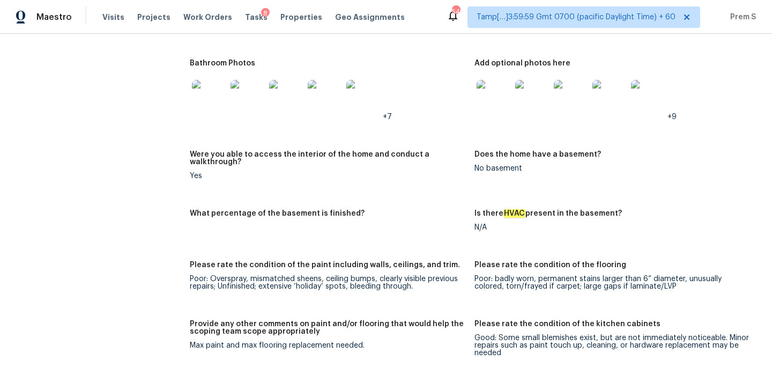
scroll to position [1828, 0]
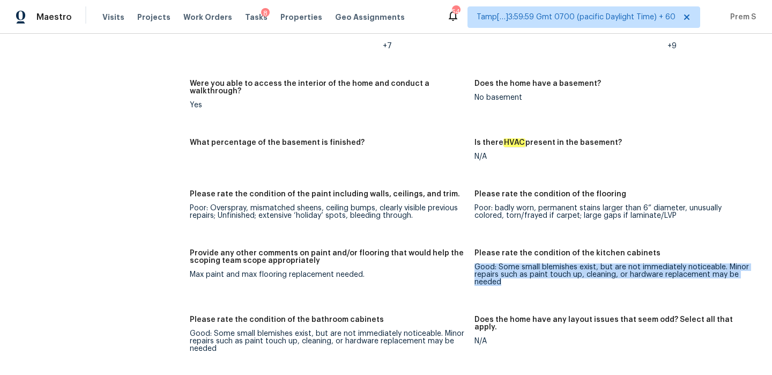
drag, startPoint x: 476, startPoint y: 245, endPoint x: 535, endPoint y: 259, distance: 60.1
click at [535, 263] on div "Good: Some small blemishes exist, but are not immediately noticeable. Minor rep…" at bounding box center [613, 274] width 276 height 23
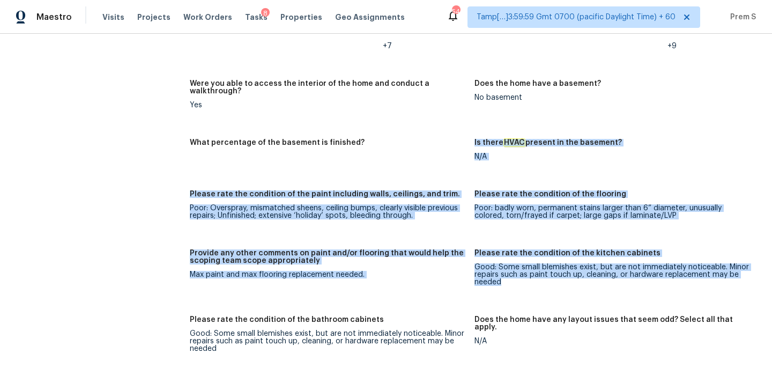
drag, startPoint x: 535, startPoint y: 259, endPoint x: 336, endPoint y: 147, distance: 228.4
click at [336, 147] on div "Notes: Three bedroom 2 1/2 bath home. There’s a very strong cigarette smoke sme…" at bounding box center [475, 301] width 570 height 1058
click at [336, 147] on figure "What percentage of the basement is finished?" at bounding box center [332, 158] width 285 height 39
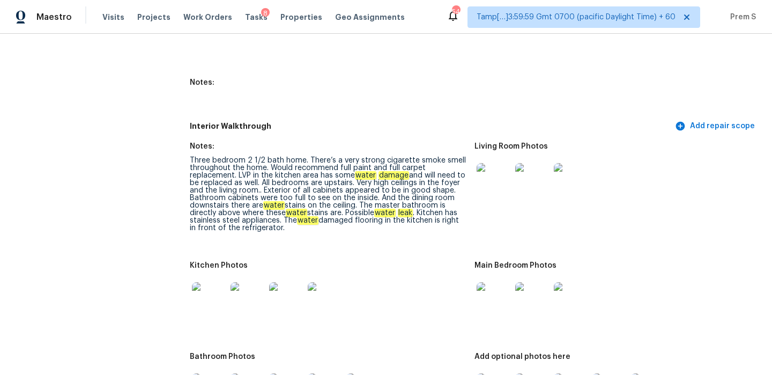
scroll to position [1531, 0]
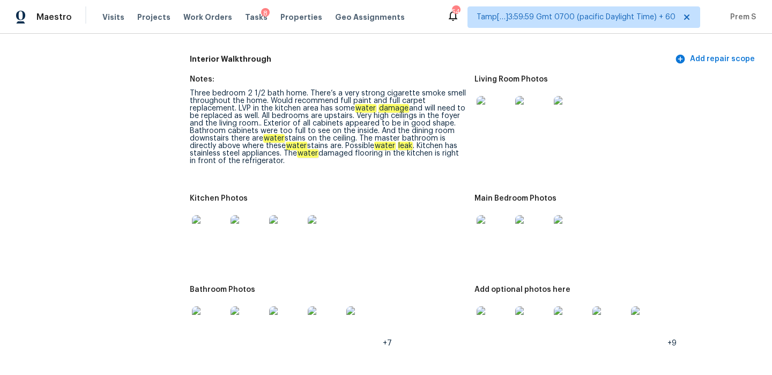
click at [490, 220] on img at bounding box center [494, 232] width 34 height 34
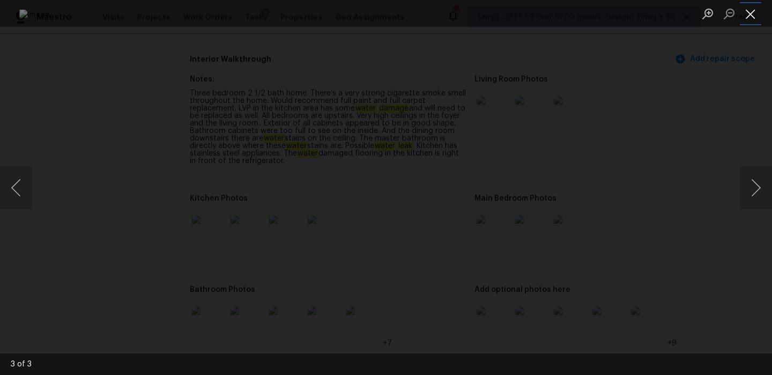
click at [754, 9] on button "Close lightbox" at bounding box center [750, 13] width 21 height 19
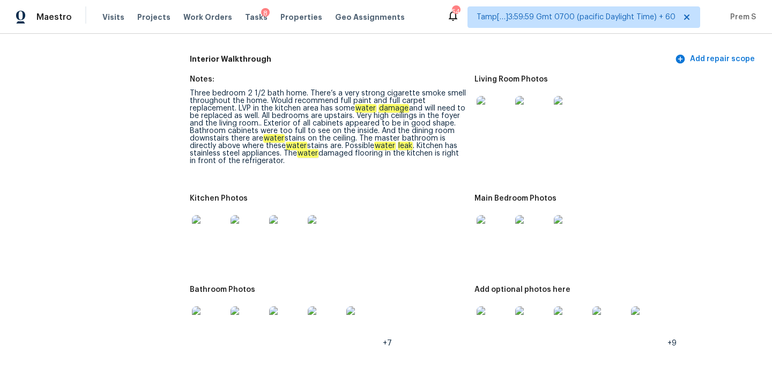
click at [210, 218] on img at bounding box center [209, 232] width 34 height 34
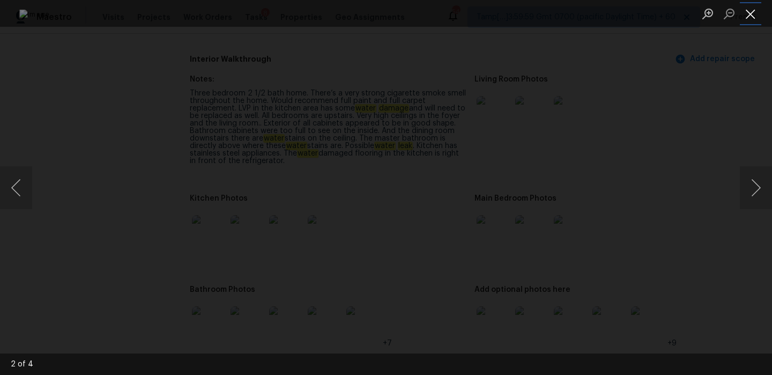
click at [753, 11] on button "Close lightbox" at bounding box center [750, 13] width 21 height 19
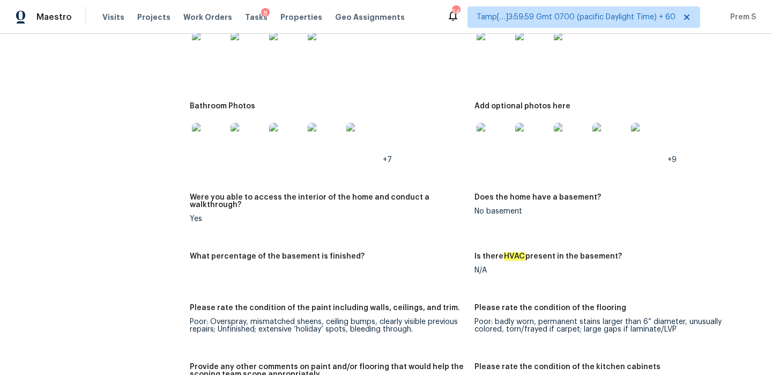
scroll to position [1668, 0]
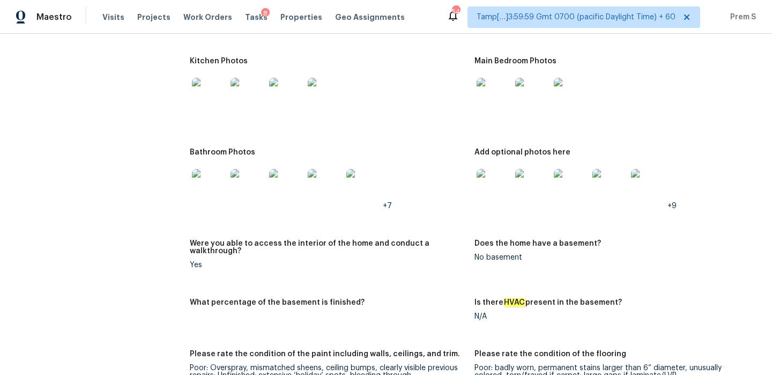
click at [490, 178] on img at bounding box center [494, 186] width 34 height 34
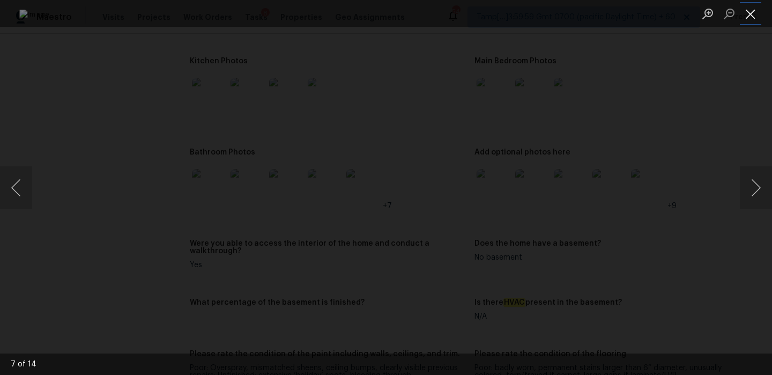
click at [748, 10] on button "Close lightbox" at bounding box center [750, 13] width 21 height 19
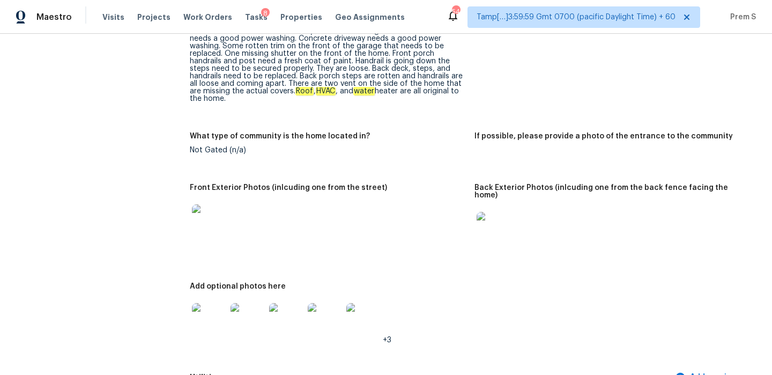
scroll to position [0, 0]
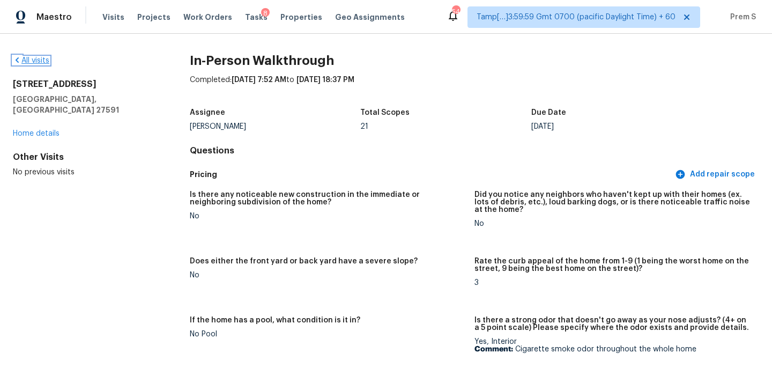
click at [33, 58] on link "All visits" at bounding box center [31, 61] width 36 height 8
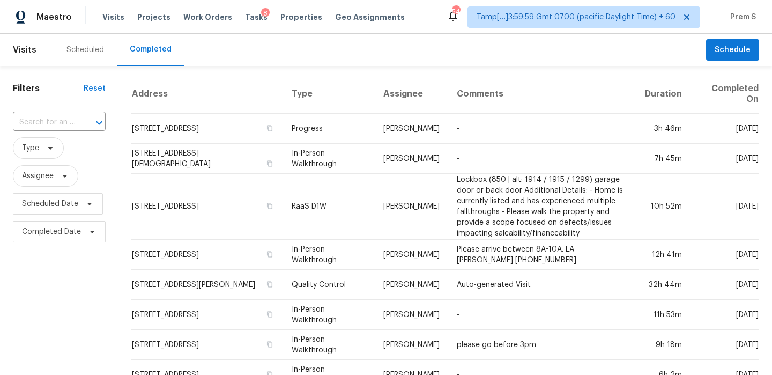
click at [54, 127] on input "text" at bounding box center [44, 122] width 63 height 17
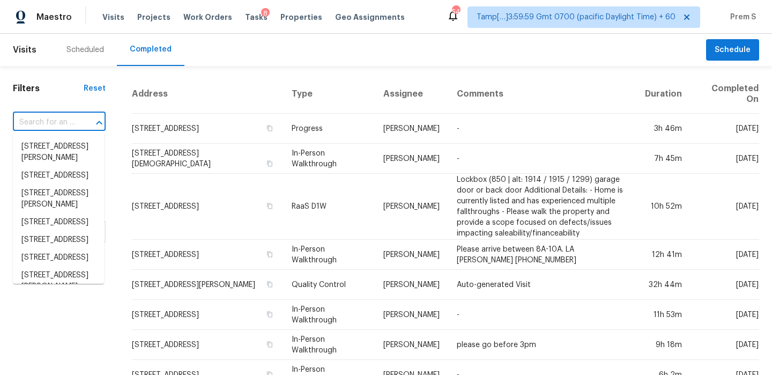
paste input "[STREET_ADDRESS]"
type input "[STREET_ADDRESS]"
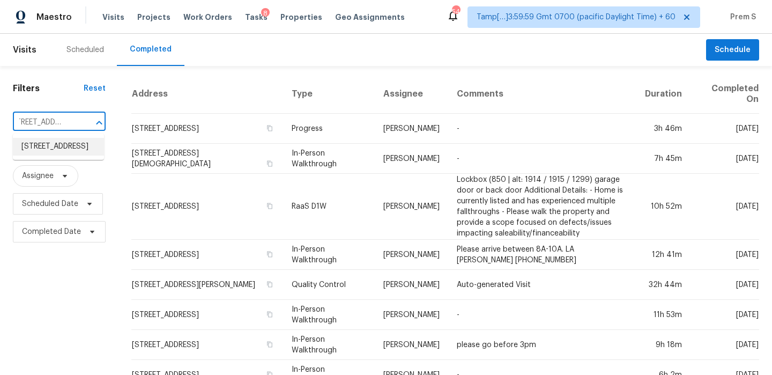
click at [58, 152] on li "[STREET_ADDRESS]" at bounding box center [58, 147] width 91 height 18
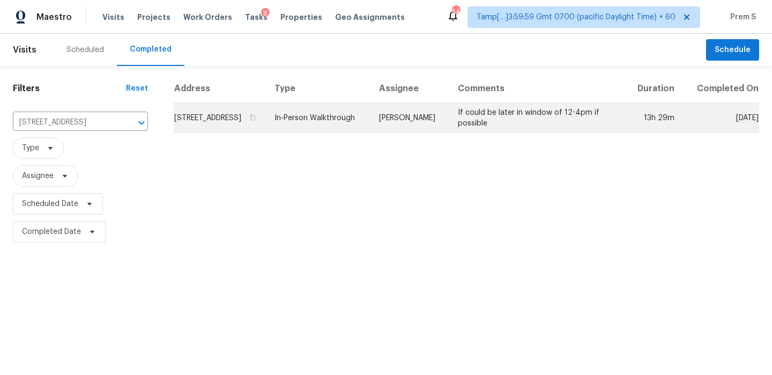
click at [248, 128] on td "[STREET_ADDRESS]" at bounding box center [220, 118] width 92 height 30
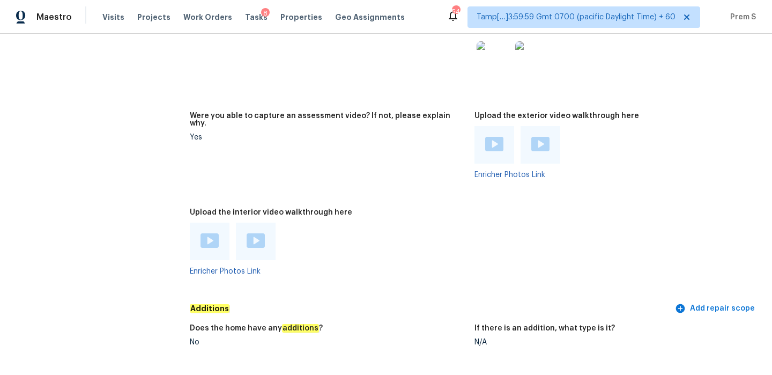
scroll to position [2045, 0]
click at [208, 233] on img at bounding box center [210, 240] width 18 height 14
click at [260, 233] on img at bounding box center [256, 240] width 18 height 14
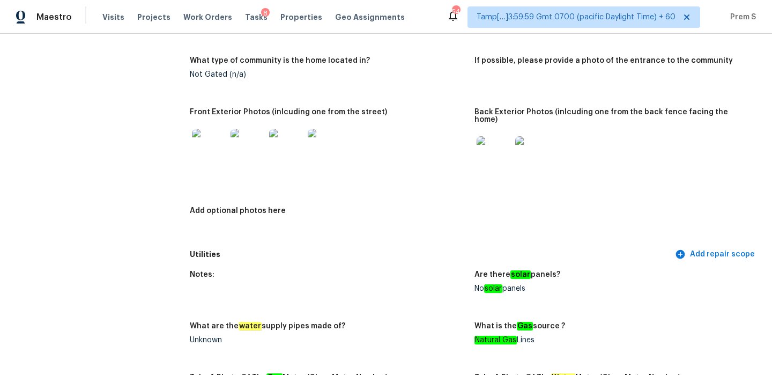
scroll to position [0, 0]
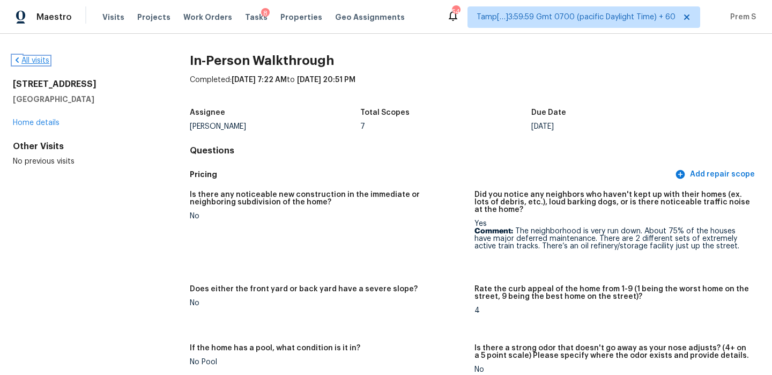
click at [34, 59] on link "All visits" at bounding box center [31, 61] width 36 height 8
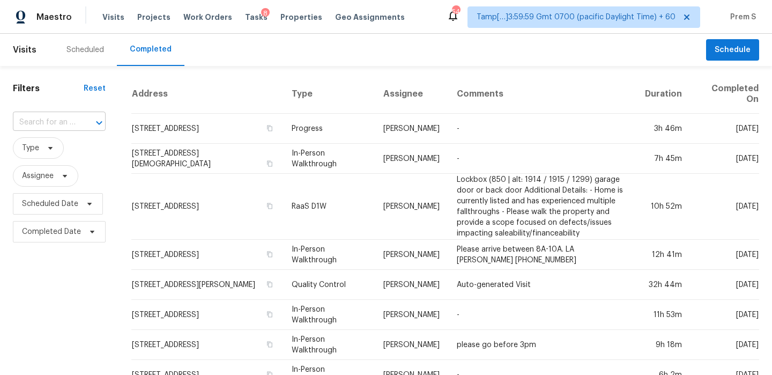
click at [41, 125] on input "text" at bounding box center [44, 122] width 63 height 17
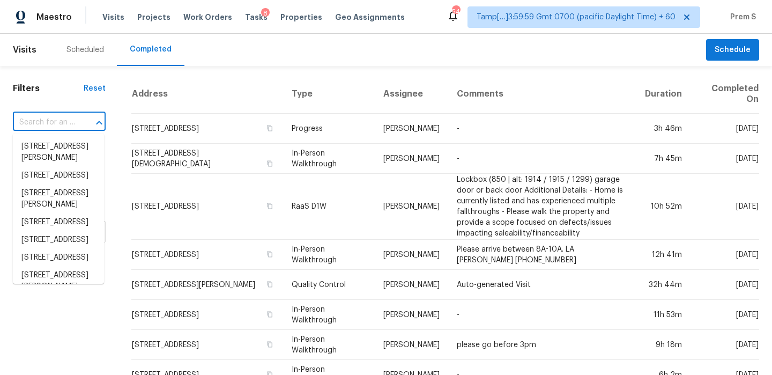
paste input "[STREET_ADDRESS][PERSON_NAME]"
type input "[STREET_ADDRESS][PERSON_NAME]"
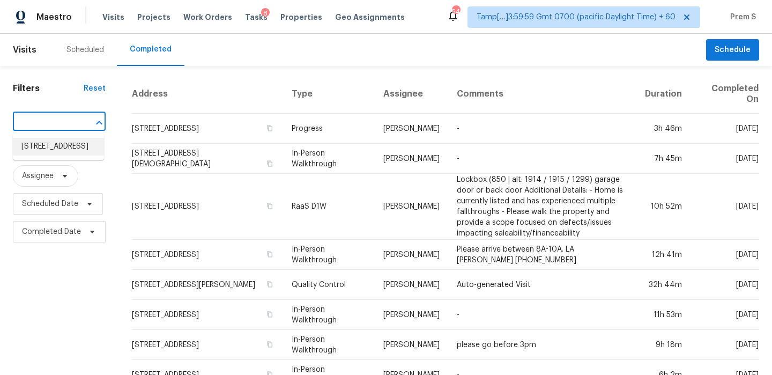
click at [74, 156] on li "[STREET_ADDRESS]" at bounding box center [58, 147] width 91 height 18
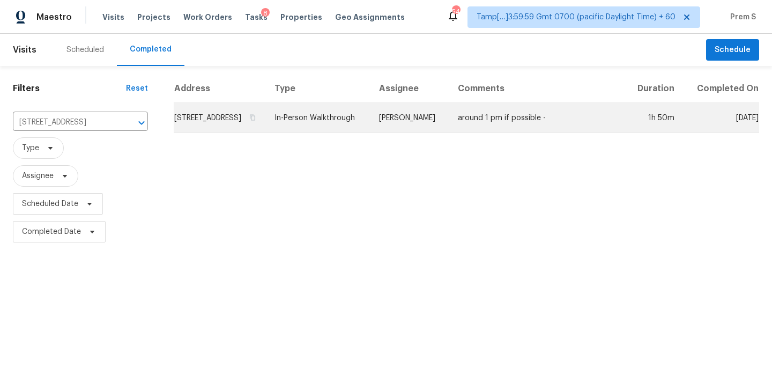
click at [219, 118] on td "[STREET_ADDRESS]" at bounding box center [220, 118] width 92 height 30
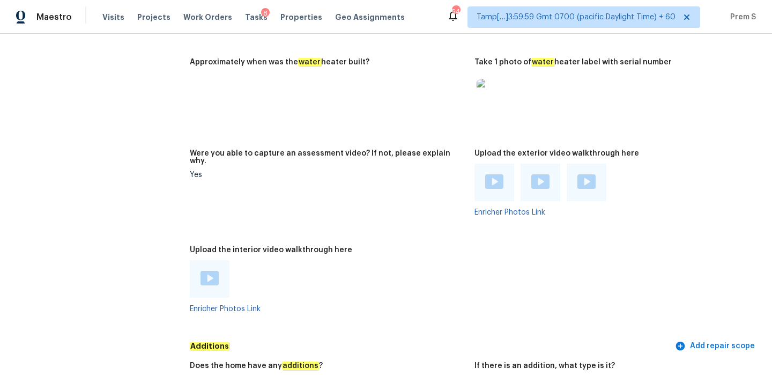
scroll to position [2714, 0]
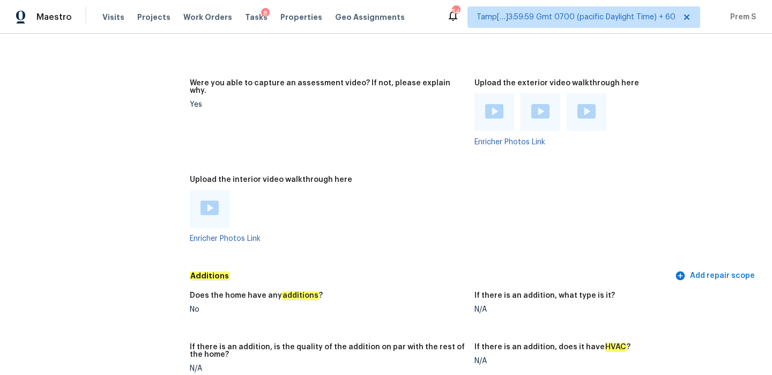
click at [209, 201] on img at bounding box center [210, 208] width 18 height 14
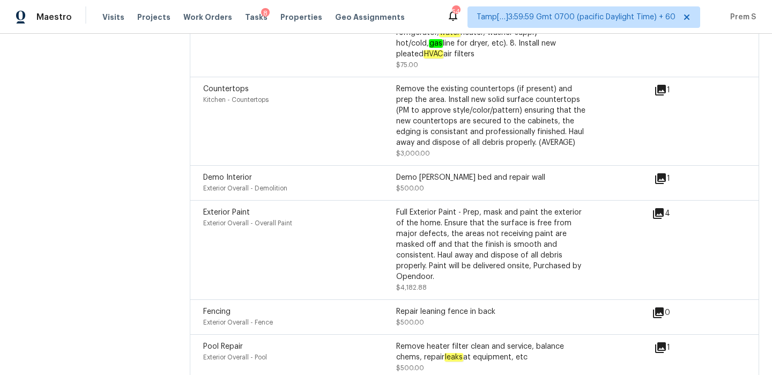
scroll to position [4331, 0]
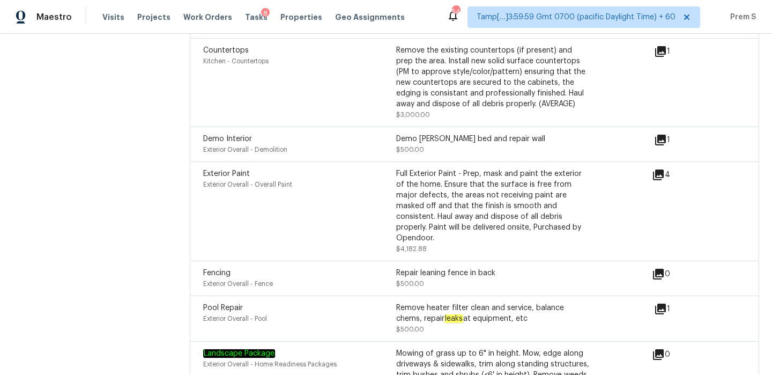
click at [529, 268] on div "Repair leaning fence in back $500.00" at bounding box center [492, 278] width 193 height 21
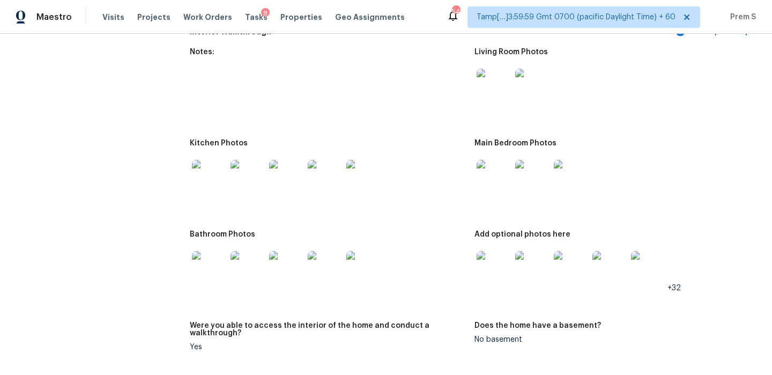
scroll to position [1923, 0]
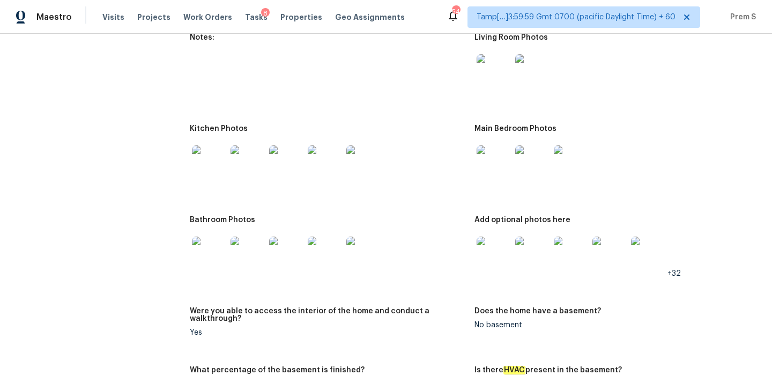
click at [498, 161] on img at bounding box center [494, 162] width 34 height 34
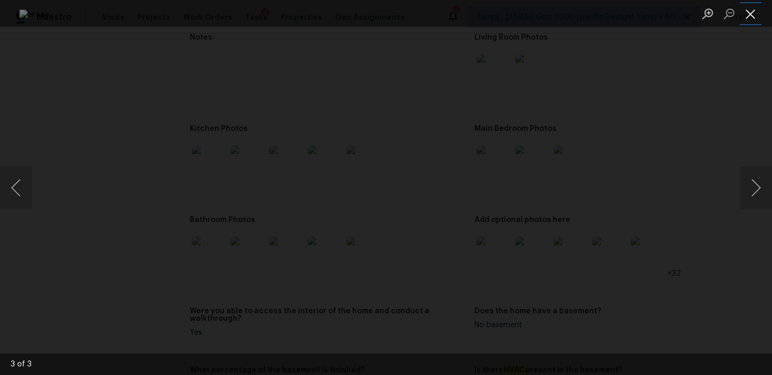
click at [749, 12] on button "Close lightbox" at bounding box center [750, 13] width 21 height 19
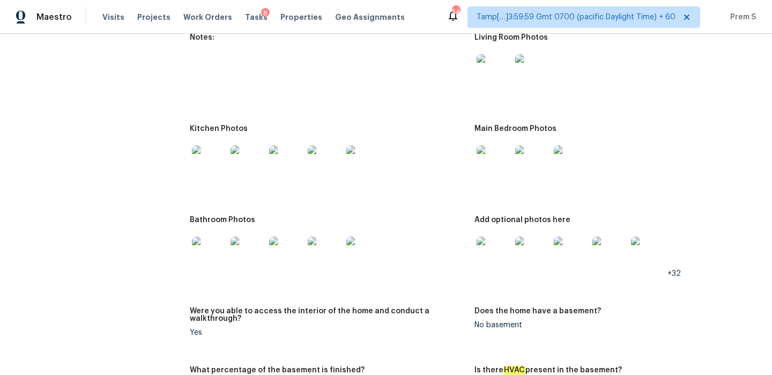
click at [495, 263] on div at bounding box center [494, 253] width 39 height 47
click at [503, 254] on img at bounding box center [494, 254] width 34 height 34
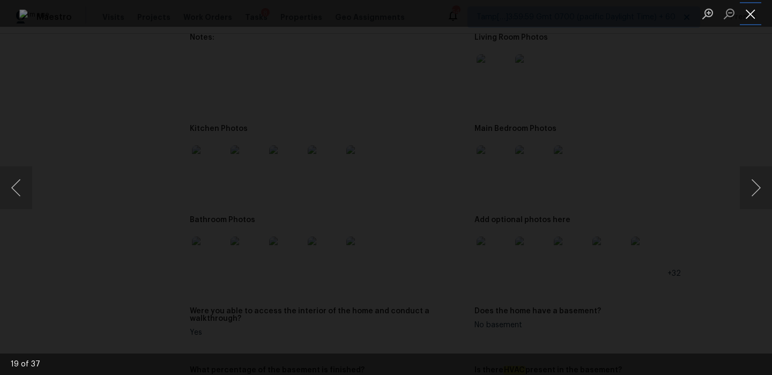
click at [755, 11] on button "Close lightbox" at bounding box center [750, 13] width 21 height 19
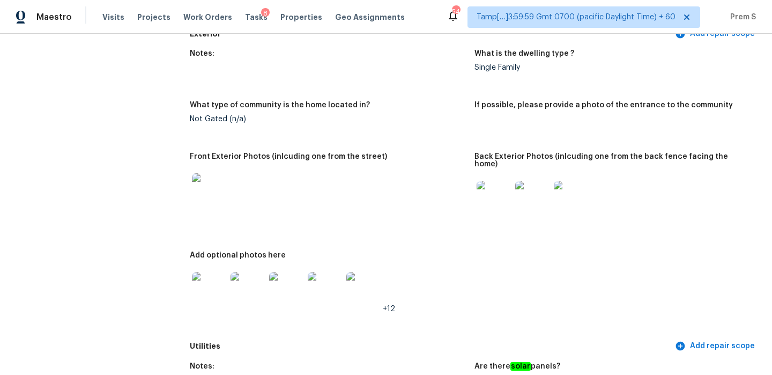
scroll to position [0, 0]
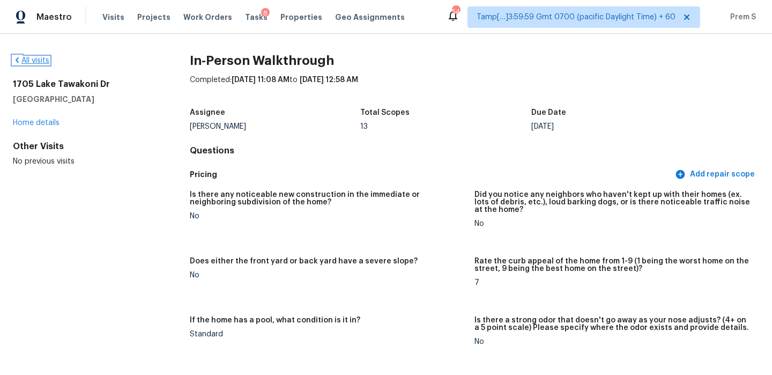
click at [33, 57] on link "All visits" at bounding box center [31, 61] width 36 height 8
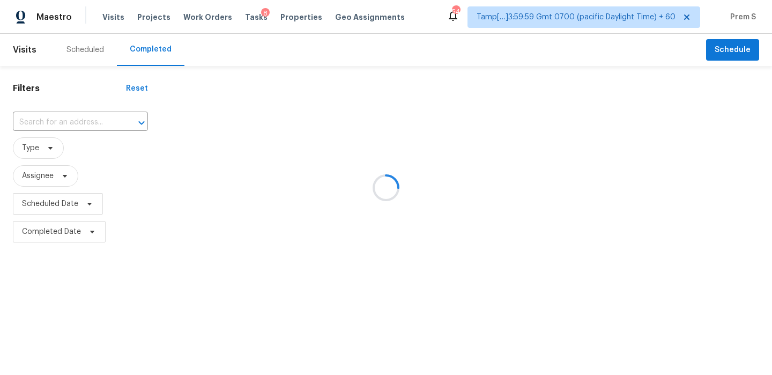
click at [65, 125] on div at bounding box center [386, 187] width 772 height 375
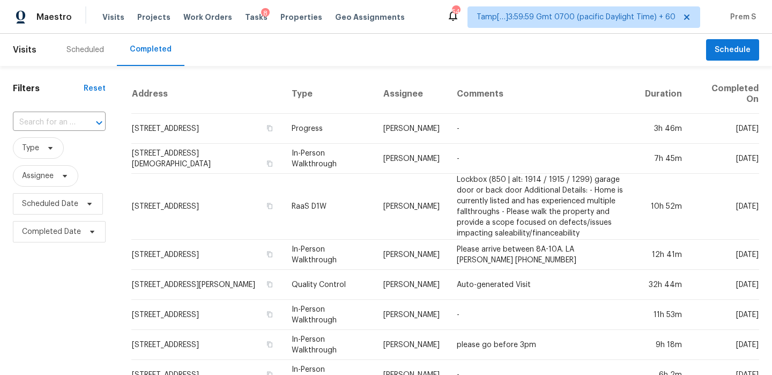
click at [65, 125] on input "text" at bounding box center [44, 122] width 63 height 17
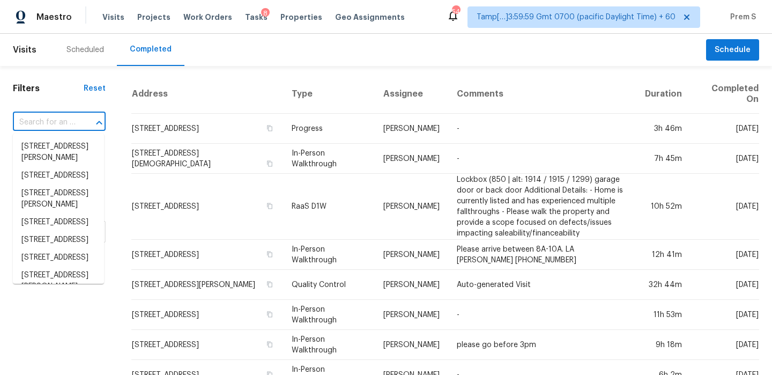
paste input "[STREET_ADDRESS][PERSON_NAME]"
type input "[STREET_ADDRESS][PERSON_NAME]"
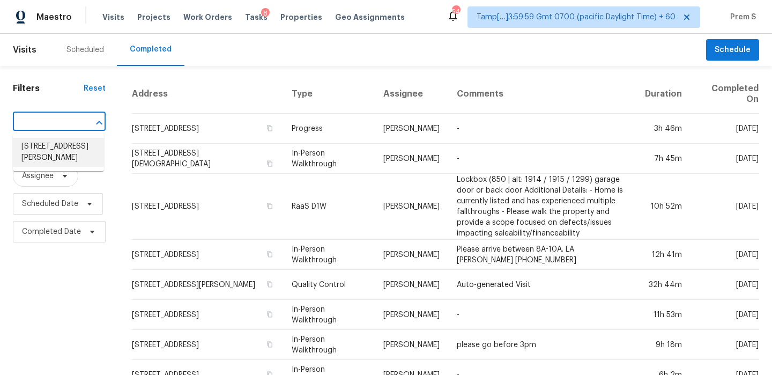
click at [65, 152] on li "[STREET_ADDRESS][PERSON_NAME]" at bounding box center [58, 152] width 91 height 29
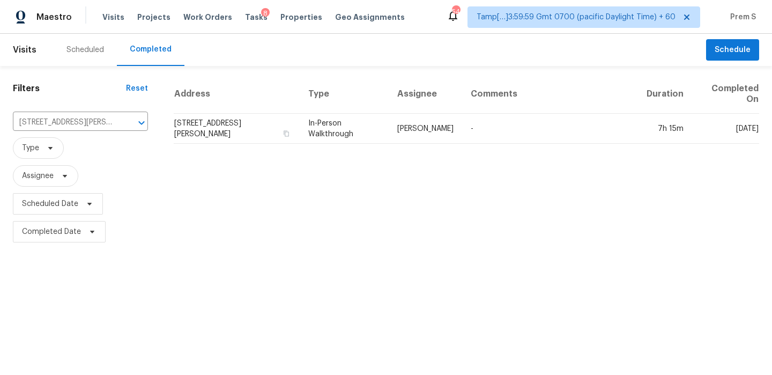
click at [205, 114] on td "[STREET_ADDRESS][PERSON_NAME]" at bounding box center [237, 129] width 126 height 30
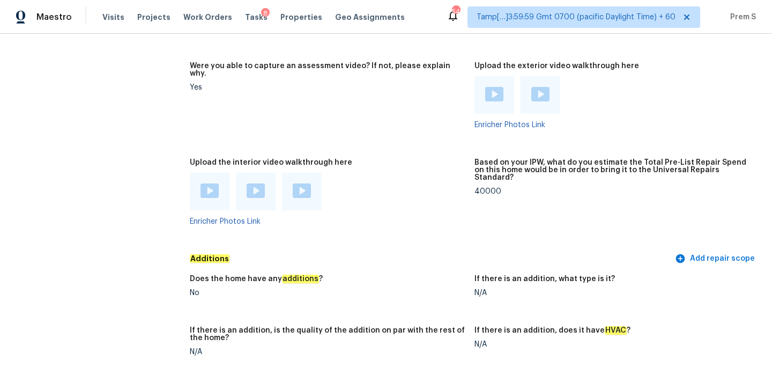
scroll to position [2568, 0]
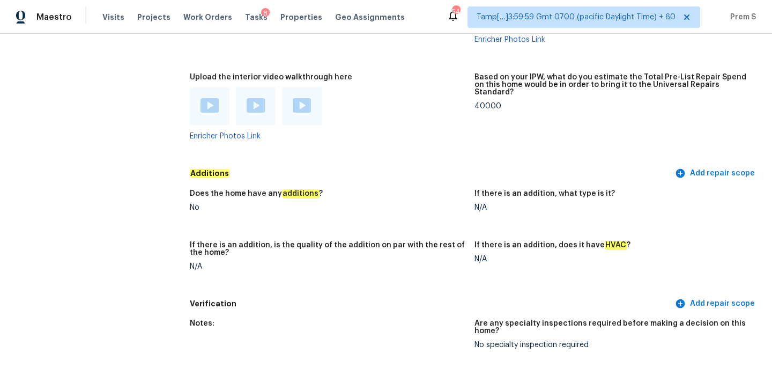
click at [218, 87] on div at bounding box center [210, 106] width 40 height 38
click at [215, 98] on img at bounding box center [210, 105] width 18 height 14
click at [256, 98] on img at bounding box center [256, 105] width 18 height 14
click at [304, 98] on img at bounding box center [302, 105] width 18 height 14
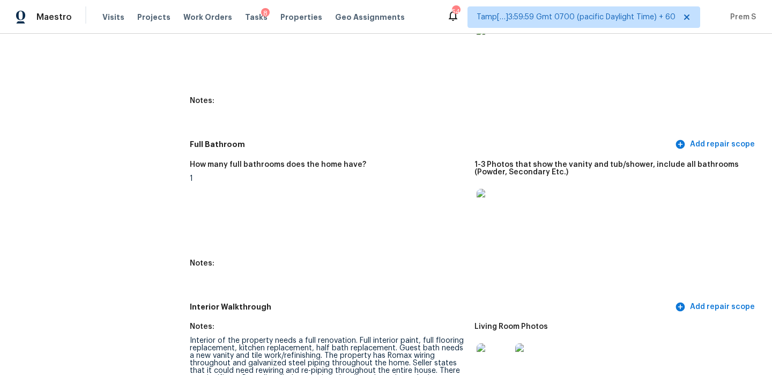
scroll to position [1420, 0]
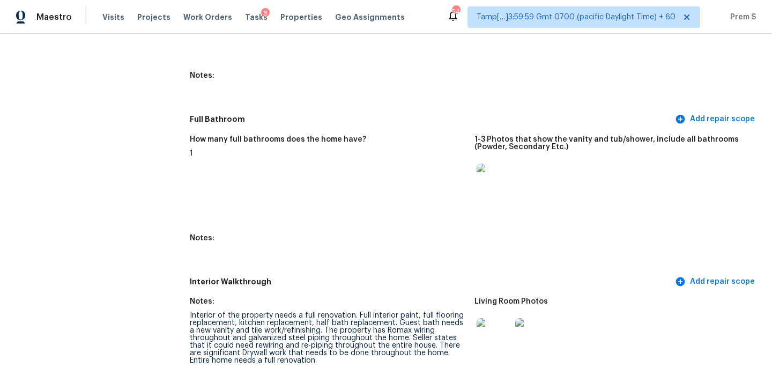
click at [462, 234] on div "Notes:" at bounding box center [328, 241] width 276 height 14
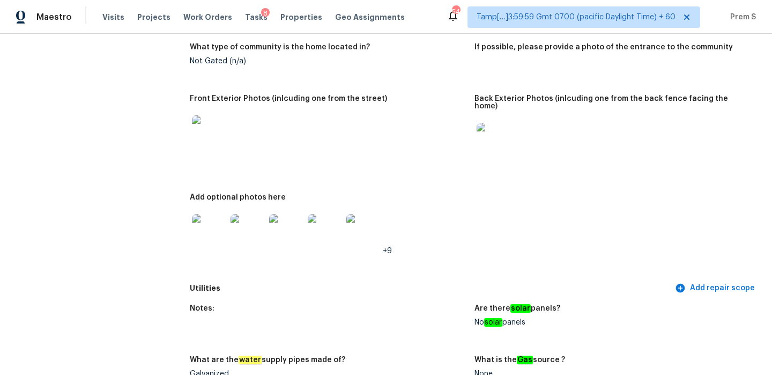
scroll to position [0, 0]
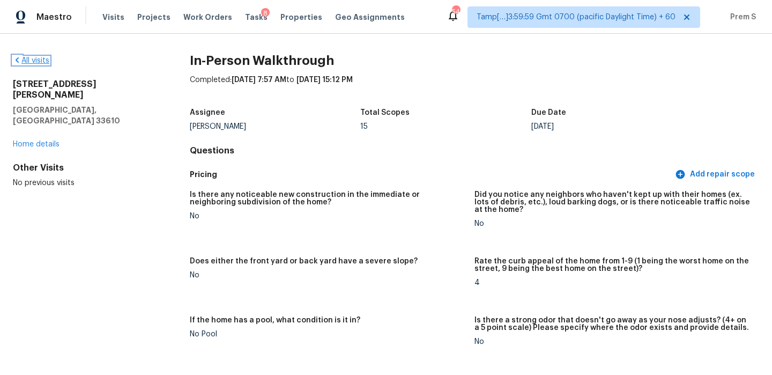
click at [41, 62] on link "All visits" at bounding box center [31, 61] width 36 height 8
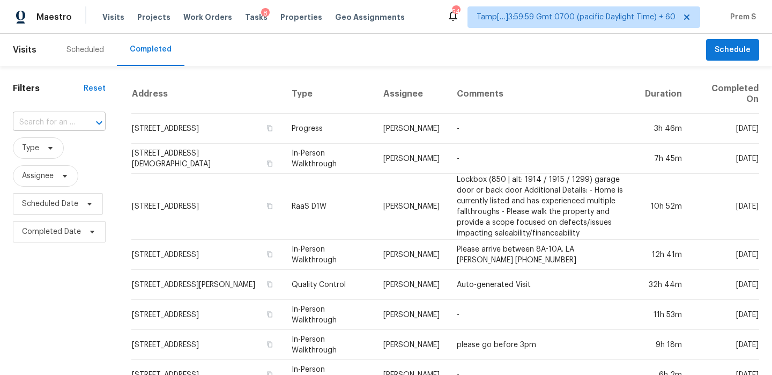
click at [83, 124] on div at bounding box center [92, 122] width 28 height 15
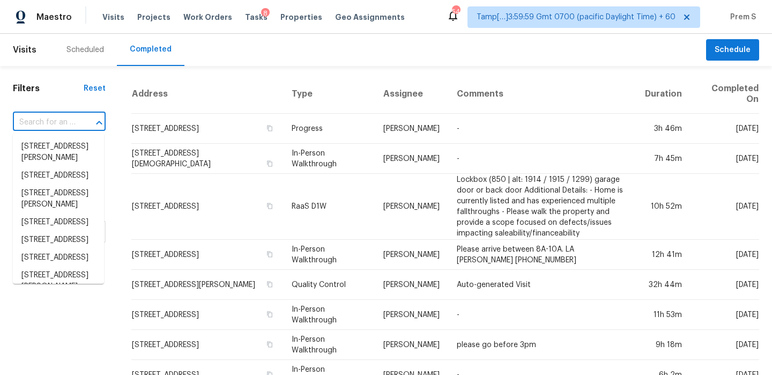
paste input "[STREET_ADDRESS][PERSON_NAME]"
type input "[STREET_ADDRESS][PERSON_NAME]"
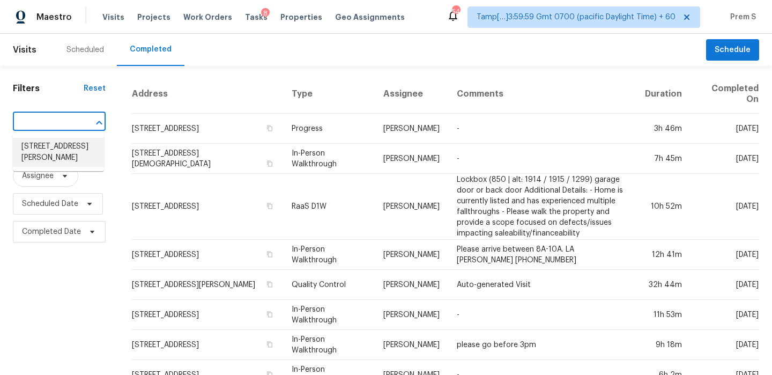
click at [71, 143] on li "[STREET_ADDRESS][PERSON_NAME]" at bounding box center [58, 152] width 91 height 29
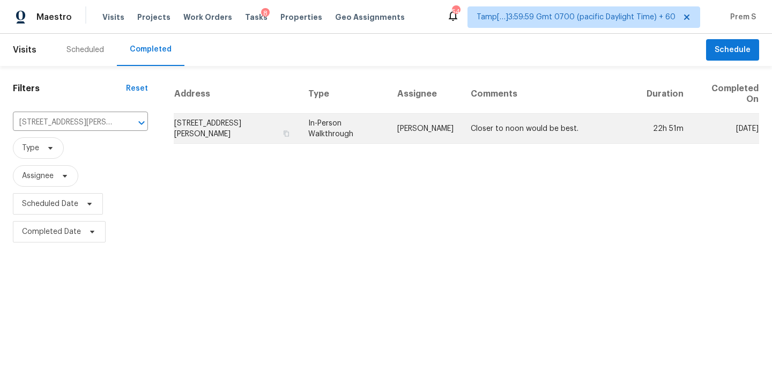
click at [198, 132] on td "[STREET_ADDRESS][PERSON_NAME]" at bounding box center [237, 129] width 126 height 30
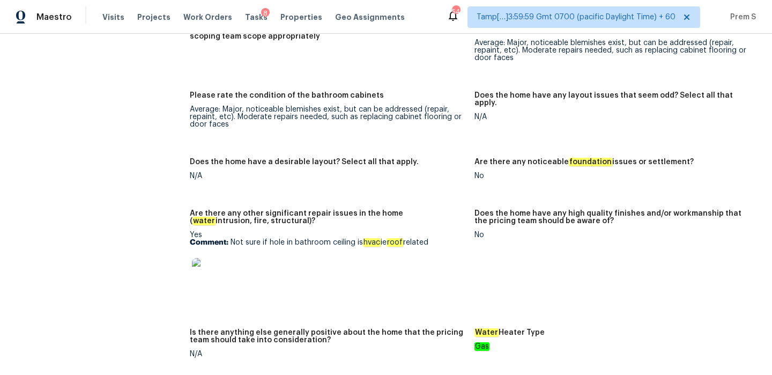
scroll to position [1634, 0]
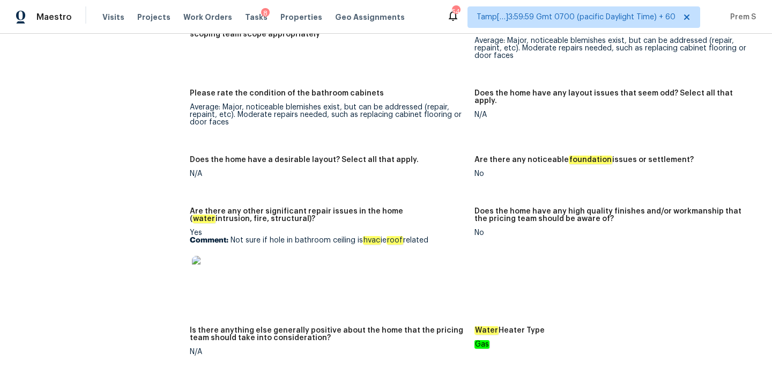
click at [208, 256] on img at bounding box center [209, 273] width 34 height 34
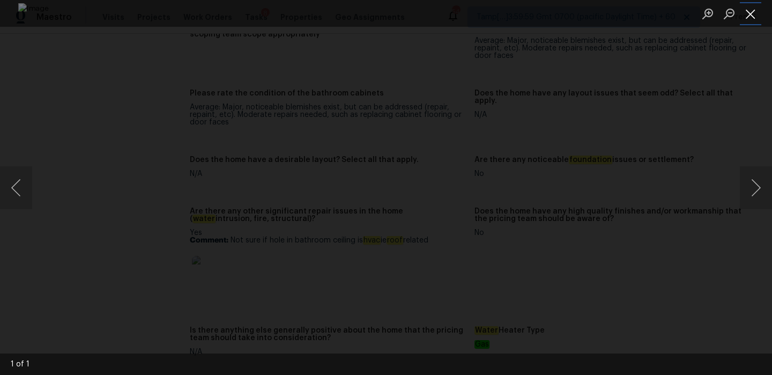
click at [751, 17] on button "Close lightbox" at bounding box center [750, 13] width 21 height 19
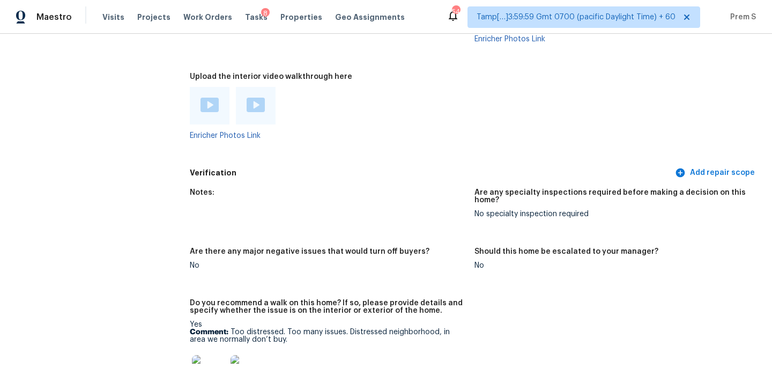
scroll to position [2093, 0]
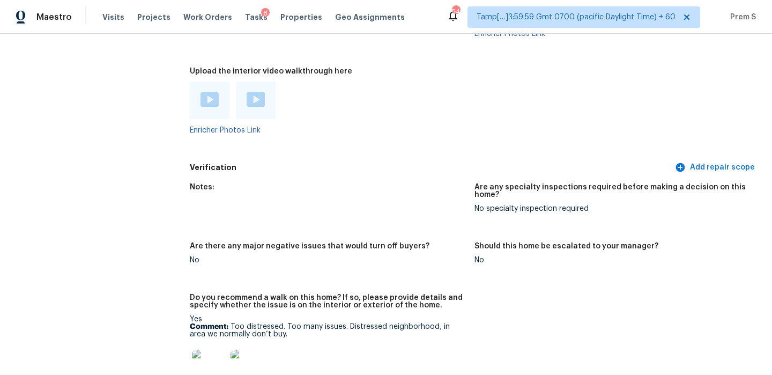
click at [207, 92] on img at bounding box center [210, 99] width 18 height 14
click at [253, 92] on img at bounding box center [256, 99] width 18 height 14
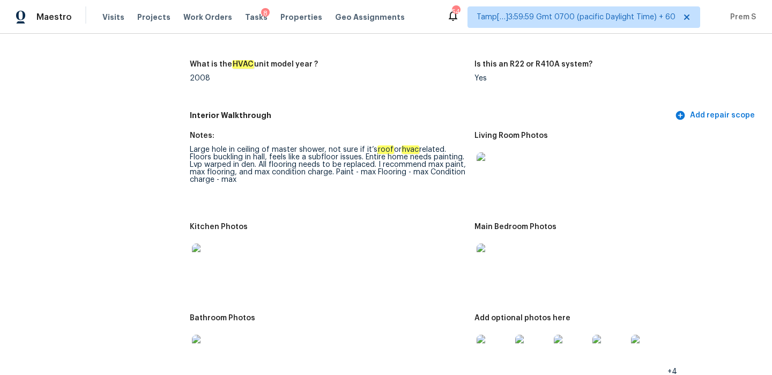
scroll to position [0, 0]
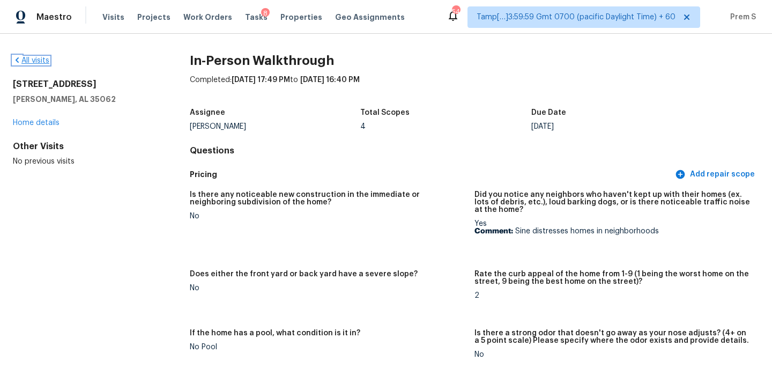
click at [37, 59] on link "All visits" at bounding box center [31, 61] width 36 height 8
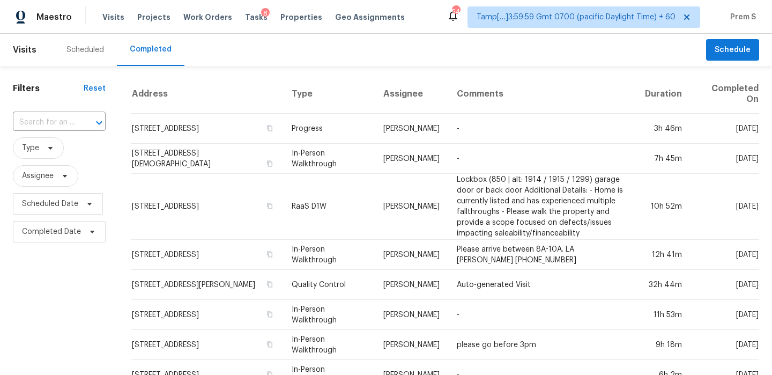
click at [69, 126] on input "text" at bounding box center [44, 122] width 63 height 17
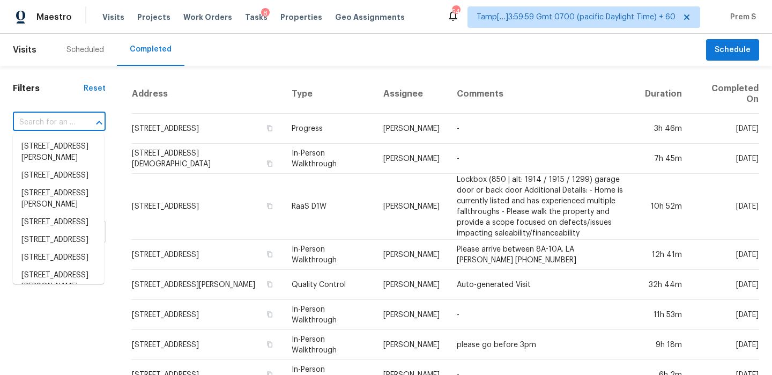
paste input "[STREET_ADDRESS][PERSON_NAME]"
type input "[STREET_ADDRESS][PERSON_NAME]"
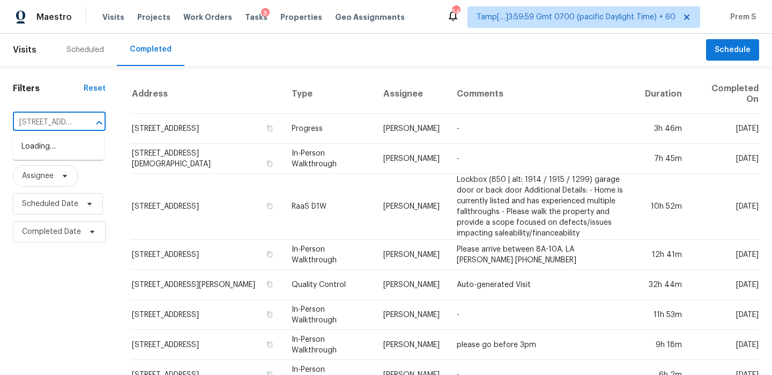
scroll to position [0, 95]
click at [74, 166] on li "[STREET_ADDRESS][PERSON_NAME]" at bounding box center [58, 152] width 91 height 29
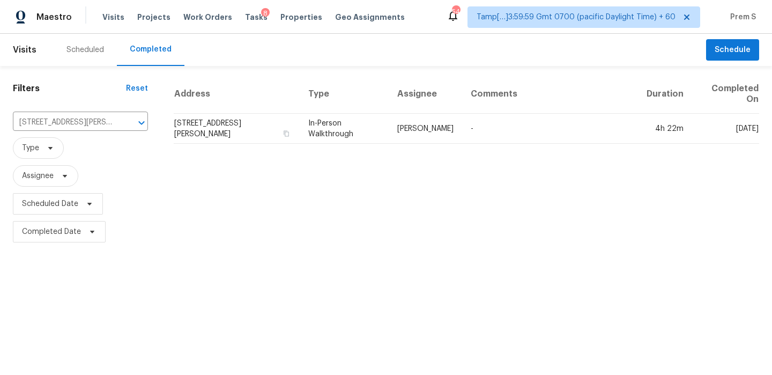
click at [269, 123] on td "[STREET_ADDRESS][PERSON_NAME]" at bounding box center [237, 129] width 126 height 30
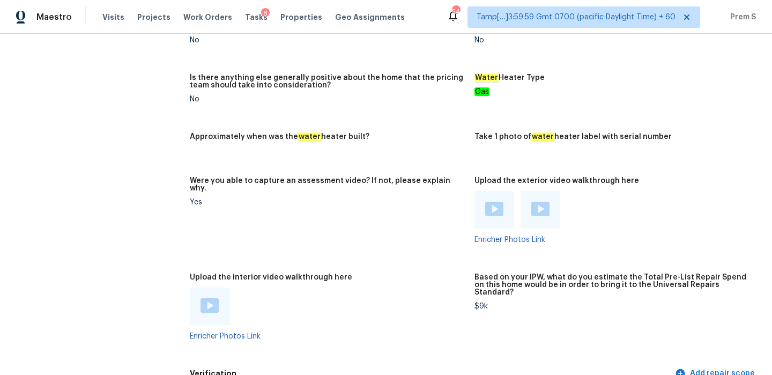
scroll to position [1870, 0]
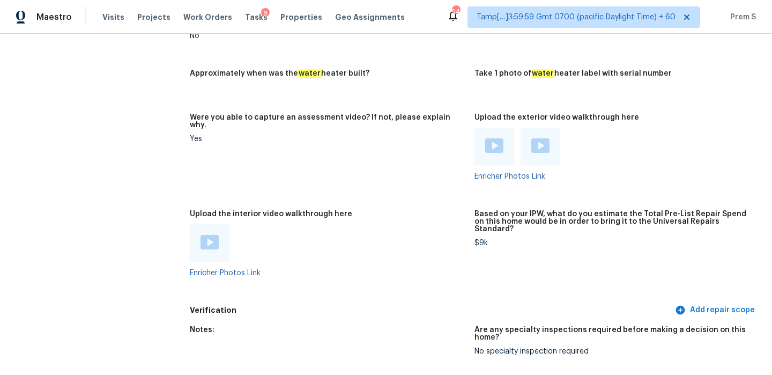
click at [208, 235] on img at bounding box center [210, 242] width 18 height 14
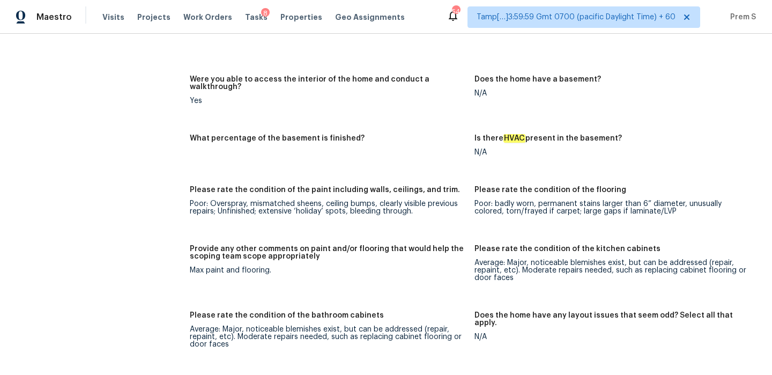
scroll to position [1303, 0]
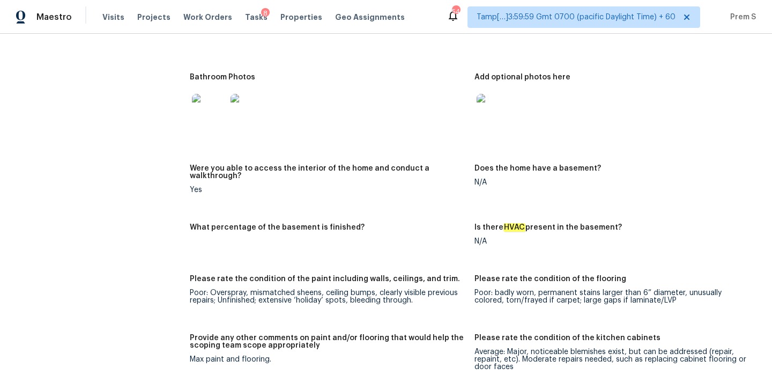
click at [571, 165] on h5 "Does the home have a basement?" at bounding box center [538, 169] width 127 height 8
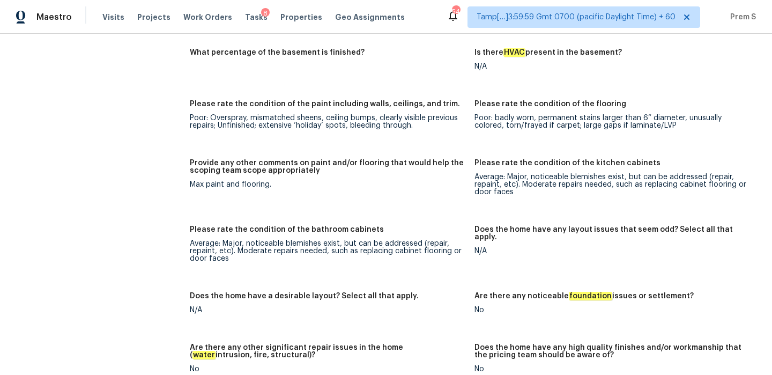
scroll to position [1482, 0]
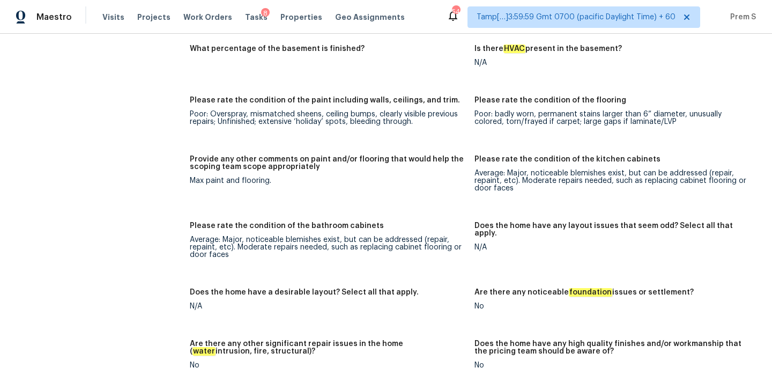
click at [733, 97] on div "Please rate the condition of the flooring" at bounding box center [613, 104] width 276 height 14
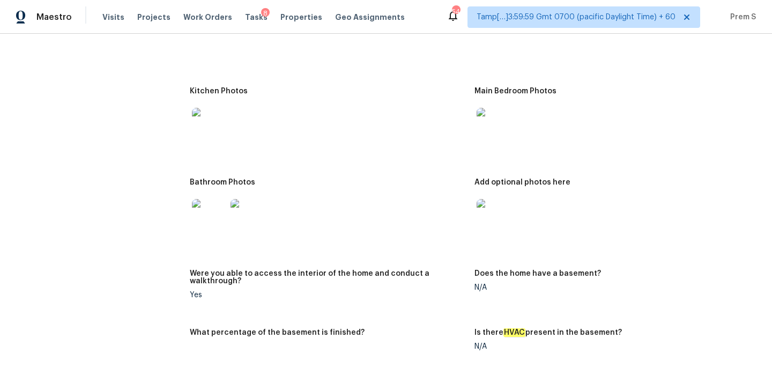
scroll to position [1144, 0]
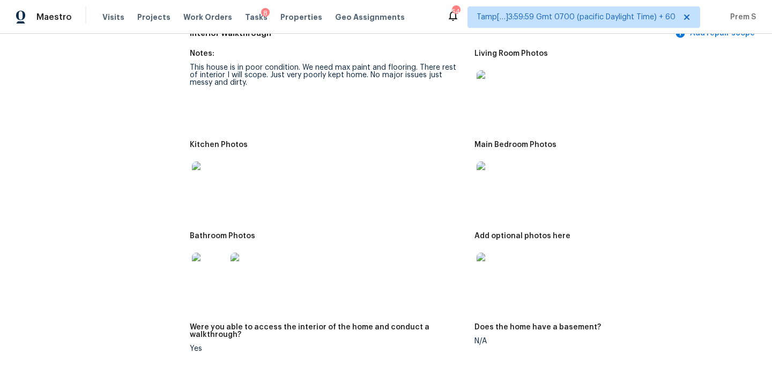
click at [507, 173] on img at bounding box center [494, 178] width 34 height 34
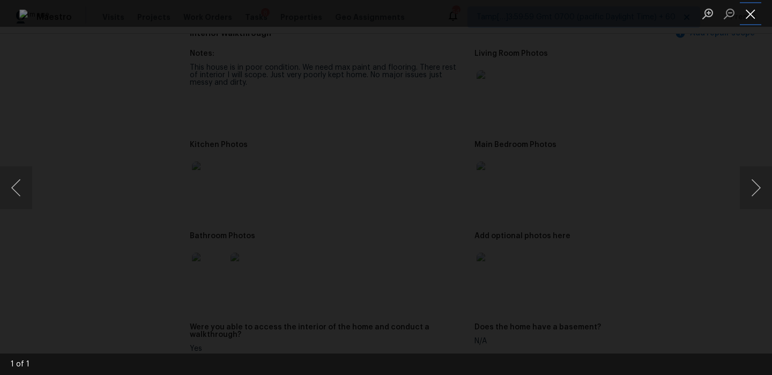
click at [751, 12] on button "Close lightbox" at bounding box center [750, 13] width 21 height 19
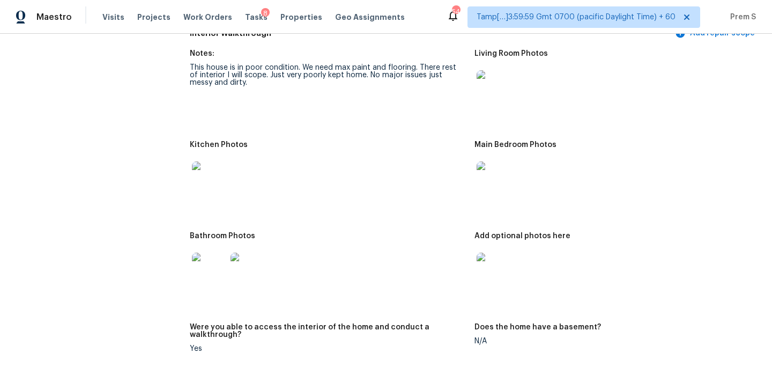
click at [504, 263] on img at bounding box center [494, 270] width 34 height 34
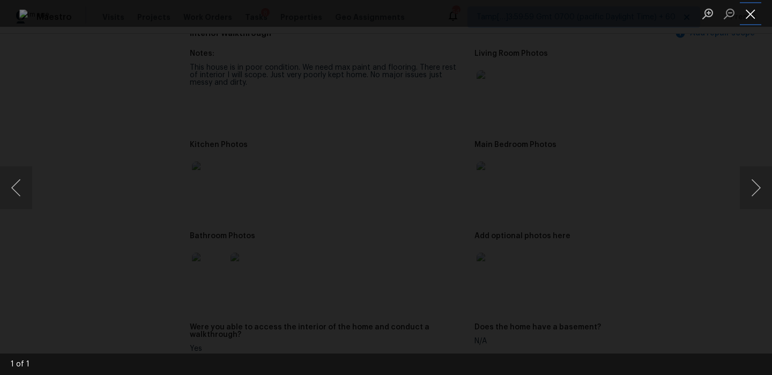
click at [751, 18] on button "Close lightbox" at bounding box center [750, 13] width 21 height 19
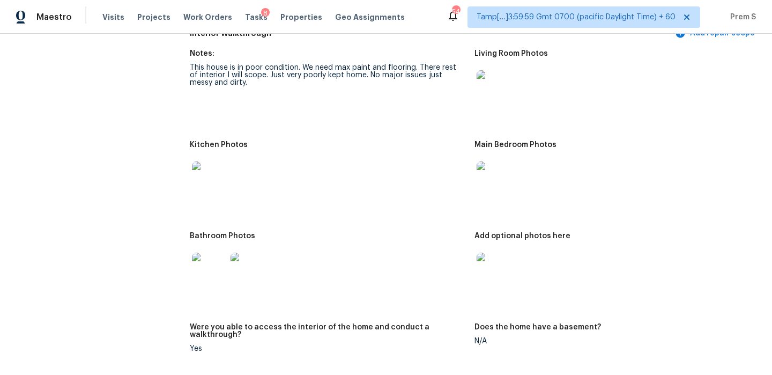
click at [217, 268] on img at bounding box center [209, 270] width 34 height 34
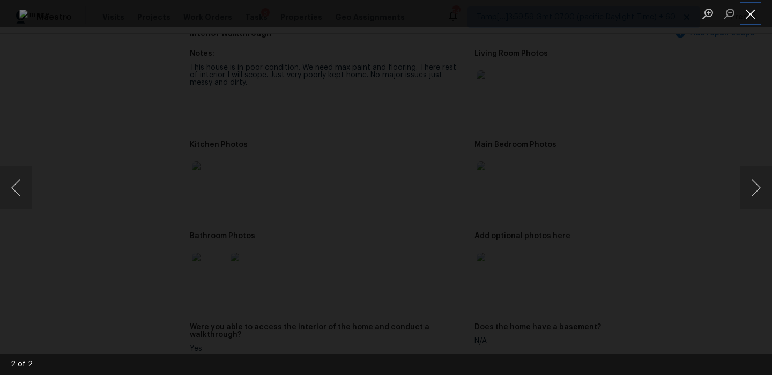
click at [752, 13] on button "Close lightbox" at bounding box center [750, 13] width 21 height 19
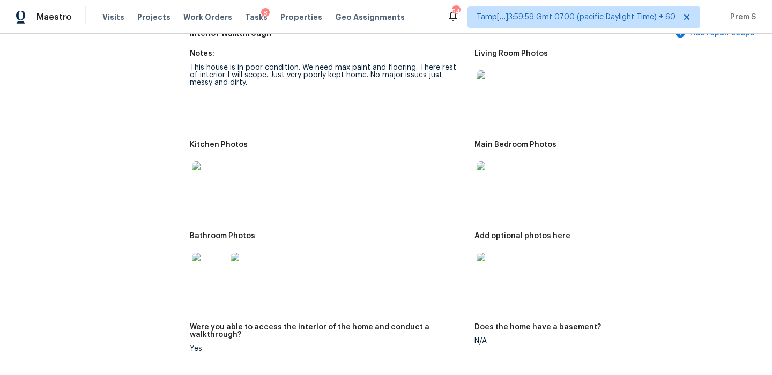
click at [206, 171] on img at bounding box center [209, 178] width 34 height 34
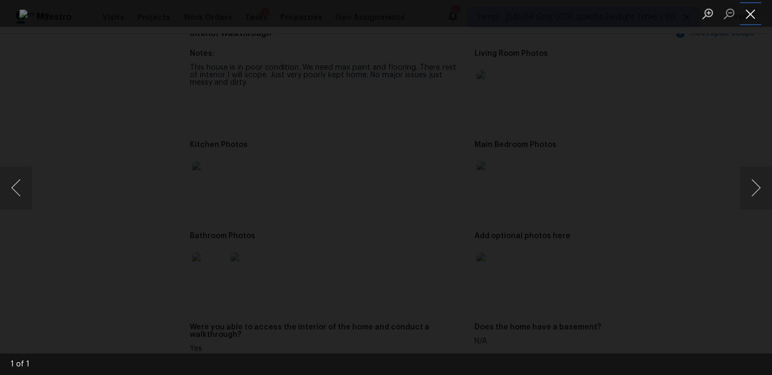
click at [747, 12] on button "Close lightbox" at bounding box center [750, 13] width 21 height 19
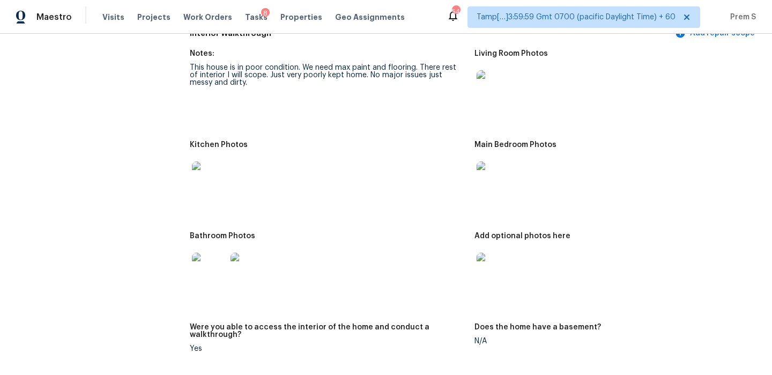
click at [748, 13] on span "Prem S" at bounding box center [741, 17] width 30 height 11
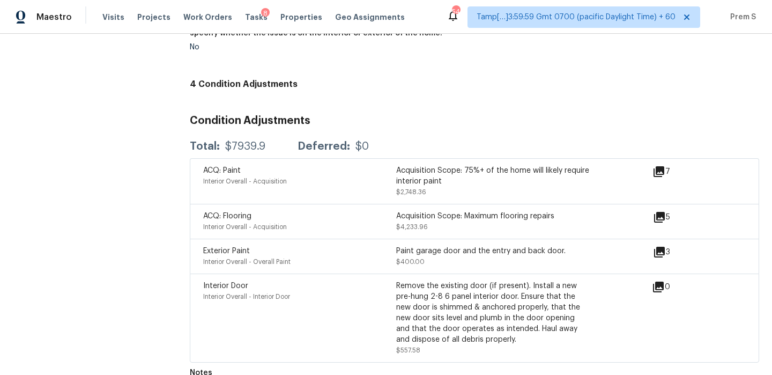
scroll to position [0, 0]
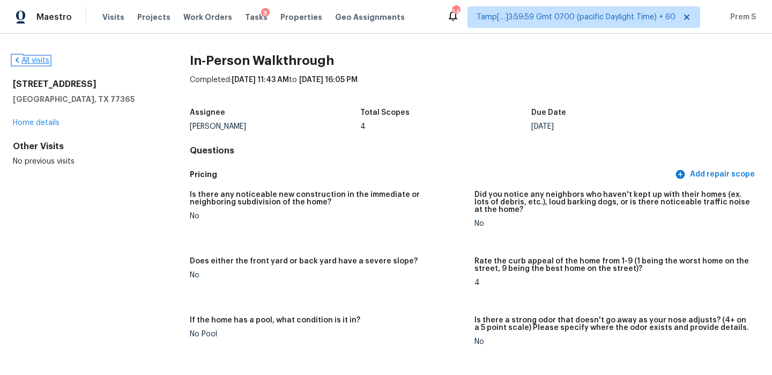
click at [38, 62] on link "All visits" at bounding box center [31, 61] width 36 height 8
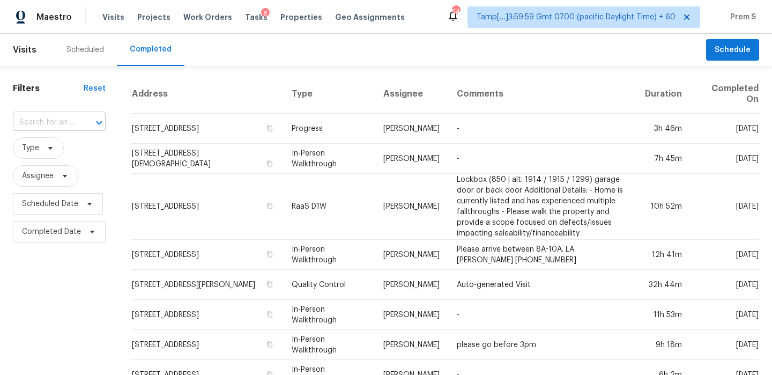
click at [58, 126] on input "text" at bounding box center [44, 122] width 63 height 17
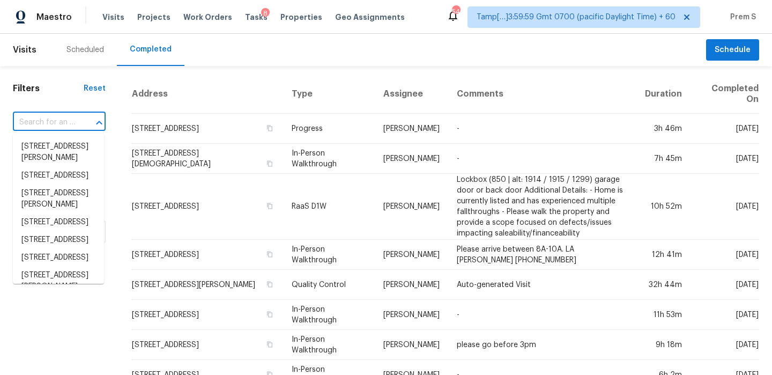
paste input "[STREET_ADDRESS]"
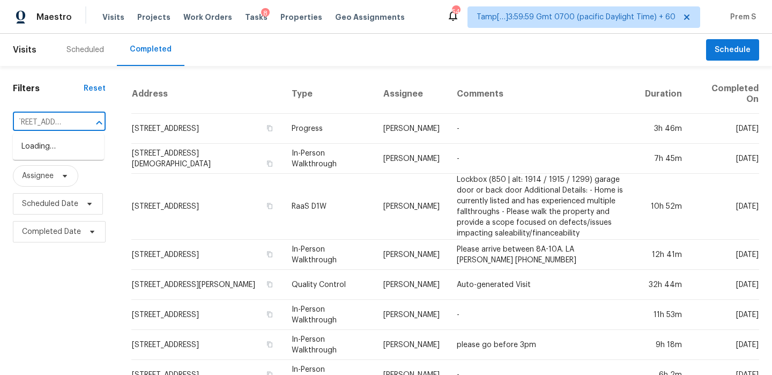
type input "[STREET_ADDRESS]"
click at [79, 156] on li "[STREET_ADDRESS]" at bounding box center [58, 147] width 91 height 18
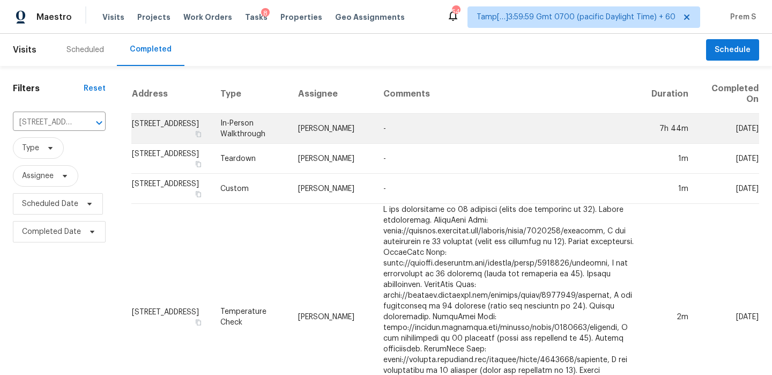
click at [134, 130] on td "[STREET_ADDRESS]" at bounding box center [171, 129] width 80 height 30
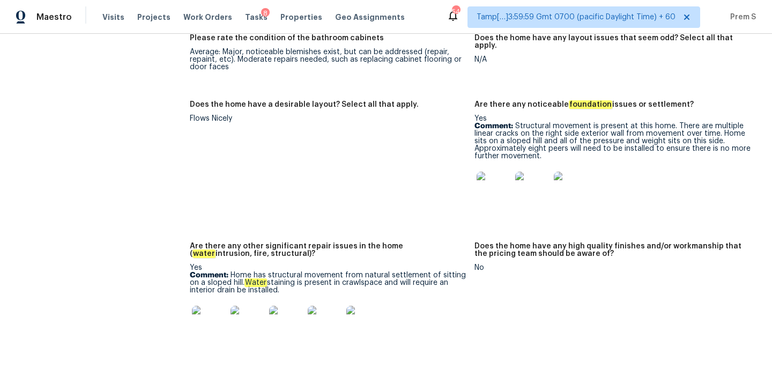
scroll to position [2157, 0]
drag, startPoint x: 518, startPoint y: 105, endPoint x: 553, endPoint y: 137, distance: 47.8
click at [553, 138] on p "Comment: Structural movement is present at this home. There are multiple linear…" at bounding box center [613, 142] width 276 height 38
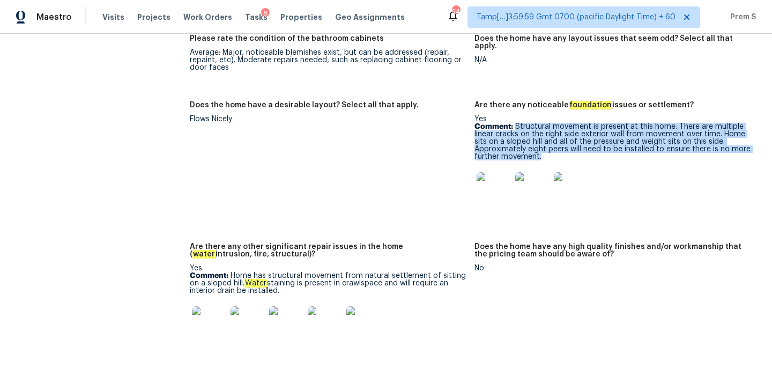
drag, startPoint x: 553, startPoint y: 137, endPoint x: 517, endPoint y: 105, distance: 49.0
click at [517, 123] on p "Comment: Structural movement is present at this home. There are multiple linear…" at bounding box center [613, 142] width 276 height 38
copy p "Structural movement is present at this home. There are multiple linear cracks o…"
click at [500, 172] on img at bounding box center [494, 189] width 34 height 34
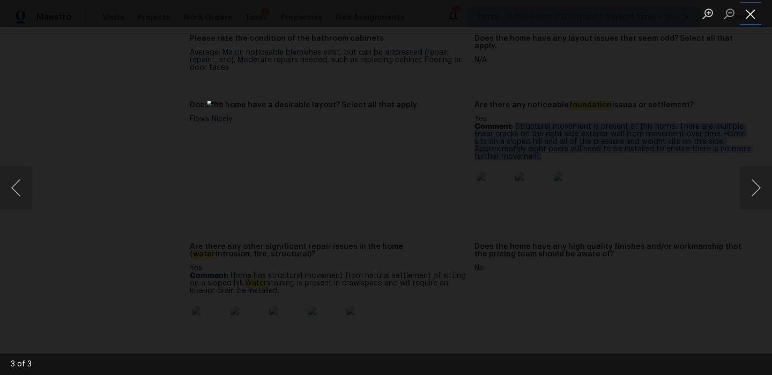
click at [752, 15] on button "Close lightbox" at bounding box center [750, 13] width 21 height 19
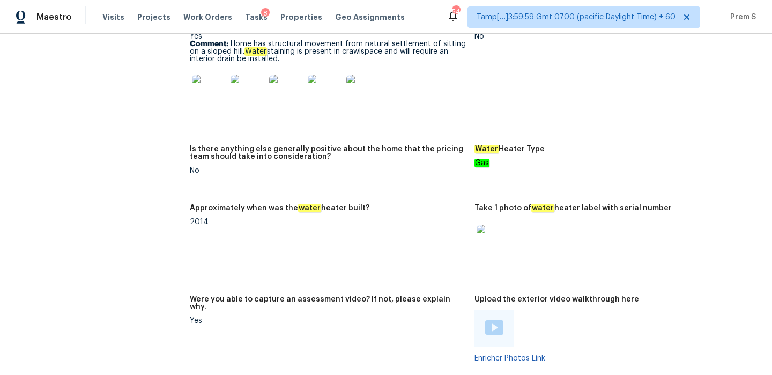
scroll to position [2612, 0]
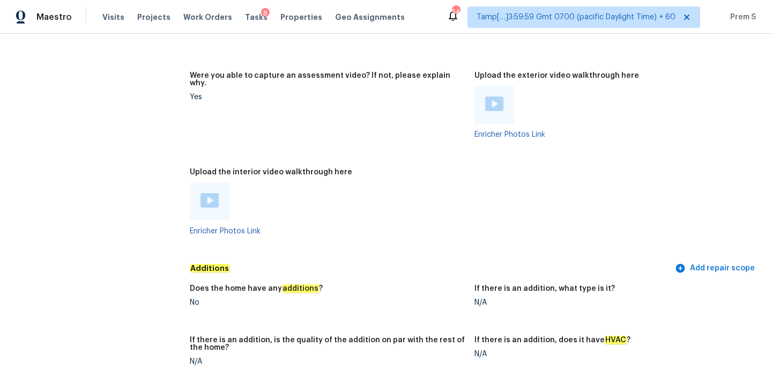
click at [205, 193] on img at bounding box center [210, 200] width 18 height 14
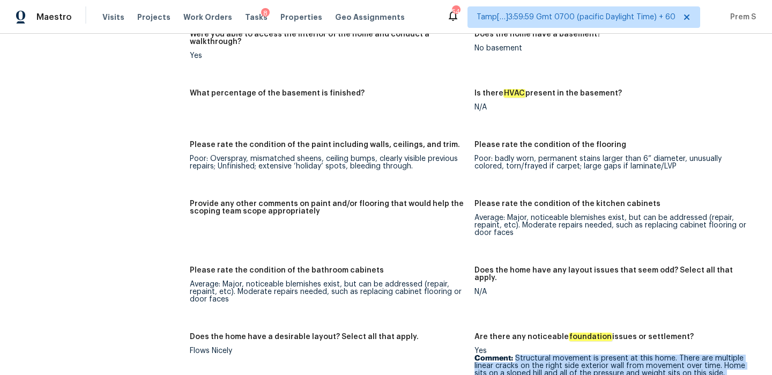
scroll to position [1535, 0]
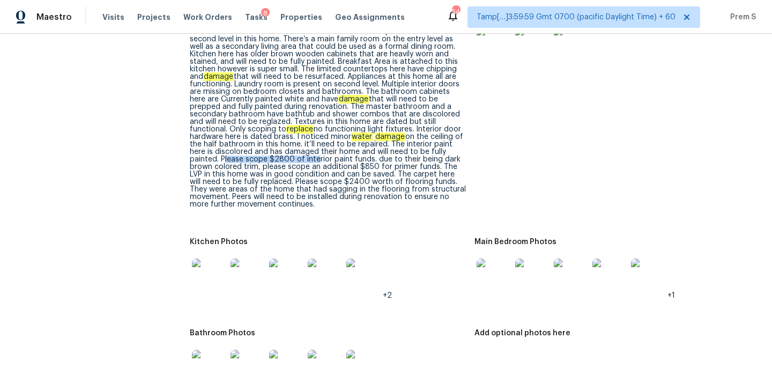
drag, startPoint x: 347, startPoint y: 145, endPoint x: 438, endPoint y: 146, distance: 90.7
click at [438, 146] on div "Interior of home flows nicely with a total of three bedrooms and 2 1/2 bathroom…" at bounding box center [328, 114] width 276 height 188
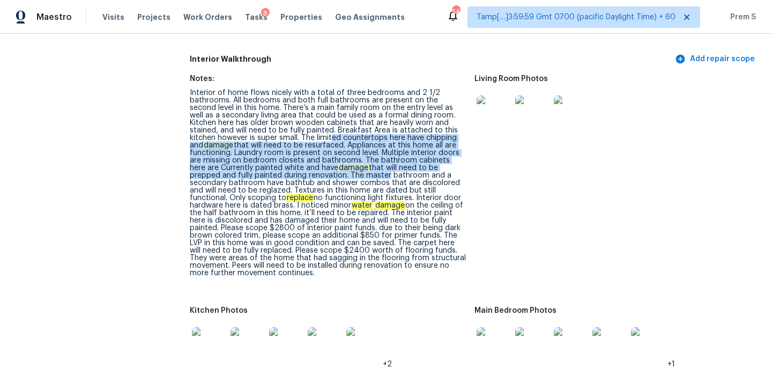
drag, startPoint x: 266, startPoint y: 132, endPoint x: 294, endPoint y: 172, distance: 49.3
click at [293, 171] on div "Interior of home flows nicely with a total of three bedrooms and 2 1/2 bathroom…" at bounding box center [328, 183] width 276 height 188
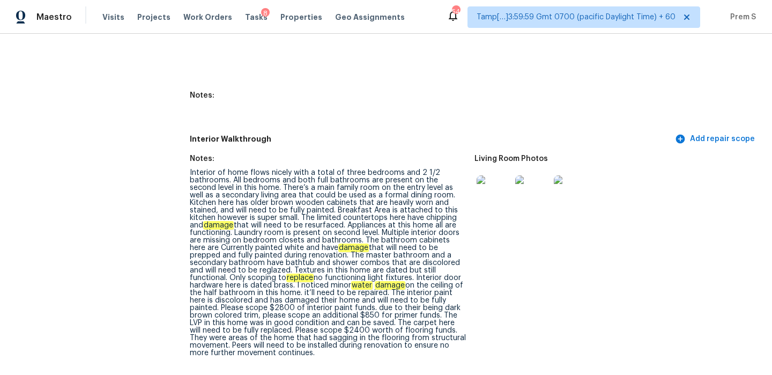
scroll to position [0, 0]
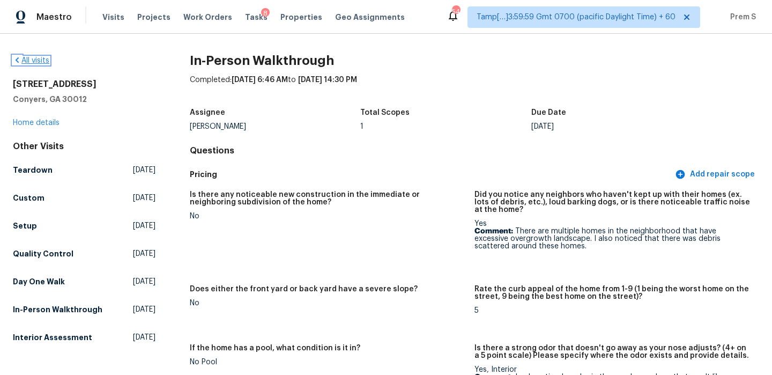
click at [42, 62] on link "All visits" at bounding box center [31, 61] width 36 height 8
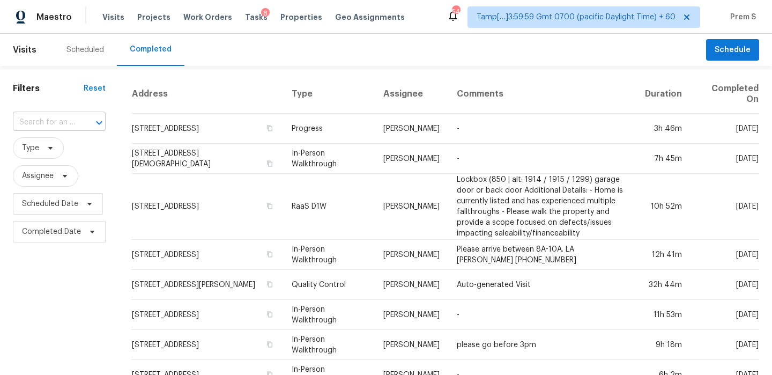
click at [61, 116] on input "text" at bounding box center [44, 122] width 63 height 17
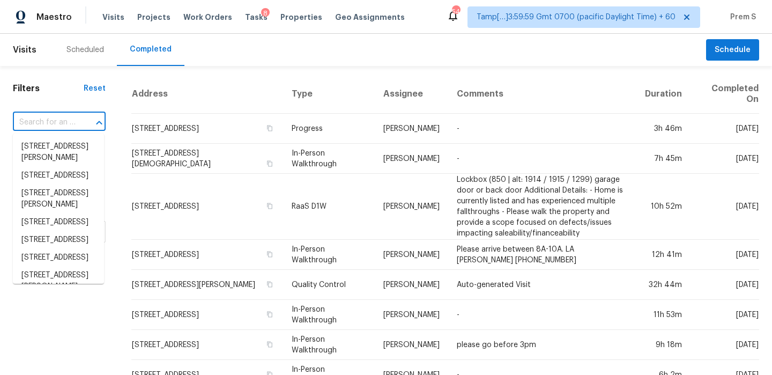
paste input "[STREET_ADDRESS]"
type input "[STREET_ADDRESS]"
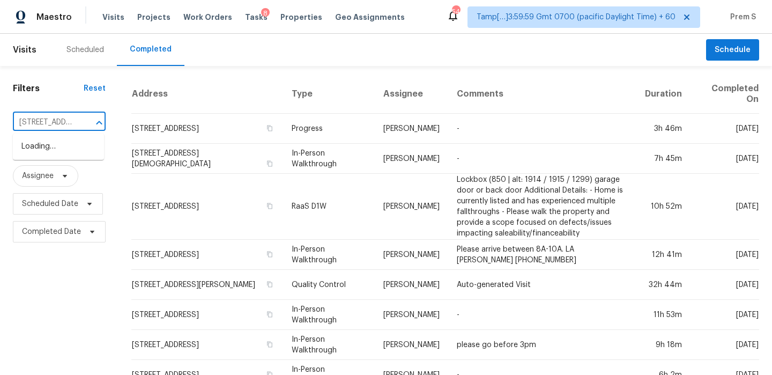
scroll to position [0, 110]
click at [67, 156] on li "[STREET_ADDRESS]" at bounding box center [58, 147] width 91 height 18
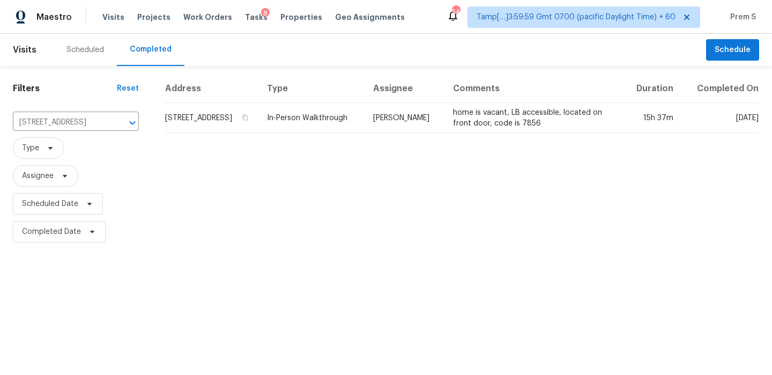
click at [219, 133] on td "[STREET_ADDRESS]" at bounding box center [211, 118] width 93 height 30
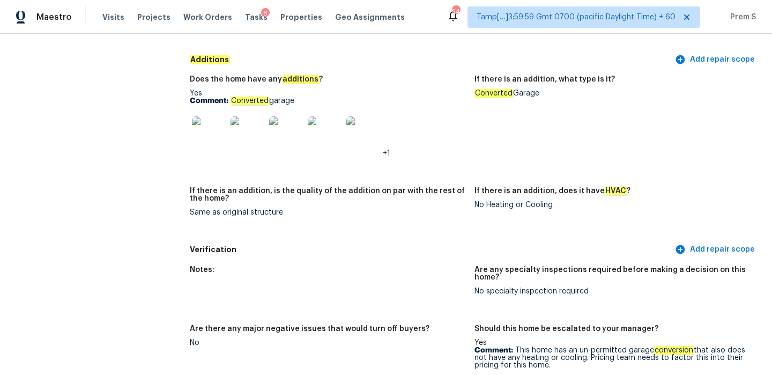
scroll to position [2135, 0]
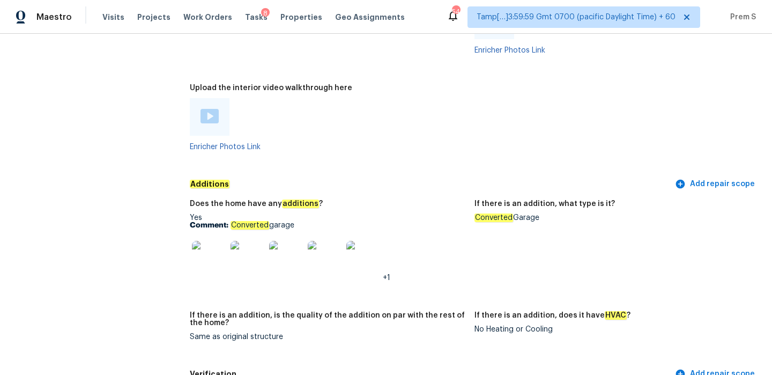
click at [211, 109] on img at bounding box center [210, 116] width 18 height 14
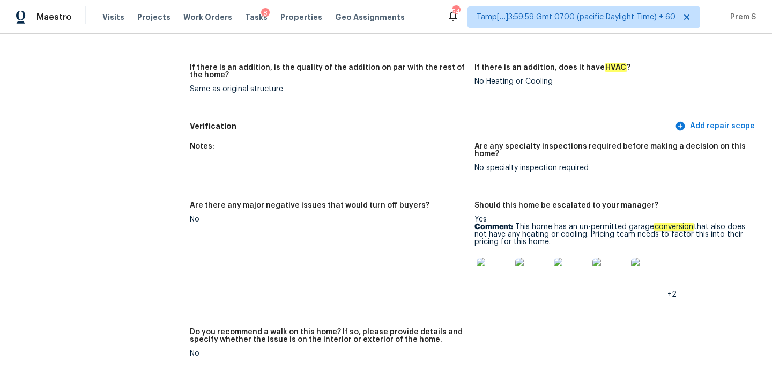
scroll to position [2134, 0]
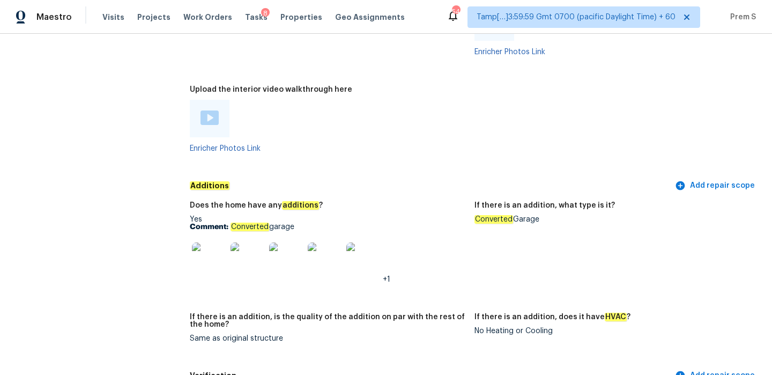
click at [201, 242] on img at bounding box center [209, 259] width 34 height 34
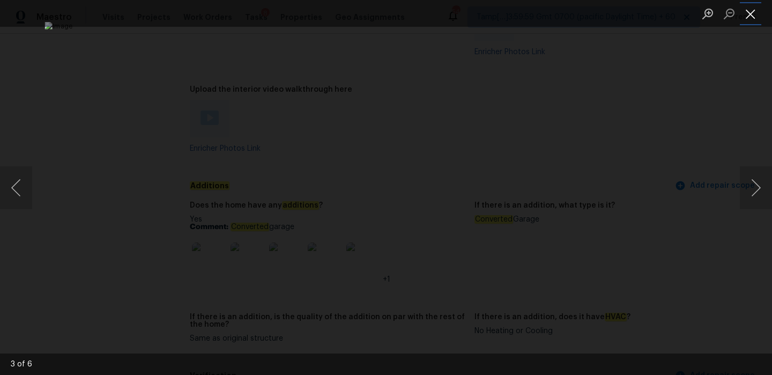
click at [749, 12] on button "Close lightbox" at bounding box center [750, 13] width 21 height 19
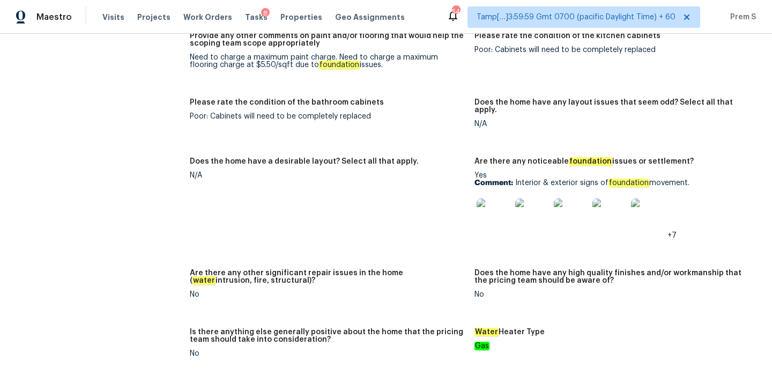
scroll to position [1659, 0]
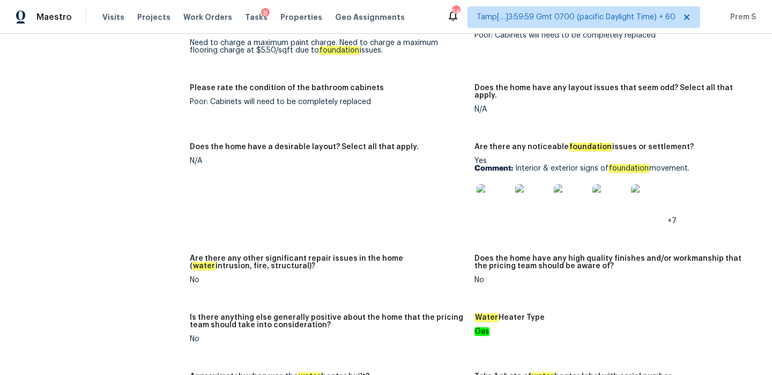
click at [506, 184] on img at bounding box center [494, 201] width 34 height 34
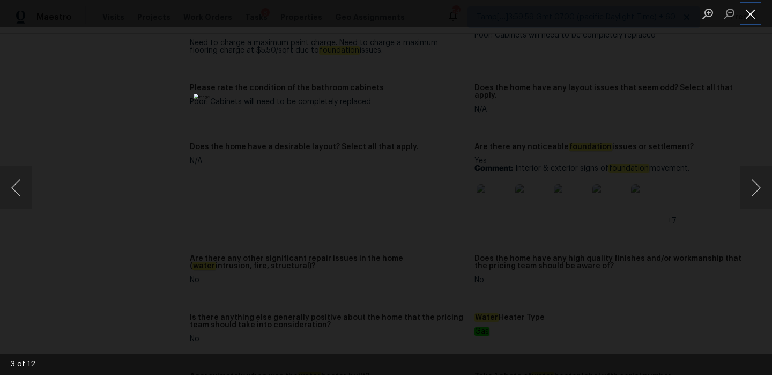
click at [751, 14] on button "Close lightbox" at bounding box center [750, 13] width 21 height 19
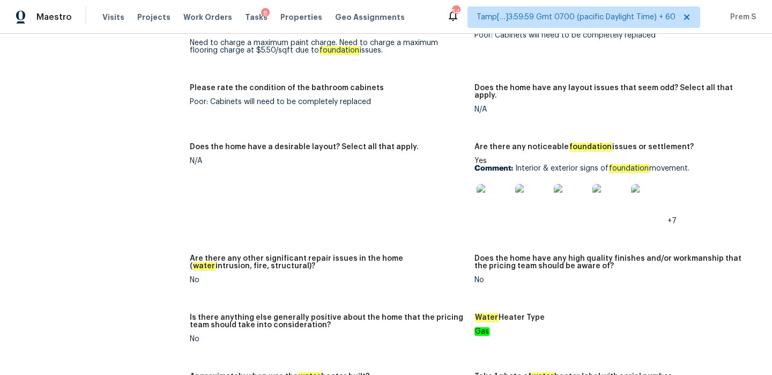
drag, startPoint x: 515, startPoint y: 145, endPoint x: 711, endPoint y: 144, distance: 195.3
click at [711, 165] on p "Comment: Interior & exterior signs of foundation movement." at bounding box center [613, 169] width 276 height 8
copy p "Interior & exterior signs of foundation movement."
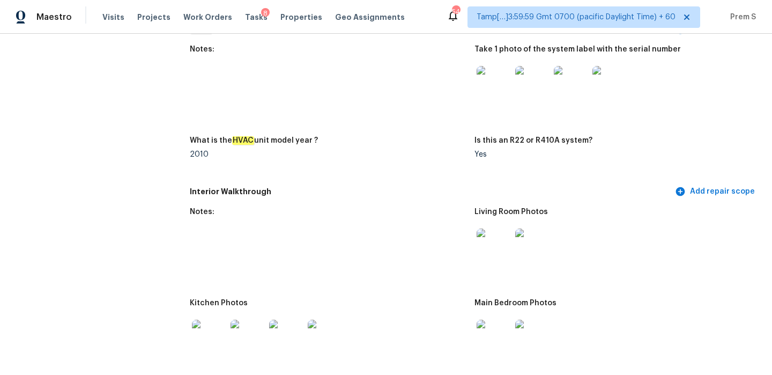
scroll to position [1151, 0]
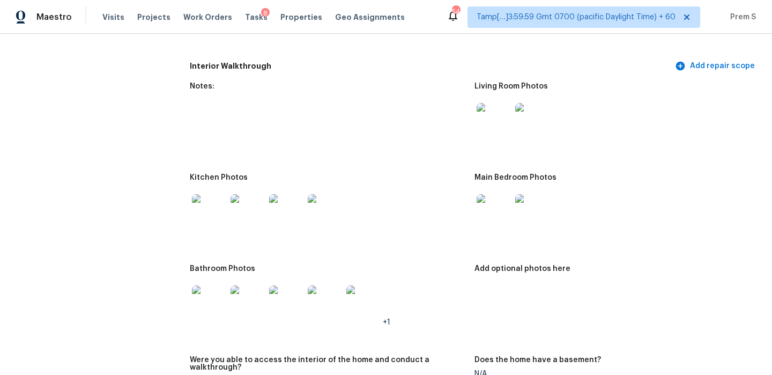
click at [493, 130] on div at bounding box center [494, 120] width 39 height 47
click at [502, 120] on img at bounding box center [494, 120] width 34 height 34
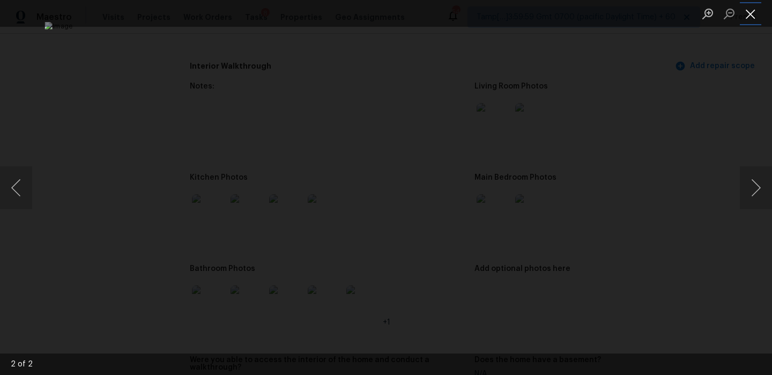
click at [751, 17] on button "Close lightbox" at bounding box center [750, 13] width 21 height 19
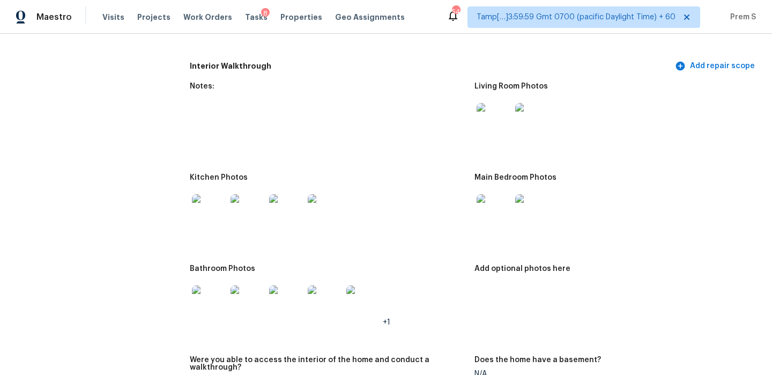
click at [499, 197] on img at bounding box center [494, 211] width 34 height 34
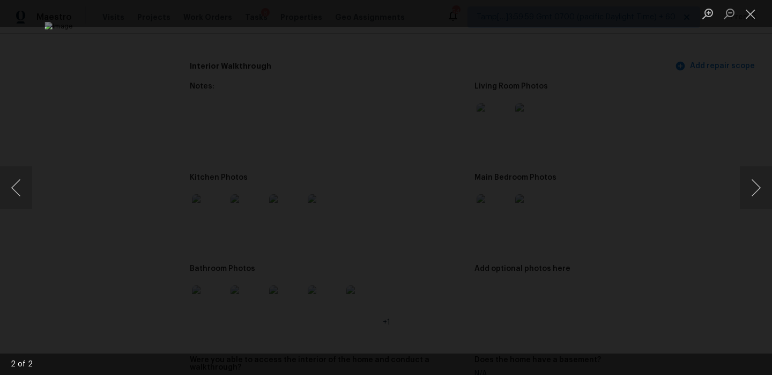
click at [755, 24] on li "Lightbox" at bounding box center [750, 13] width 21 height 27
click at [746, 10] on button "Close lightbox" at bounding box center [750, 13] width 21 height 19
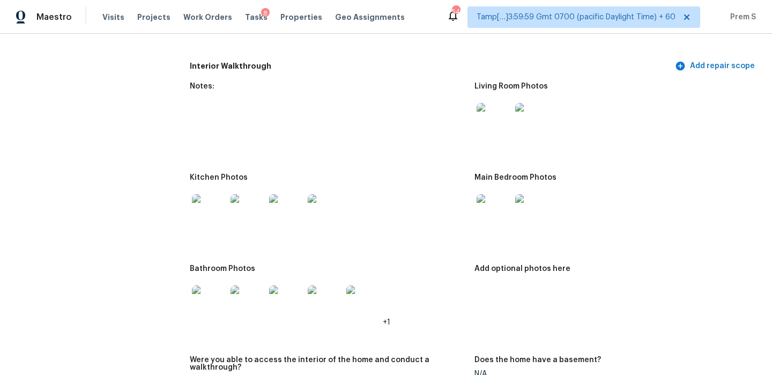
click at [224, 295] on img at bounding box center [209, 302] width 34 height 34
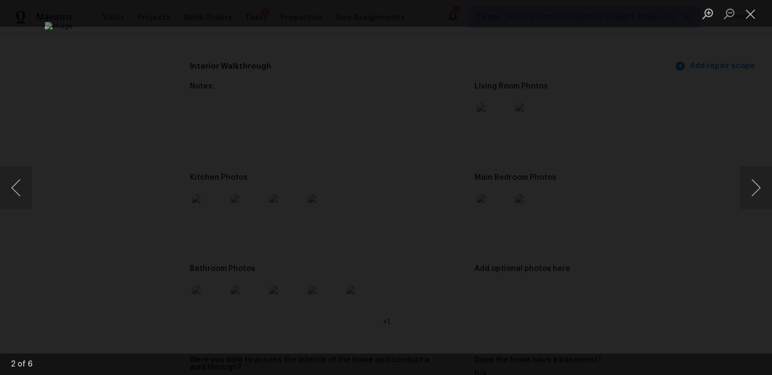
click at [758, 3] on li "Lightbox" at bounding box center [750, 13] width 21 height 27
click at [754, 11] on button "Close lightbox" at bounding box center [750, 13] width 21 height 19
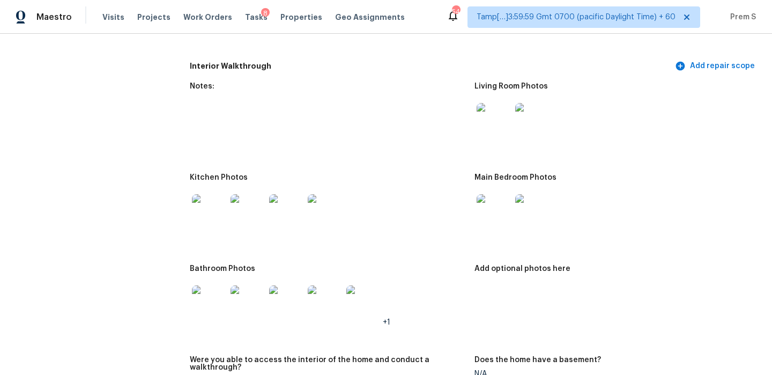
click at [246, 203] on img at bounding box center [248, 211] width 34 height 34
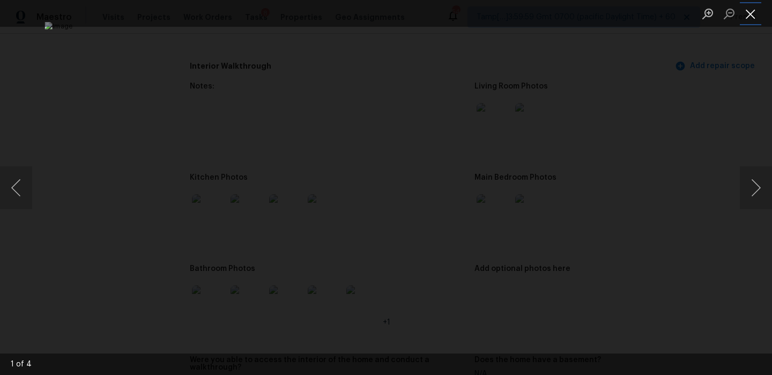
click at [751, 13] on button "Close lightbox" at bounding box center [750, 13] width 21 height 19
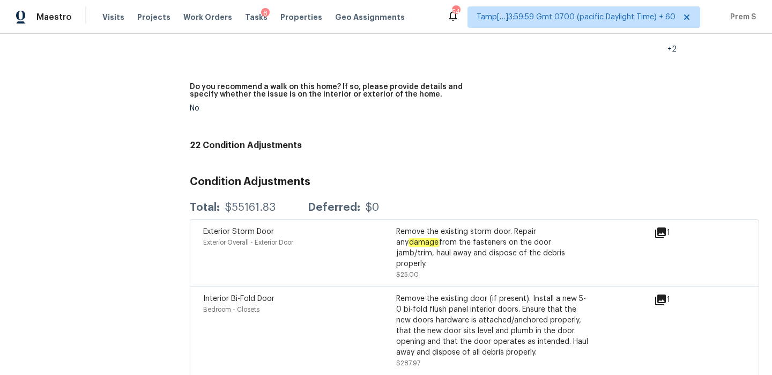
scroll to position [0, 0]
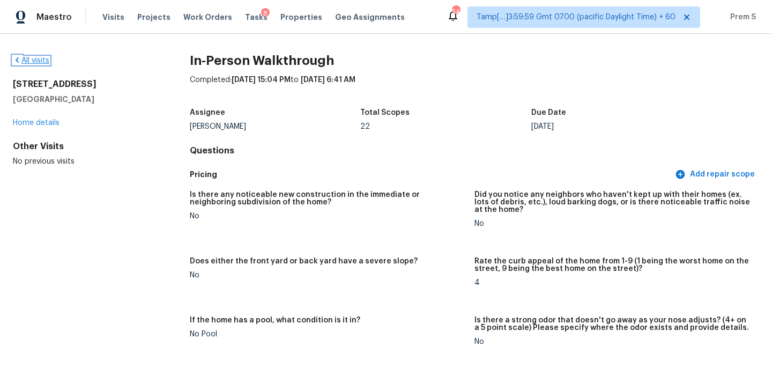
click at [40, 58] on link "All visits" at bounding box center [31, 61] width 36 height 8
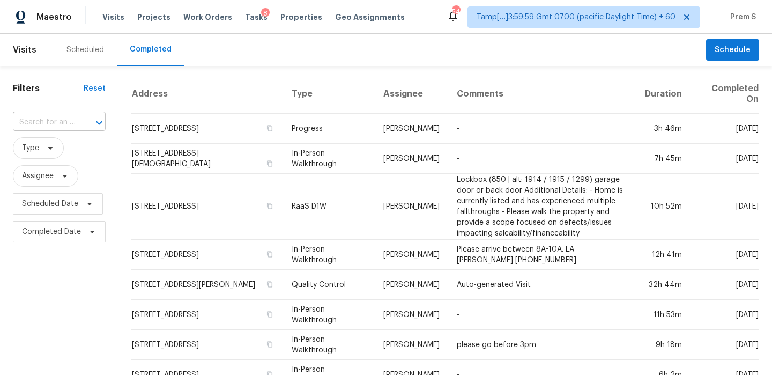
click at [54, 128] on input "text" at bounding box center [44, 122] width 63 height 17
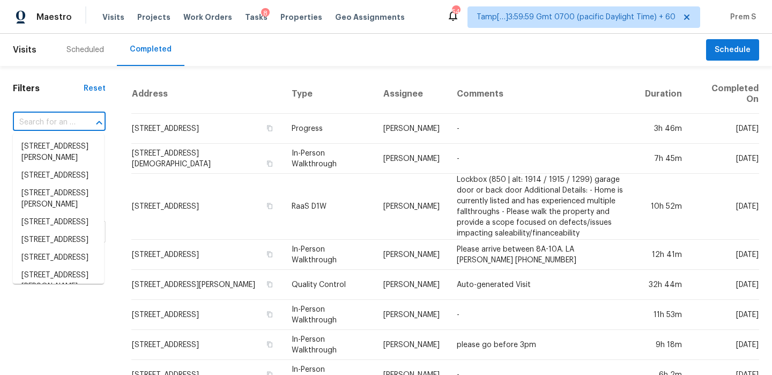
paste input "[STREET_ADDRESS]"
type input "[STREET_ADDRESS]"
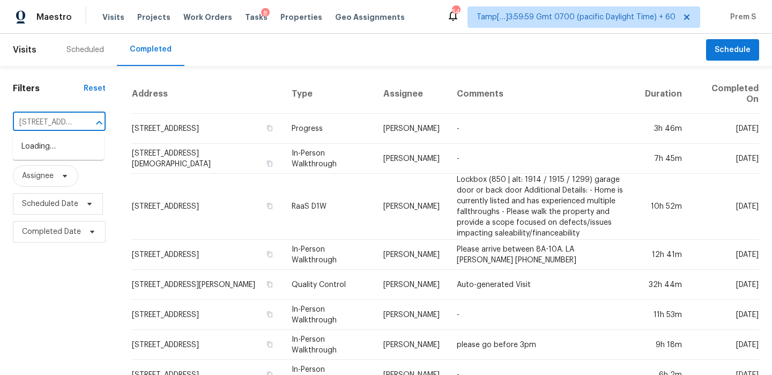
scroll to position [0, 104]
click at [72, 146] on li "[STREET_ADDRESS]" at bounding box center [58, 147] width 91 height 18
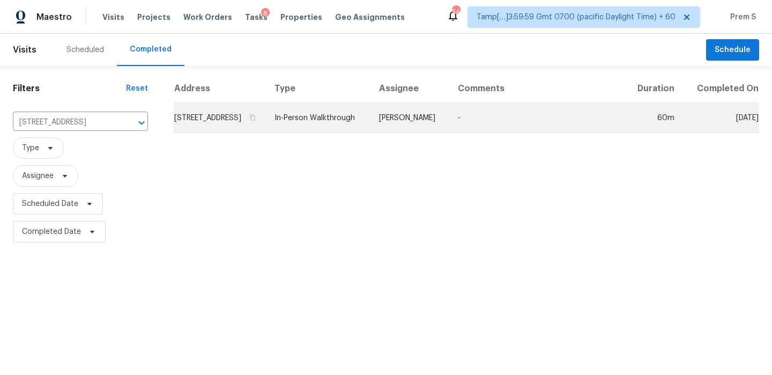
click at [209, 129] on td "[STREET_ADDRESS]" at bounding box center [220, 118] width 92 height 30
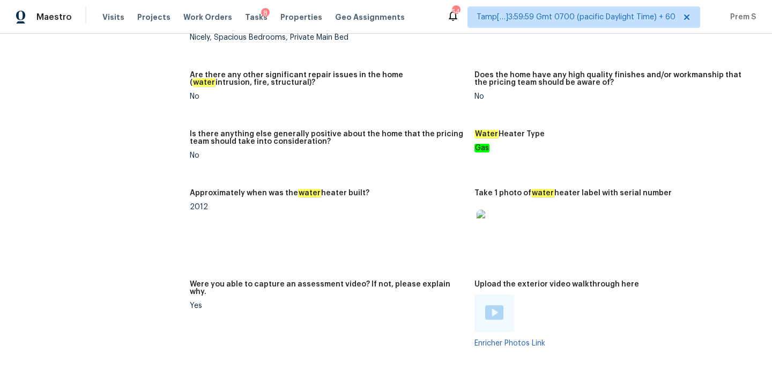
scroll to position [1986, 0]
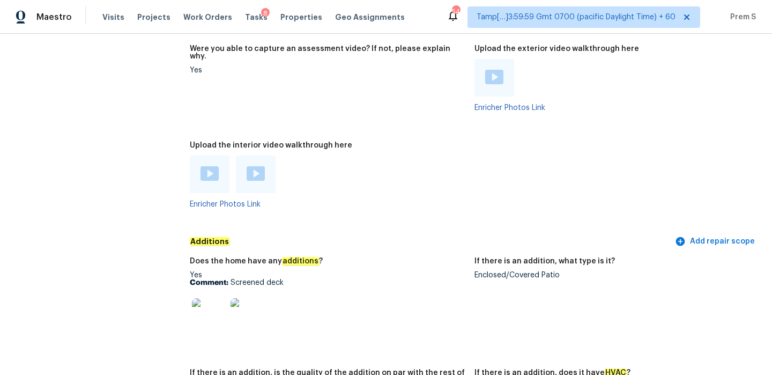
click at [211, 166] on img at bounding box center [210, 173] width 18 height 14
click at [249, 166] on img at bounding box center [256, 173] width 18 height 14
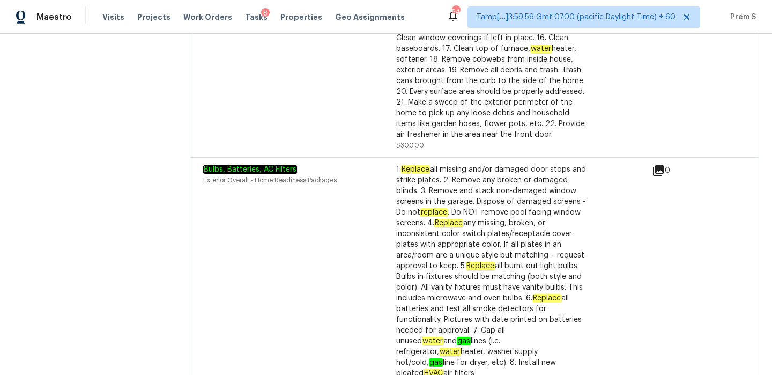
scroll to position [2860, 0]
